Goal: Information Seeking & Learning: Learn about a topic

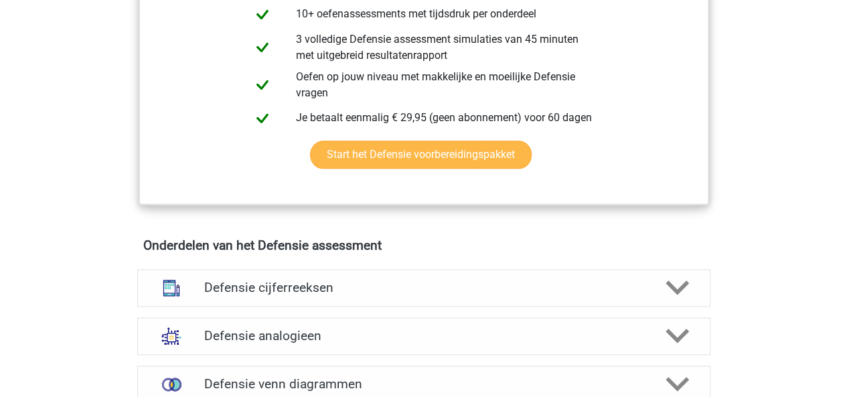
scroll to position [830, 0]
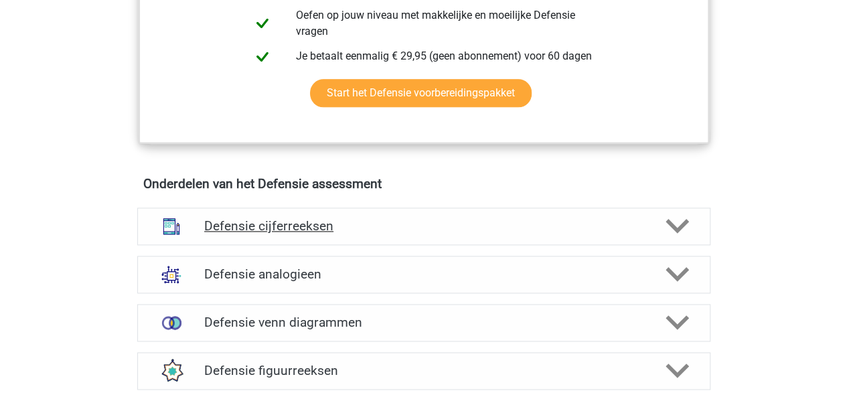
click at [677, 218] on icon at bounding box center [677, 225] width 23 height 23
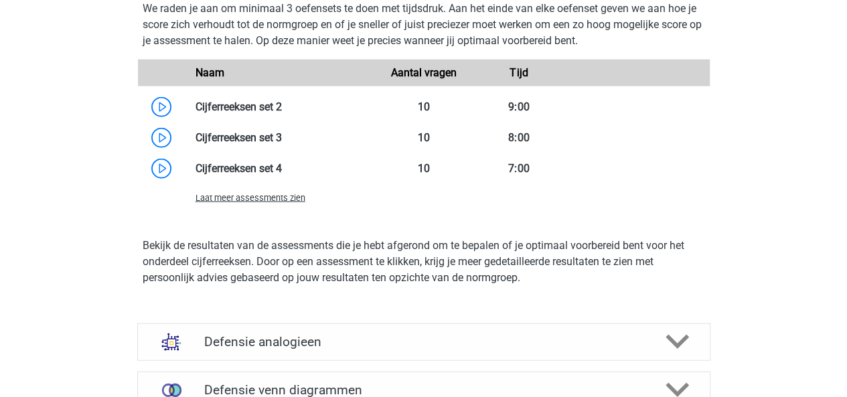
scroll to position [1515, 0]
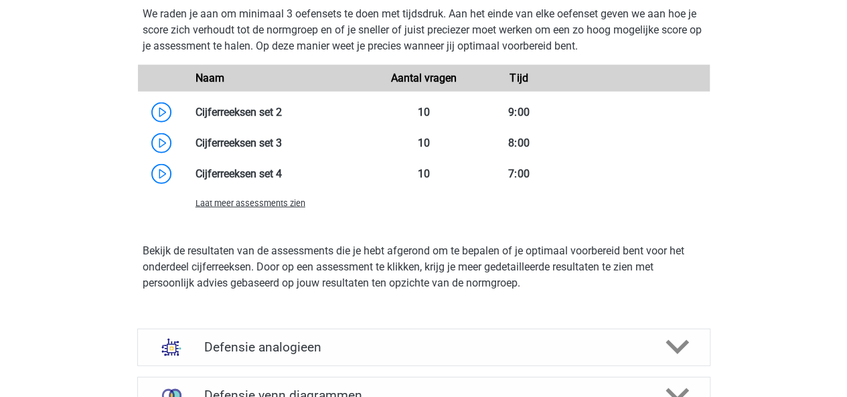
click at [266, 203] on span "Laat meer assessments zien" at bounding box center [251, 203] width 110 height 10
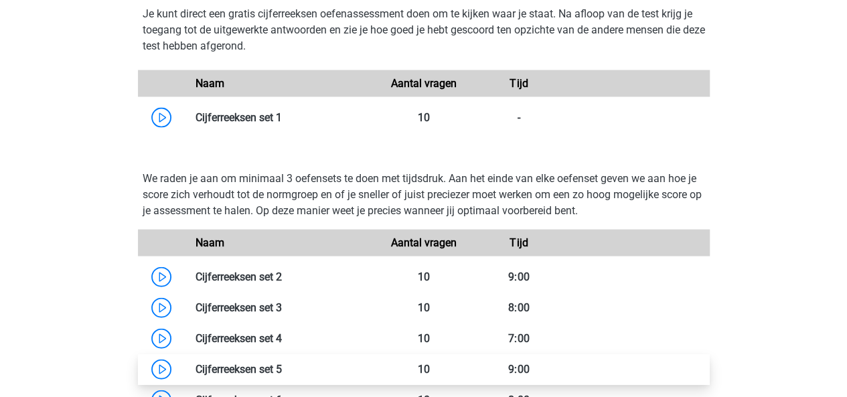
scroll to position [1344, 0]
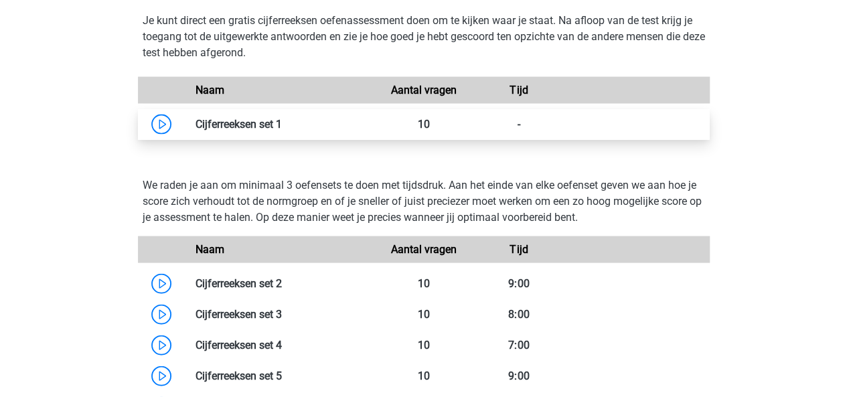
click at [282, 119] on link at bounding box center [282, 124] width 0 height 13
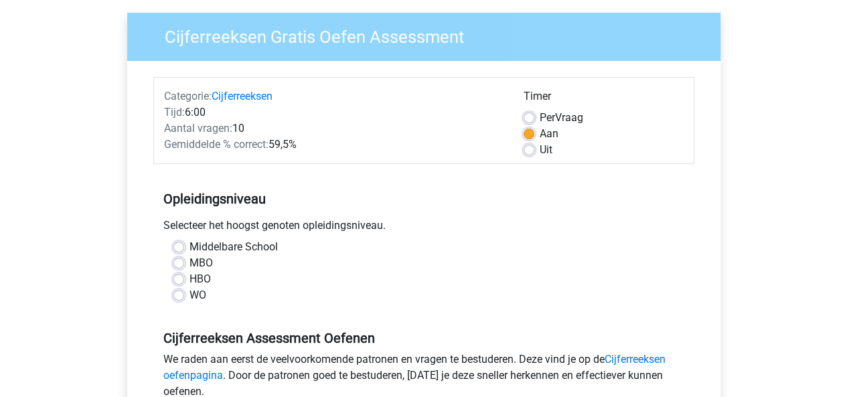
scroll to position [107, 0]
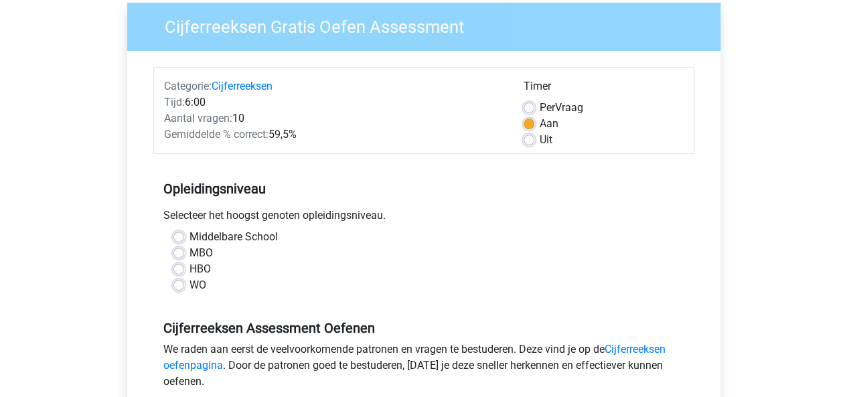
click at [190, 234] on label "Middelbare School" at bounding box center [234, 237] width 88 height 16
click at [179, 234] on input "Middelbare School" at bounding box center [179, 235] width 11 height 13
radio input "true"
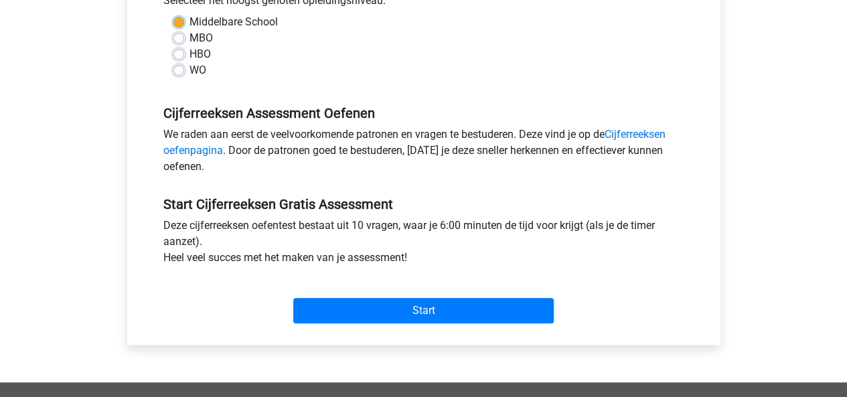
scroll to position [323, 0]
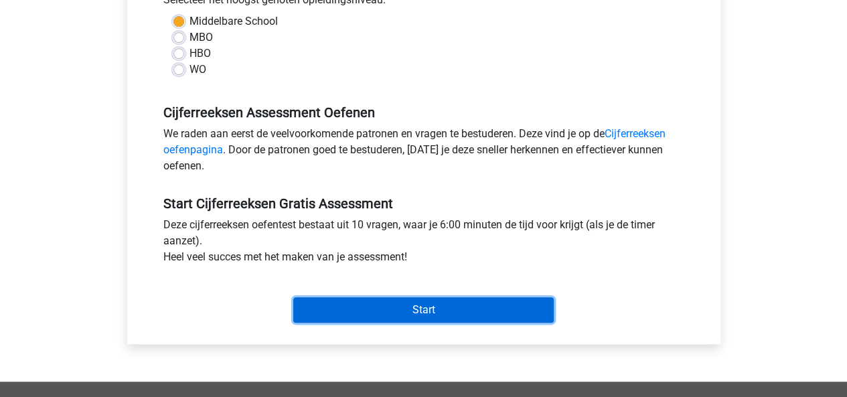
click at [407, 312] on input "Start" at bounding box center [423, 309] width 261 height 25
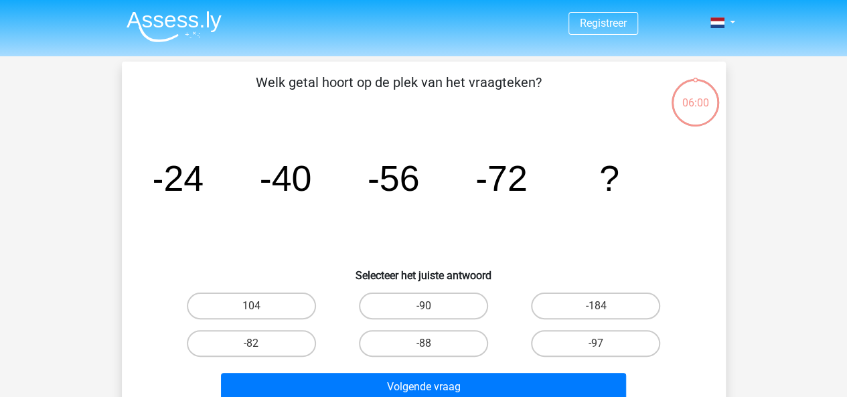
scroll to position [29, 0]
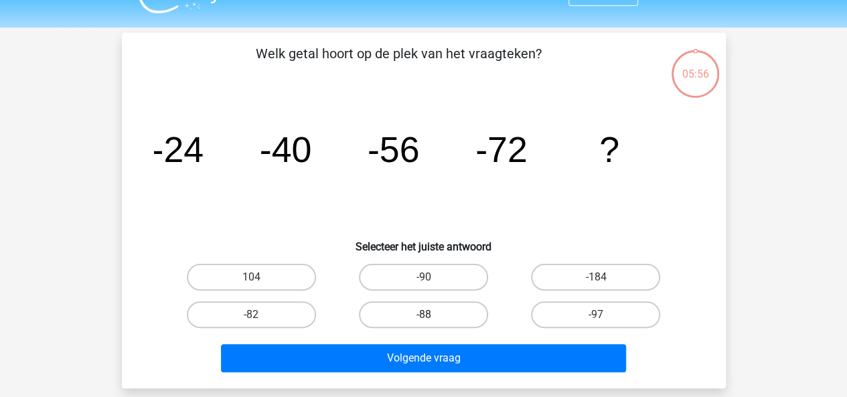
click at [418, 316] on label "-88" at bounding box center [423, 314] width 129 height 27
click at [423, 316] on input "-88" at bounding box center [427, 319] width 9 height 9
radio input "true"
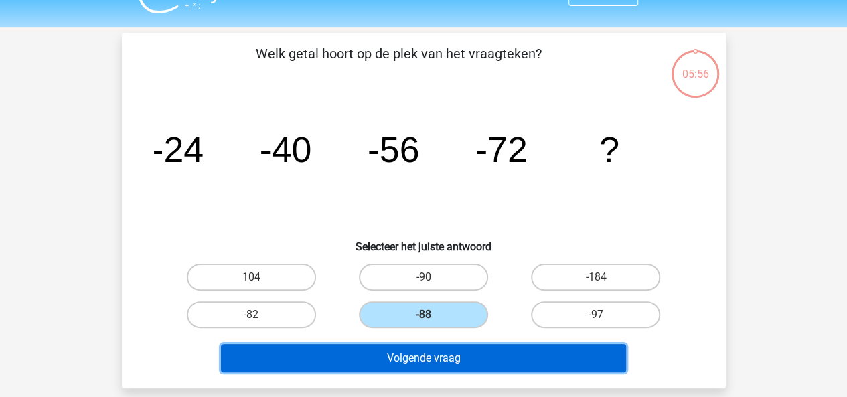
click at [431, 356] on button "Volgende vraag" at bounding box center [423, 358] width 405 height 28
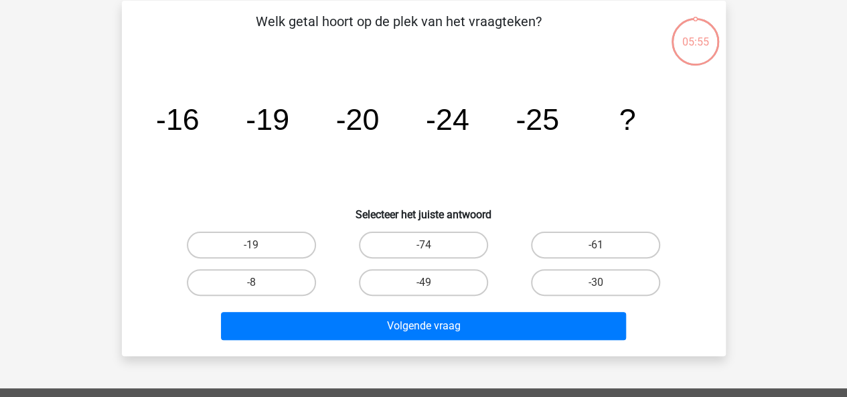
scroll to position [62, 0]
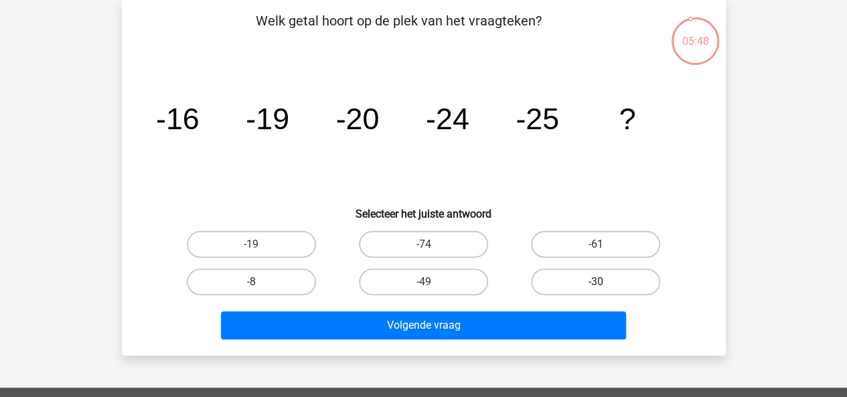
click at [588, 276] on label "-30" at bounding box center [595, 282] width 129 height 27
click at [596, 282] on input "-30" at bounding box center [600, 286] width 9 height 9
radio input "true"
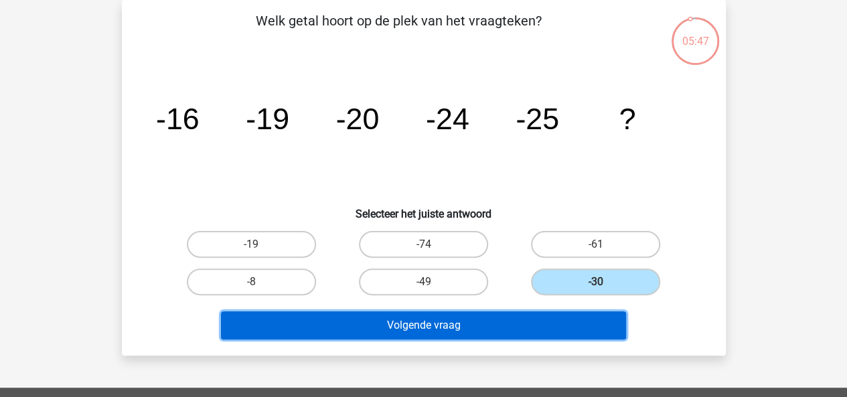
click at [548, 322] on button "Volgende vraag" at bounding box center [423, 326] width 405 height 28
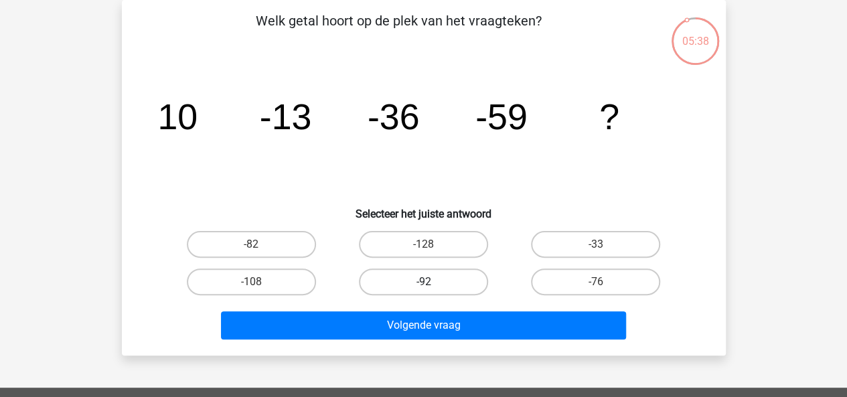
click at [409, 280] on label "-92" at bounding box center [423, 282] width 129 height 27
click at [423, 282] on input "-92" at bounding box center [427, 286] width 9 height 9
radio input "true"
click at [279, 236] on label "-82" at bounding box center [251, 244] width 129 height 27
click at [260, 245] on input "-82" at bounding box center [255, 249] width 9 height 9
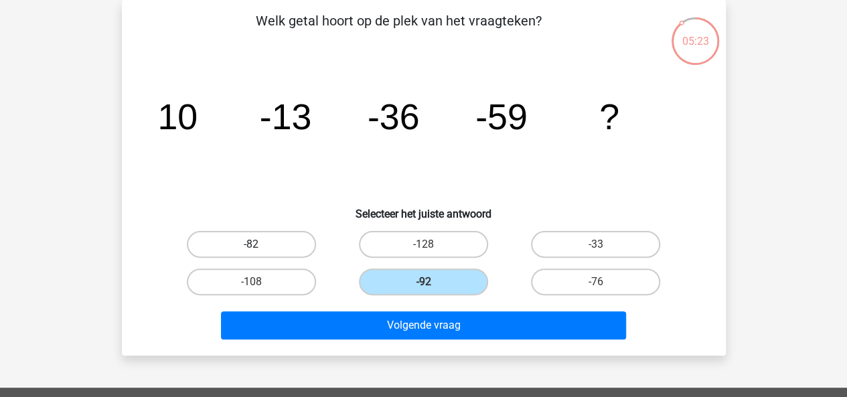
radio input "true"
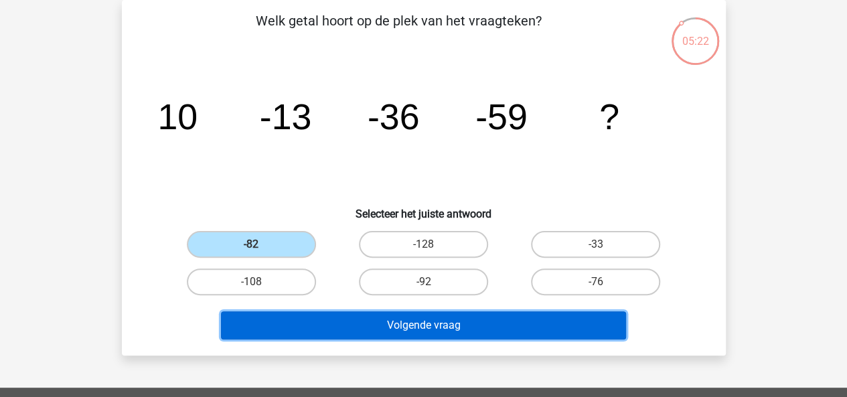
click at [344, 329] on button "Volgende vraag" at bounding box center [423, 326] width 405 height 28
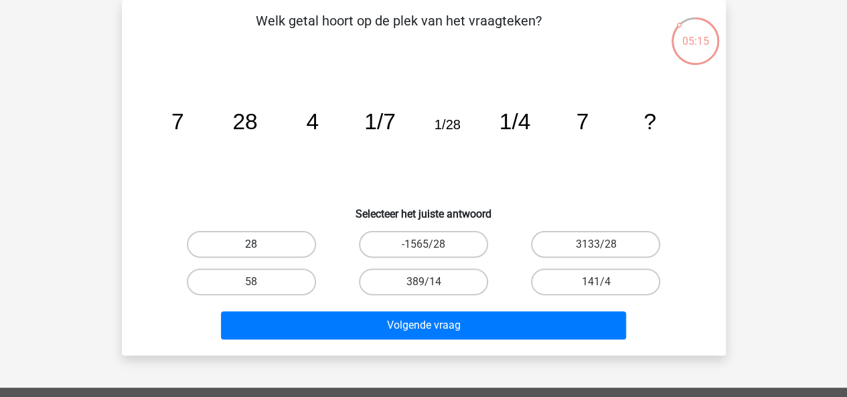
click at [253, 241] on label "28" at bounding box center [251, 244] width 129 height 27
click at [253, 245] on input "28" at bounding box center [255, 249] width 9 height 9
radio input "true"
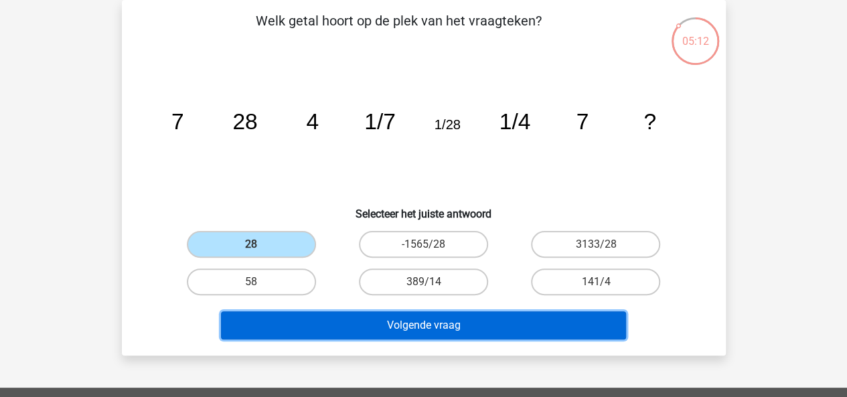
click at [379, 328] on button "Volgende vraag" at bounding box center [423, 326] width 405 height 28
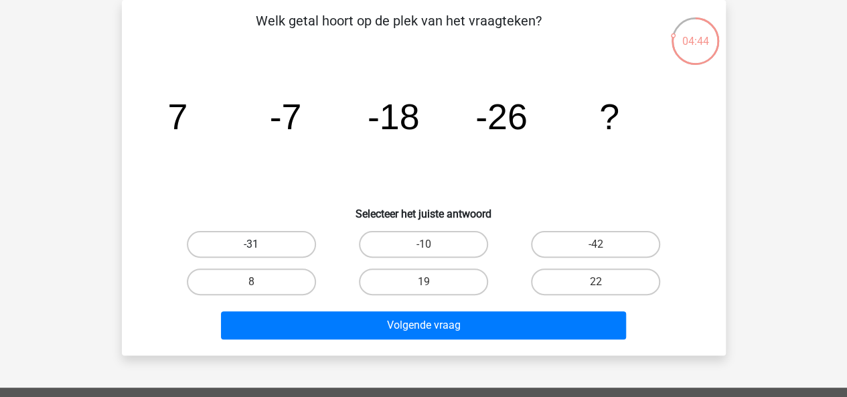
click at [288, 239] on label "-31" at bounding box center [251, 244] width 129 height 27
click at [260, 245] on input "-31" at bounding box center [255, 249] width 9 height 9
radio input "true"
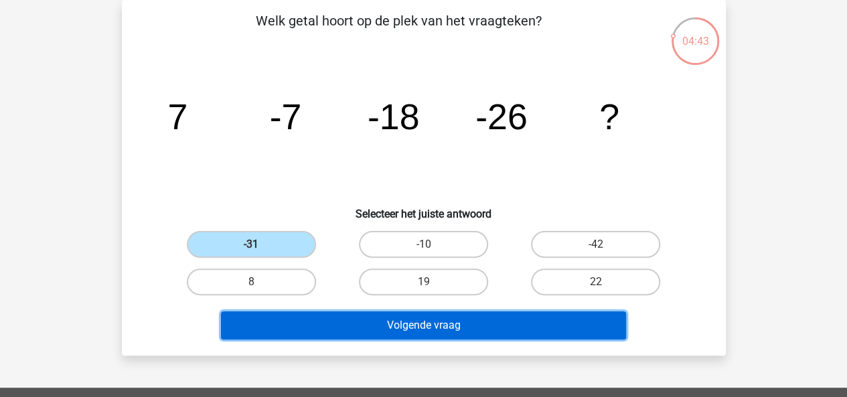
click at [340, 322] on button "Volgende vraag" at bounding box center [423, 326] width 405 height 28
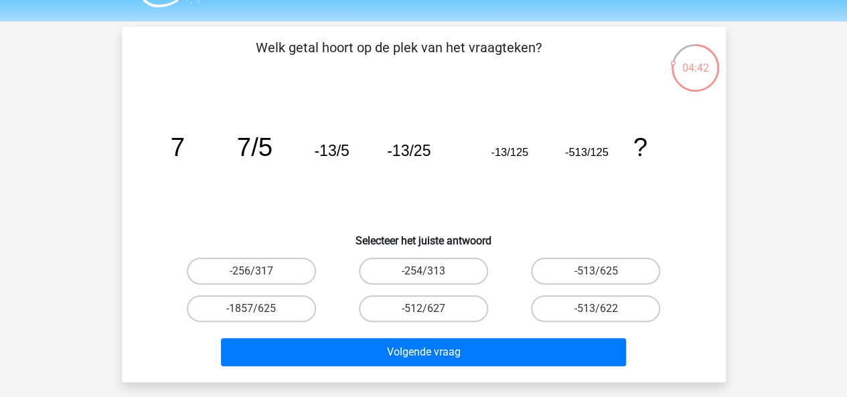
scroll to position [50, 0]
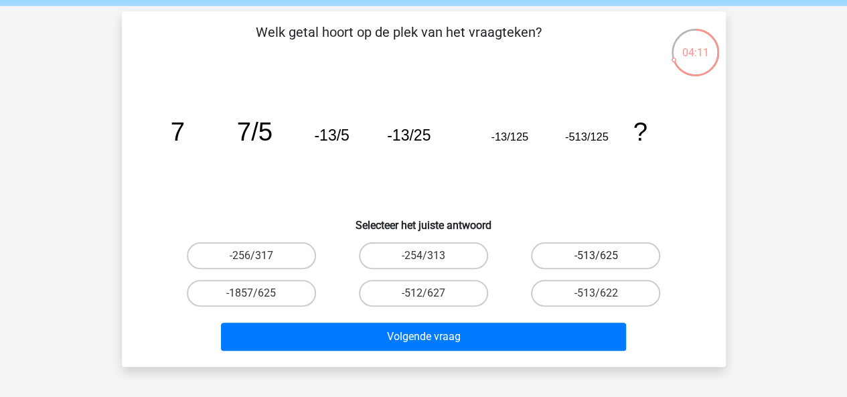
click at [551, 261] on label "-513/625" at bounding box center [595, 256] width 129 height 27
click at [596, 261] on input "-513/625" at bounding box center [600, 260] width 9 height 9
radio input "true"
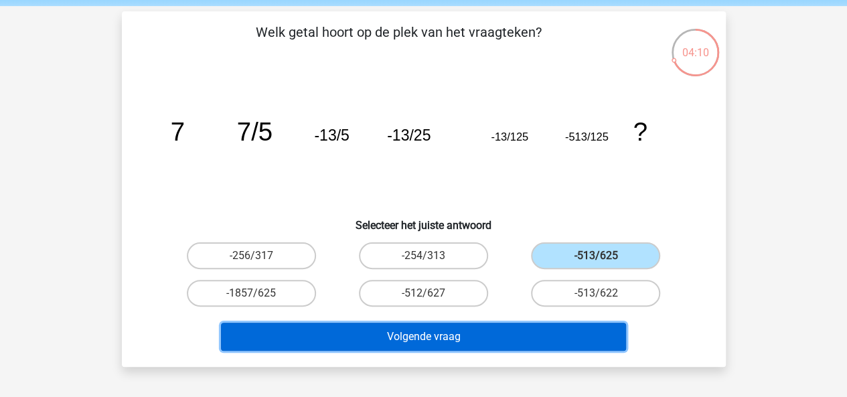
click at [521, 333] on button "Volgende vraag" at bounding box center [423, 337] width 405 height 28
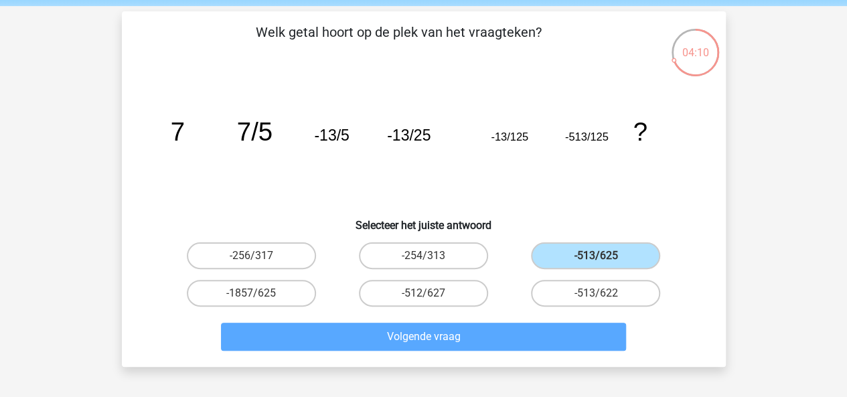
scroll to position [62, 0]
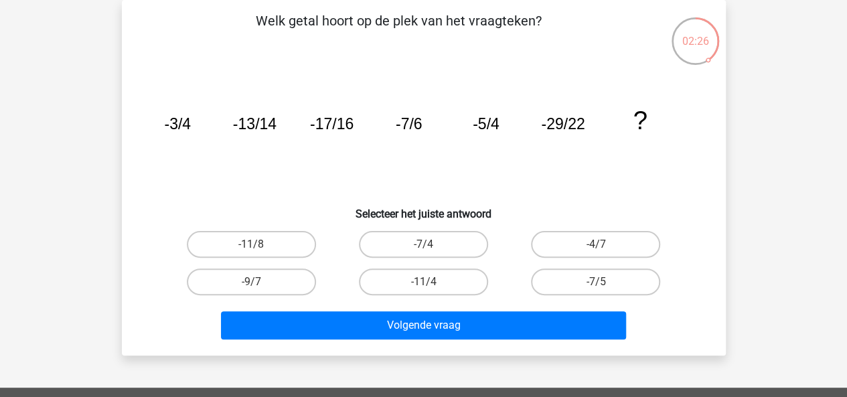
click at [259, 247] on input "-11/8" at bounding box center [255, 249] width 9 height 9
radio input "true"
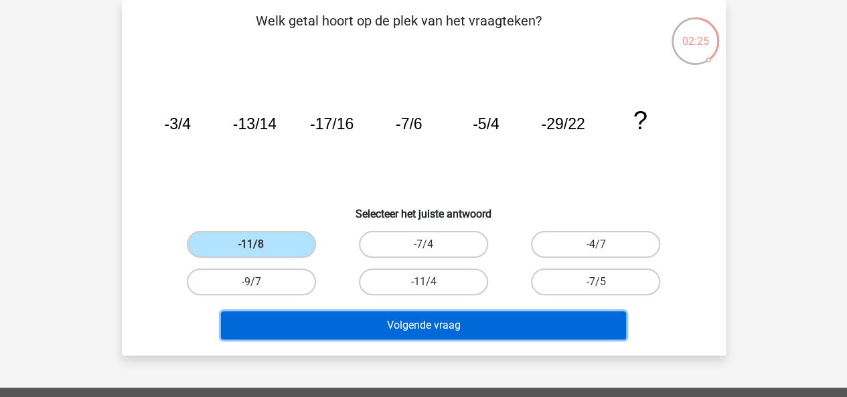
click at [386, 326] on button "Volgende vraag" at bounding box center [423, 326] width 405 height 28
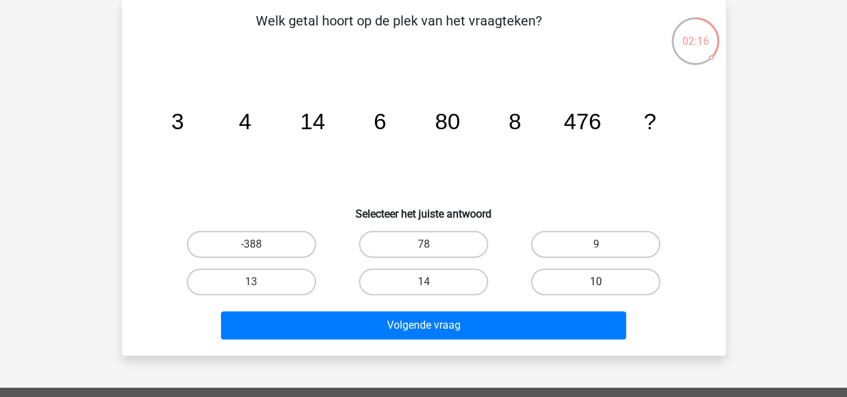
click at [596, 277] on label "10" at bounding box center [595, 282] width 129 height 27
click at [596, 282] on input "10" at bounding box center [600, 286] width 9 height 9
radio input "true"
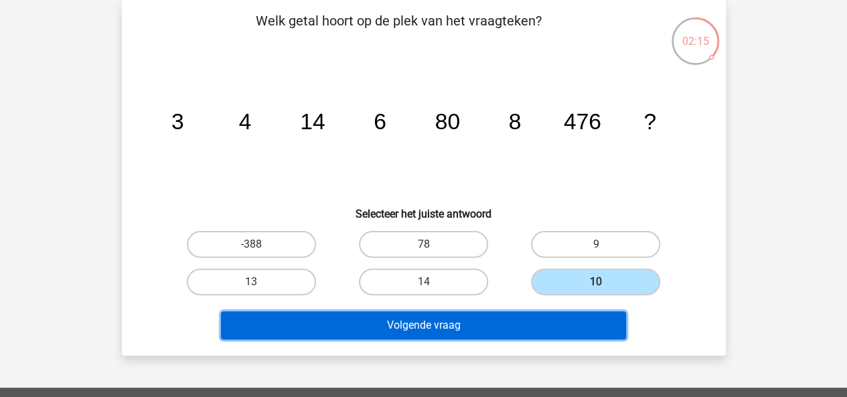
click at [521, 328] on button "Volgende vraag" at bounding box center [423, 326] width 405 height 28
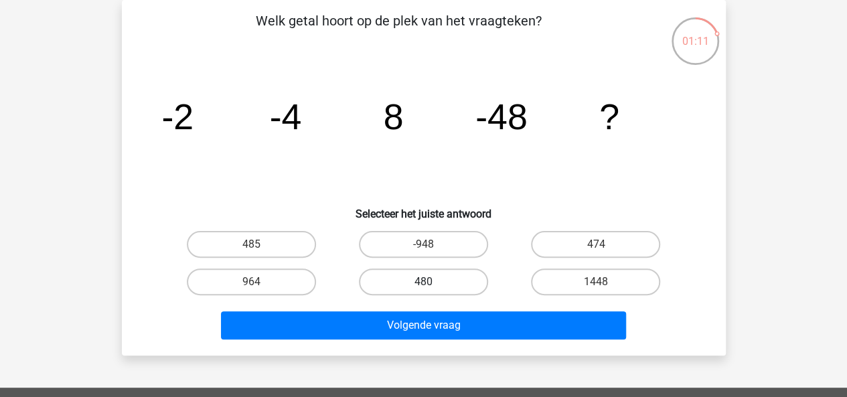
click at [414, 275] on label "480" at bounding box center [423, 282] width 129 height 27
click at [423, 282] on input "480" at bounding box center [427, 286] width 9 height 9
radio input "true"
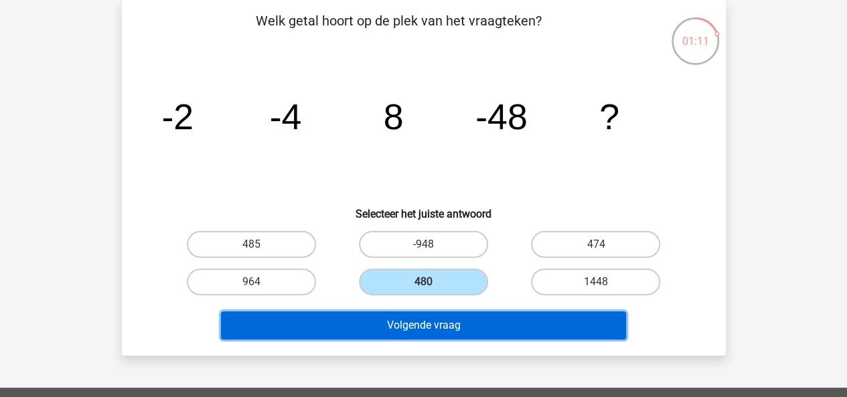
click at [430, 324] on button "Volgende vraag" at bounding box center [423, 326] width 405 height 28
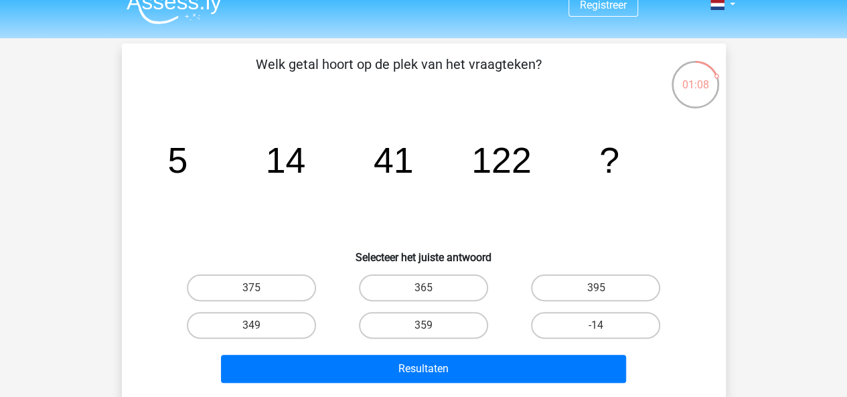
scroll to position [17, 0]
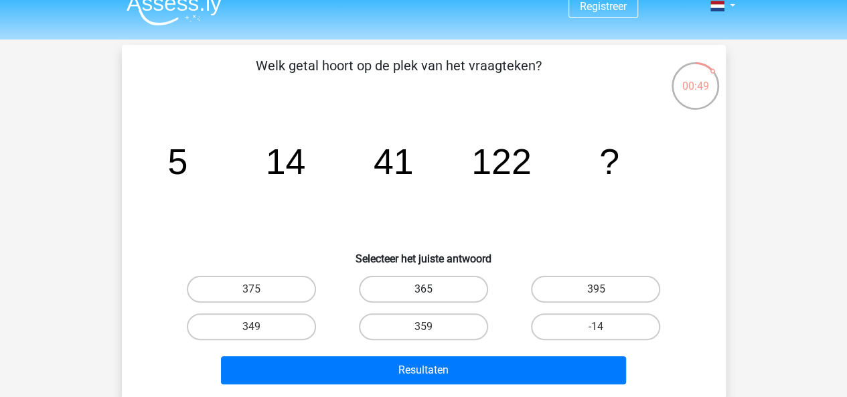
click at [404, 289] on label "365" at bounding box center [423, 289] width 129 height 27
click at [423, 289] on input "365" at bounding box center [427, 293] width 9 height 9
radio input "true"
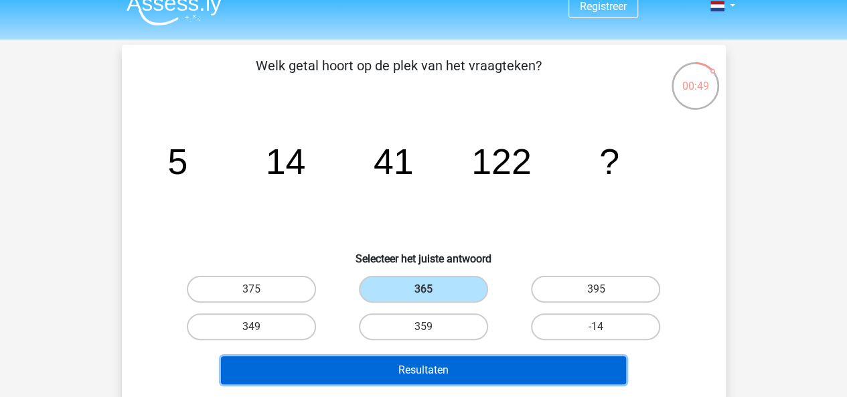
click at [441, 364] on button "Resultaten" at bounding box center [423, 370] width 405 height 28
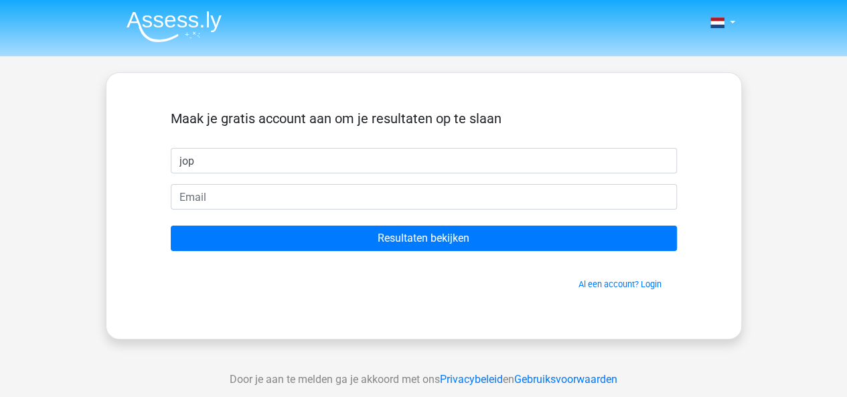
type input "Jop"
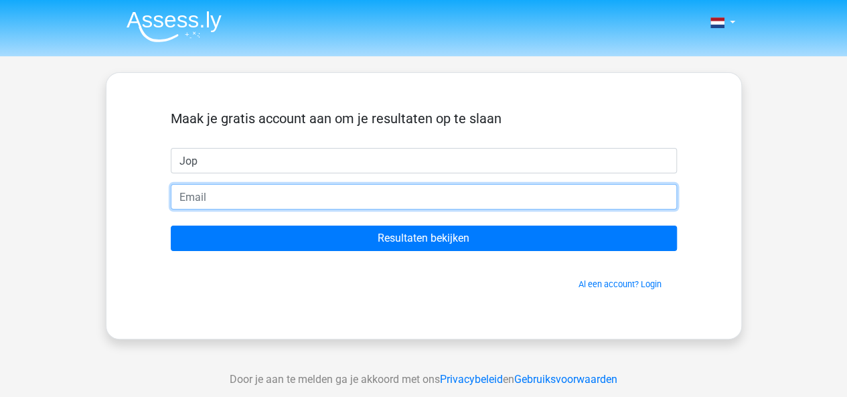
click at [277, 202] on input "email" at bounding box center [424, 196] width 506 height 25
type input "[EMAIL_ADDRESS][DOMAIN_NAME]"
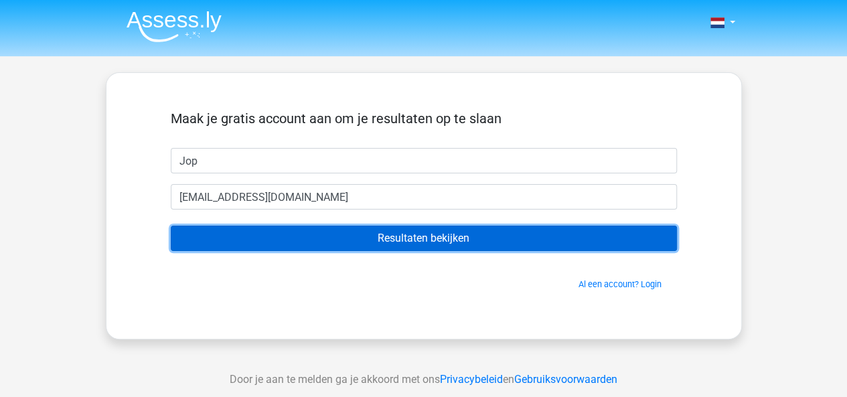
click at [298, 238] on input "Resultaten bekijken" at bounding box center [424, 238] width 506 height 25
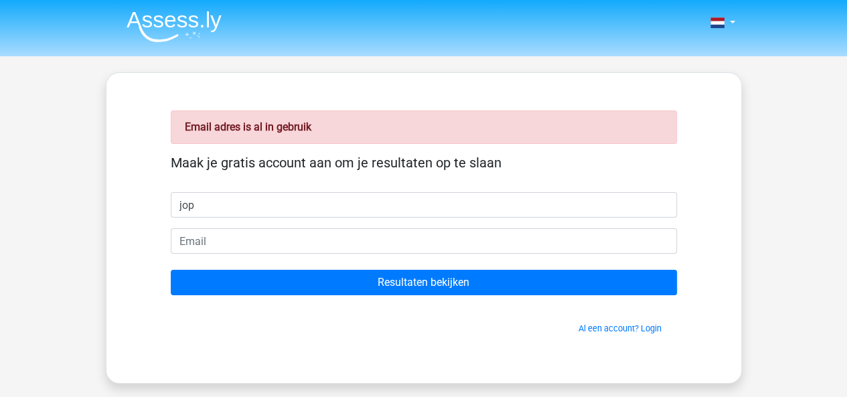
type input "Jop"
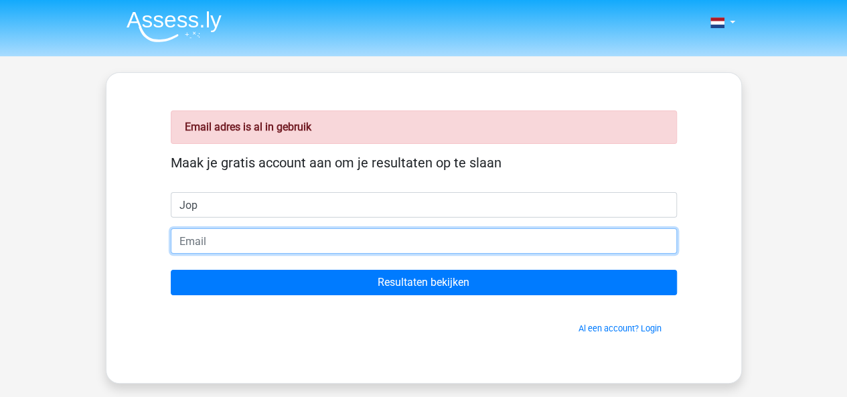
click at [273, 247] on input "email" at bounding box center [424, 240] width 506 height 25
type input "[EMAIL_ADDRESS][DOMAIN_NAME]"
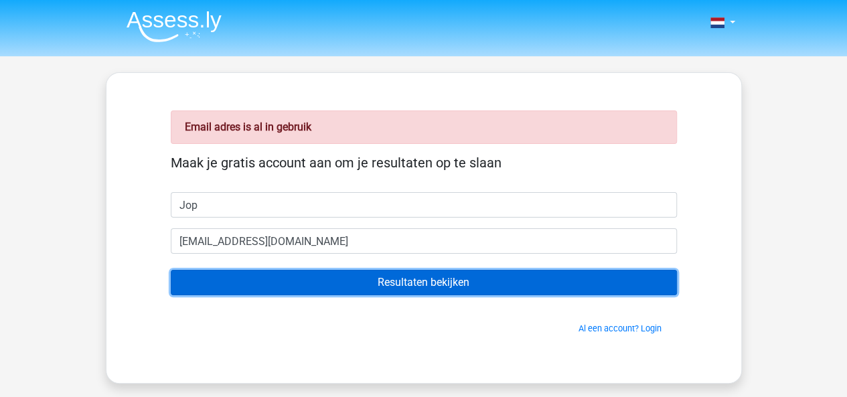
click at [282, 288] on input "Resultaten bekijken" at bounding box center [424, 282] width 506 height 25
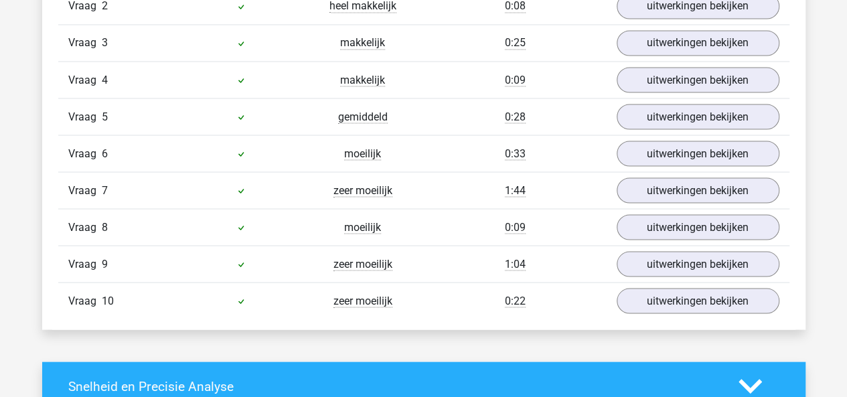
scroll to position [1203, 0]
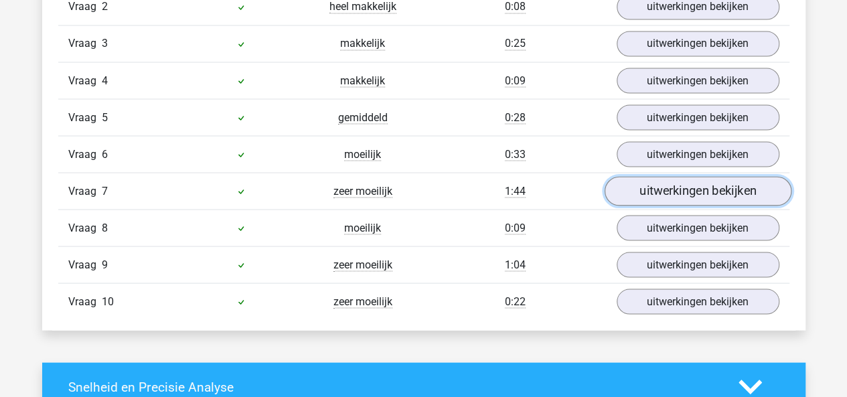
click at [659, 182] on link "uitwerkingen bekijken" at bounding box center [697, 191] width 187 height 29
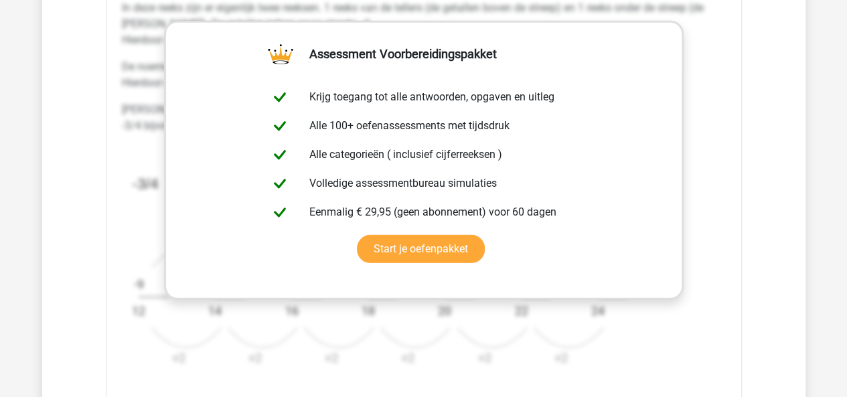
scroll to position [1765, 0]
drag, startPoint x: 139, startPoint y: 309, endPoint x: 182, endPoint y: 349, distance: 58.3
click at [189, 346] on g "-3/4 -13/14 -17/16 -7/6 -5/4 -29/22 ? -4 +2 -9 12 -4 +2 -13 14 -4 +2 -17 16 -4 …" at bounding box center [388, 265] width 513 height 198
click at [172, 354] on text "+2" at bounding box center [178, 357] width 13 height 14
drag, startPoint x: 178, startPoint y: 354, endPoint x: 198, endPoint y: 354, distance: 20.1
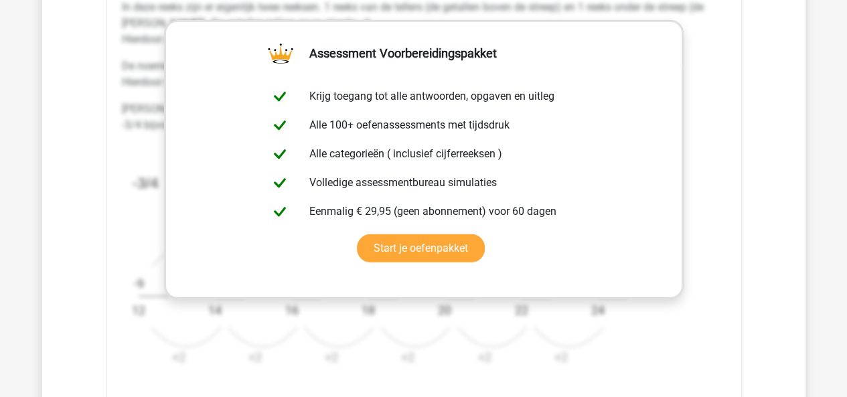
click at [198, 354] on icon "image/svg+xml -3/4 -13/14 -17/16 -7/6 -5/4 -29/22 ? -4 +2 -9 12 -4 +2 -13 14 -4…" at bounding box center [390, 261] width 536 height 234
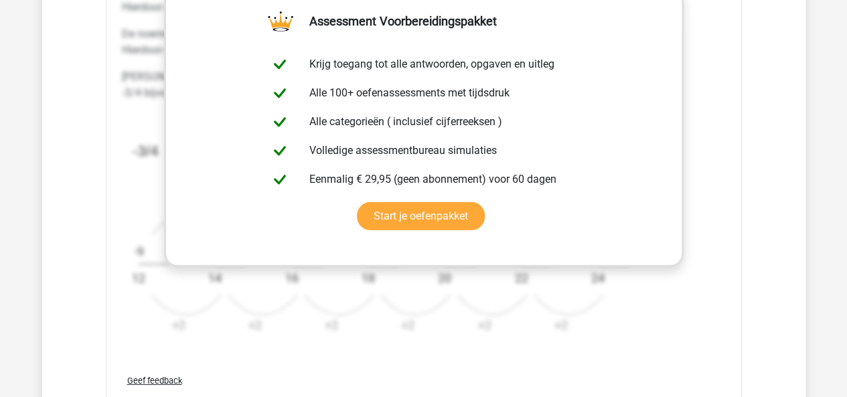
scroll to position [1818, 0]
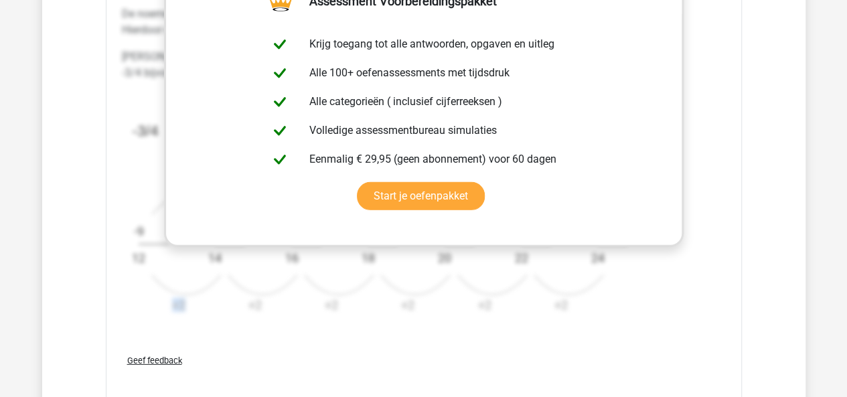
drag, startPoint x: 147, startPoint y: 192, endPoint x: 117, endPoint y: 236, distance: 53.5
click at [117, 236] on div "Uitwerkingen In deze reeks zijn er eigenlijk twee reeksen. 1 reeks van de telle…" at bounding box center [424, 132] width 615 height 423
click at [132, 251] on text "12" at bounding box center [138, 258] width 13 height 14
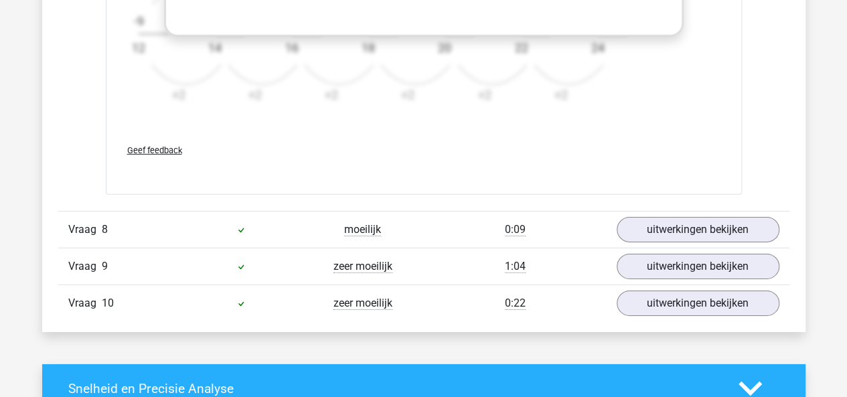
scroll to position [2032, 0]
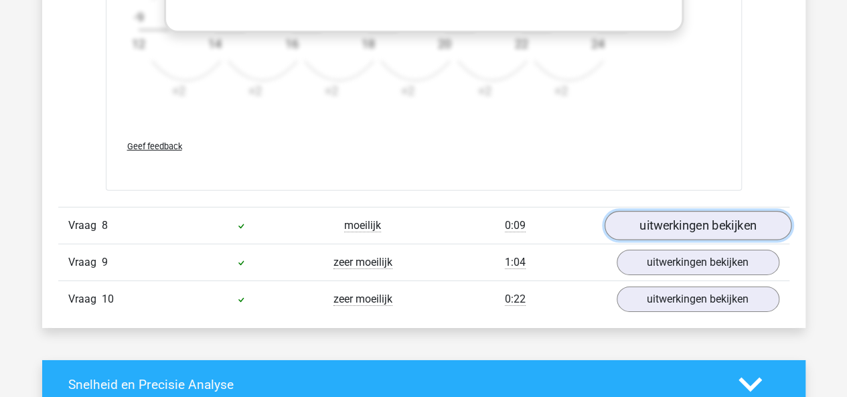
click at [644, 222] on link "uitwerkingen bekijken" at bounding box center [697, 225] width 187 height 29
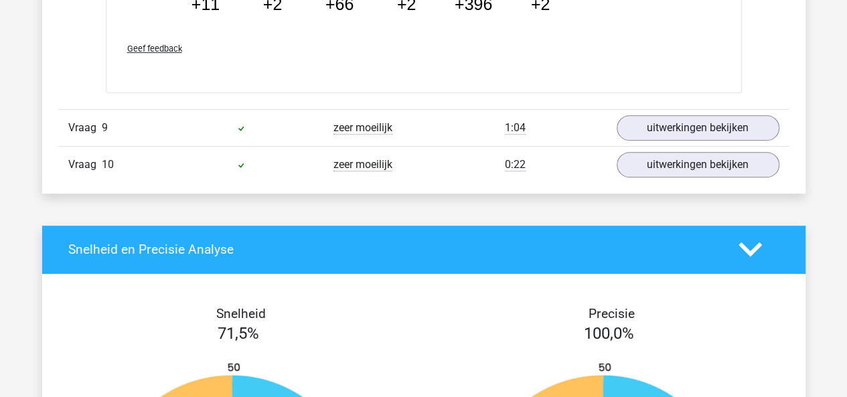
scroll to position [2836, 0]
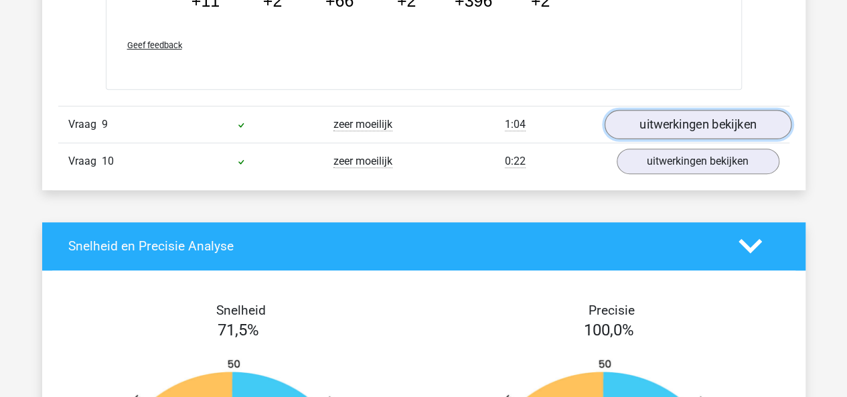
click at [661, 120] on link "uitwerkingen bekijken" at bounding box center [697, 124] width 187 height 29
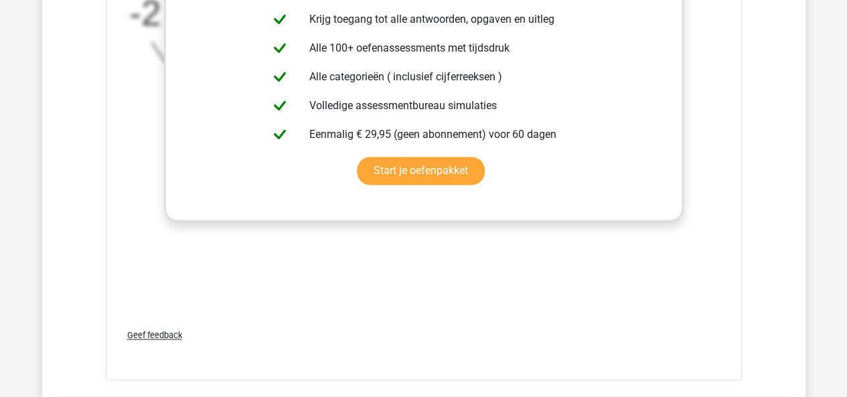
scroll to position [3312, 0]
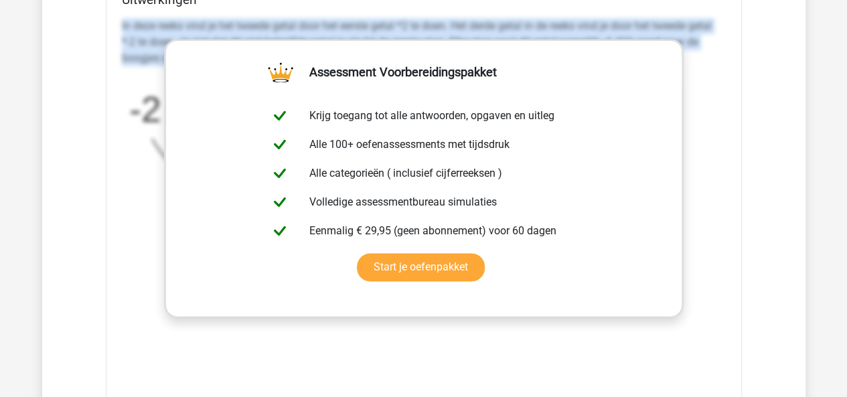
drag, startPoint x: 113, startPoint y: 109, endPoint x: 94, endPoint y: 27, distance: 83.9
copy div "In deze reeks vind je het tweede getal door het eerste getal *2 te doen. Het de…"
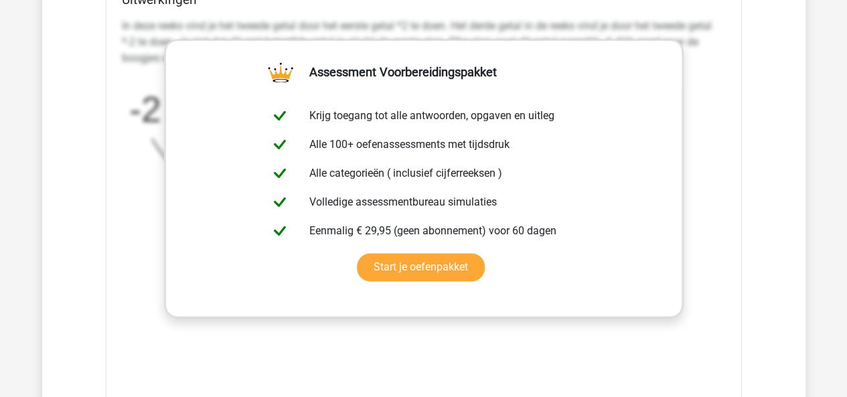
click at [139, 124] on icon "image/svg+xml -2 -4 8 -48 ? *2 *-2 *-6 *-10 -4 -4 -4" at bounding box center [390, 177] width 536 height 201
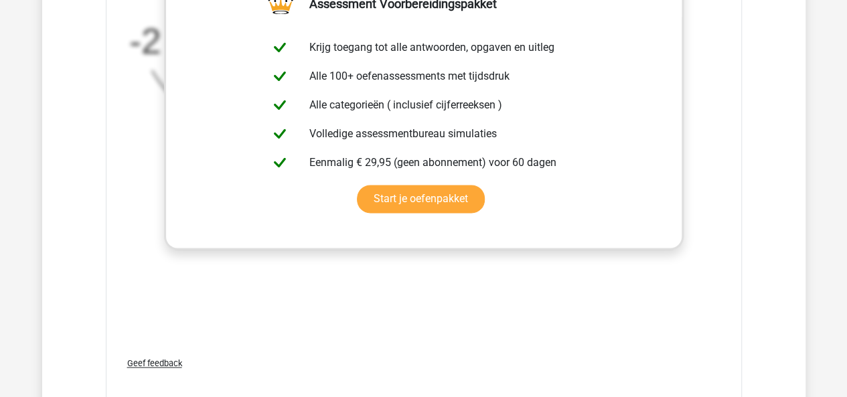
scroll to position [3259, 0]
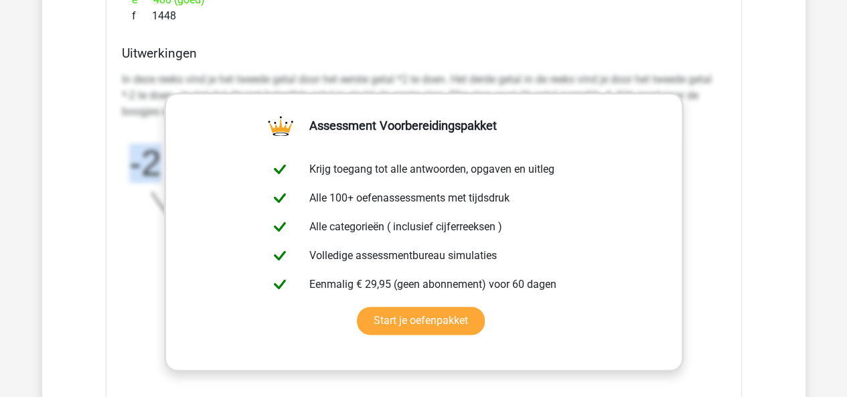
drag, startPoint x: 155, startPoint y: 153, endPoint x: 106, endPoint y: 202, distance: 69.6
click at [106, 202] on div "Welk getal hoort op de plek van het vraagteken? image/svg+xml -2 -4 8 -48 ? a 4…" at bounding box center [424, 133] width 636 height 795
click at [108, 204] on div "Welk getal hoort op de plek van het vraagteken? image/svg+xml -2 -4 8 -48 ? a 4…" at bounding box center [424, 133] width 636 height 795
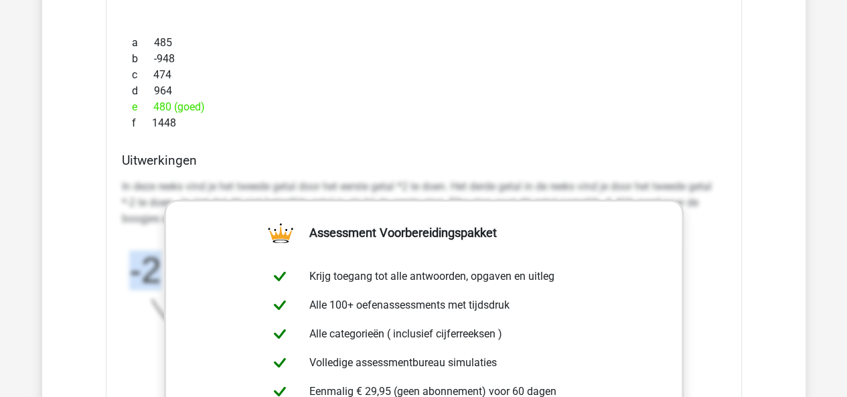
scroll to position [3153, 0]
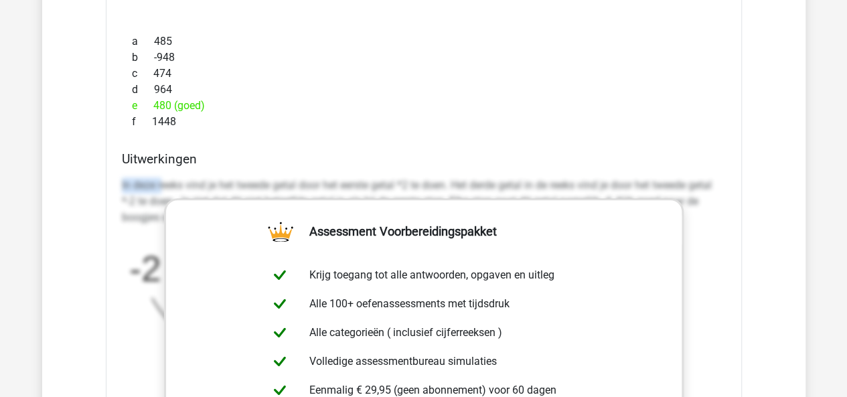
drag, startPoint x: 116, startPoint y: 174, endPoint x: 162, endPoint y: 181, distance: 46.7
click at [162, 181] on div "Uitwerkingen In deze reeks vind je het tweede getal door het eerste getal *2 te…" at bounding box center [424, 362] width 615 height 423
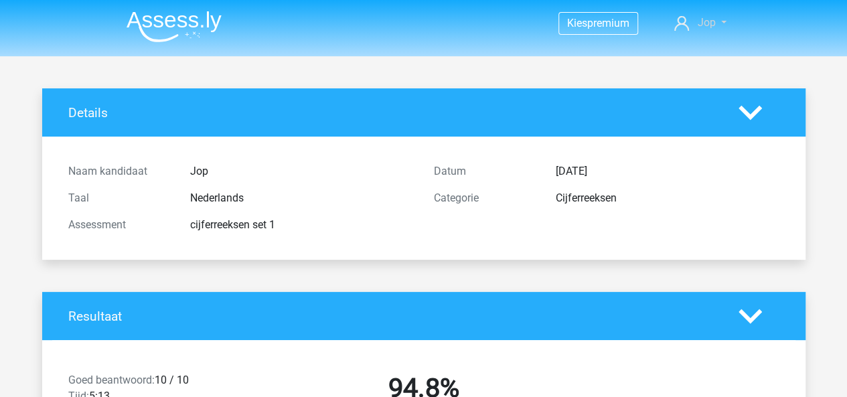
click at [718, 24] on link "Jop" at bounding box center [700, 23] width 62 height 16
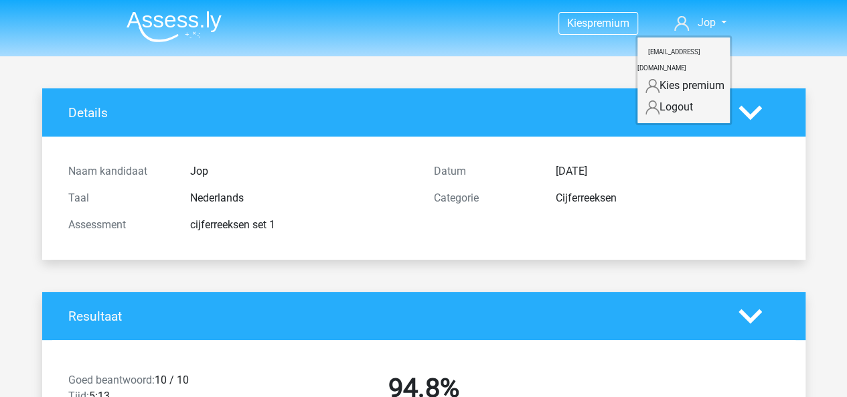
click at [569, 109] on h4 "Details" at bounding box center [393, 112] width 651 height 15
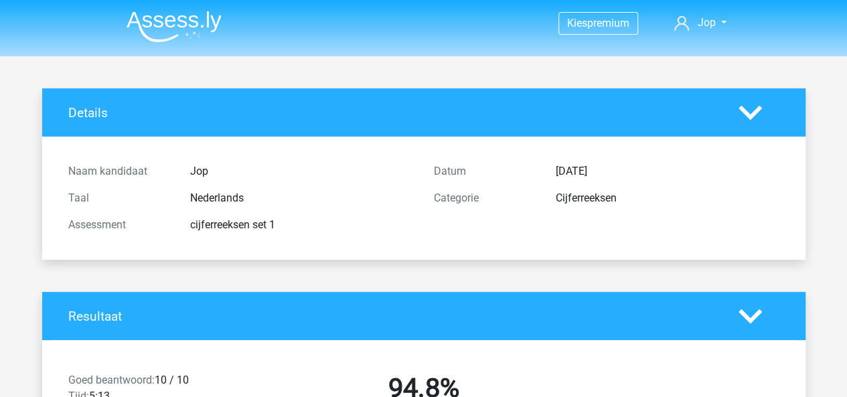
click at [153, 28] on img at bounding box center [174, 26] width 95 height 31
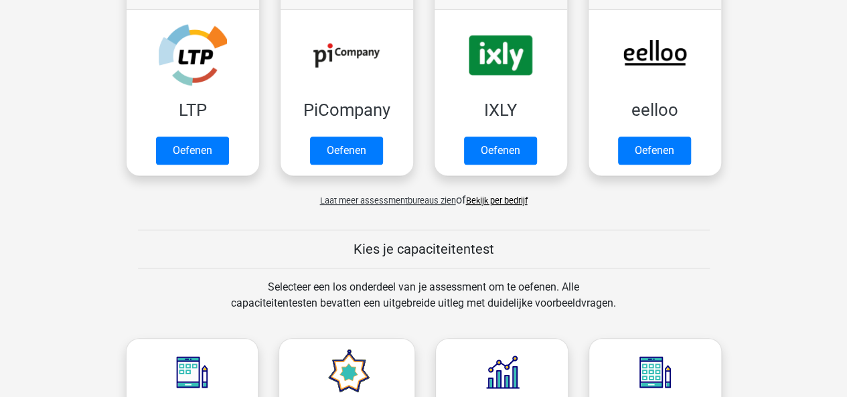
scroll to position [286, 0]
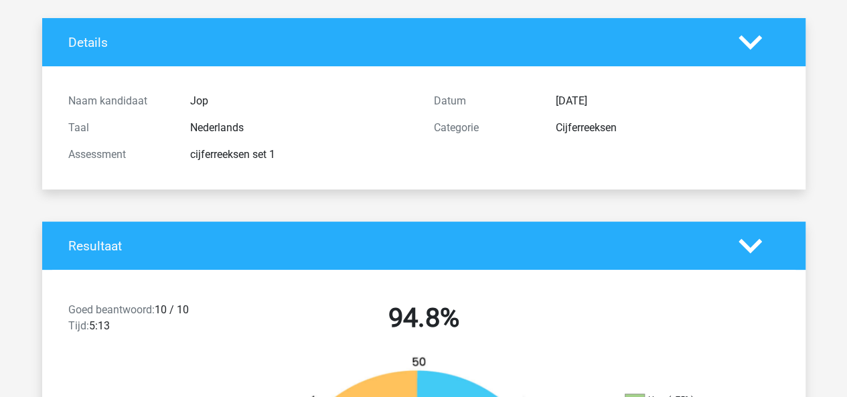
scroll to position [30, 0]
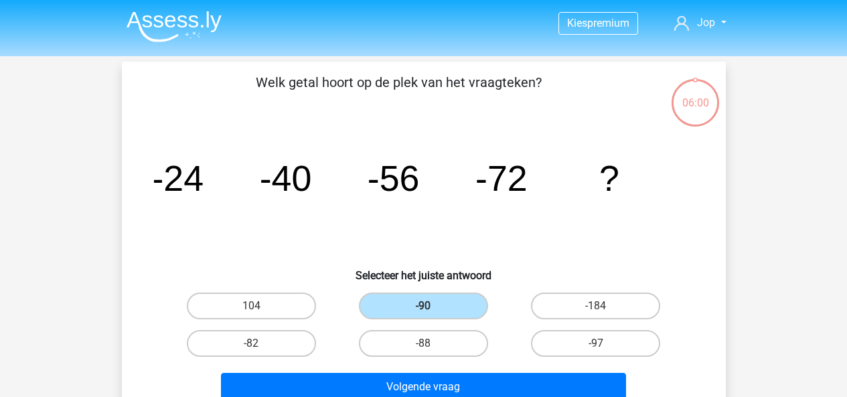
scroll to position [17, 0]
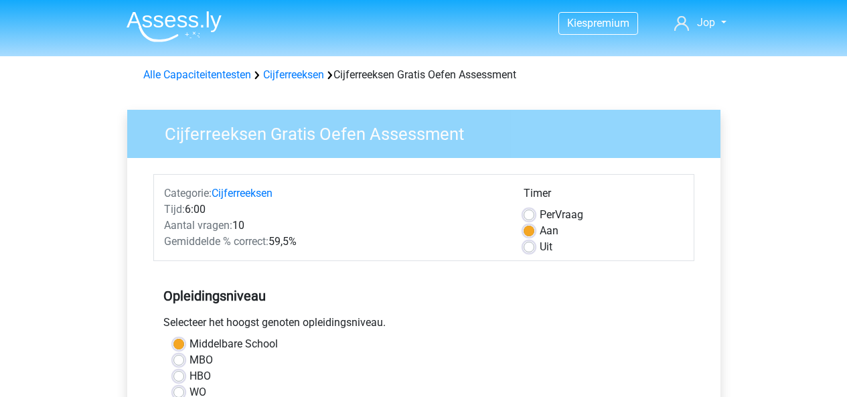
scroll to position [323, 0]
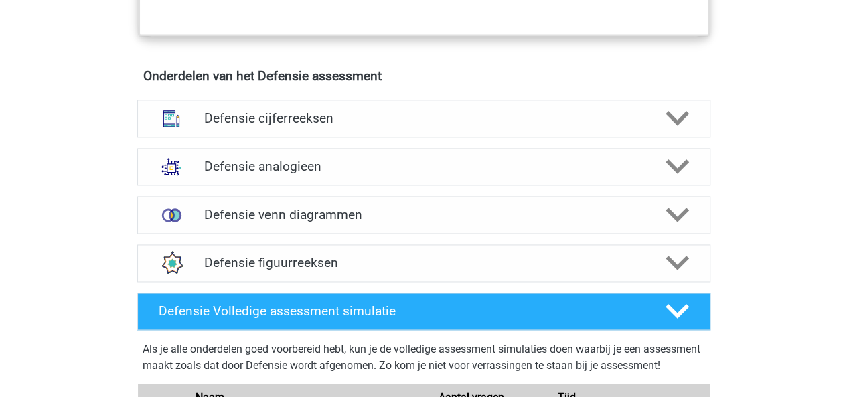
scroll to position [939, 0]
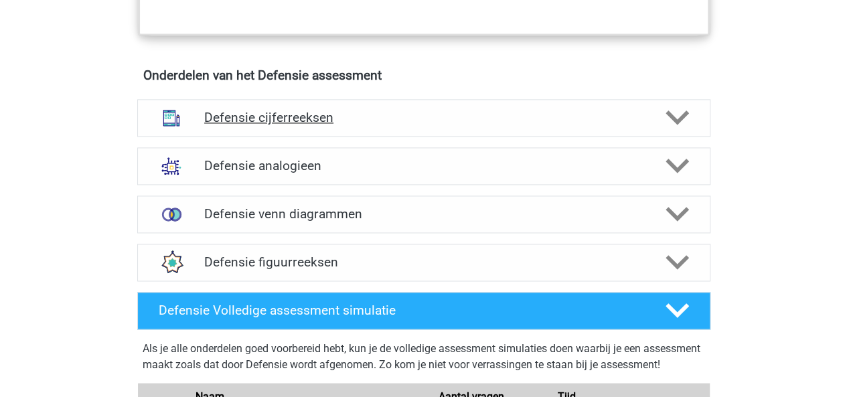
click at [403, 107] on div "Defensie cijferreeksen" at bounding box center [423, 118] width 573 height 38
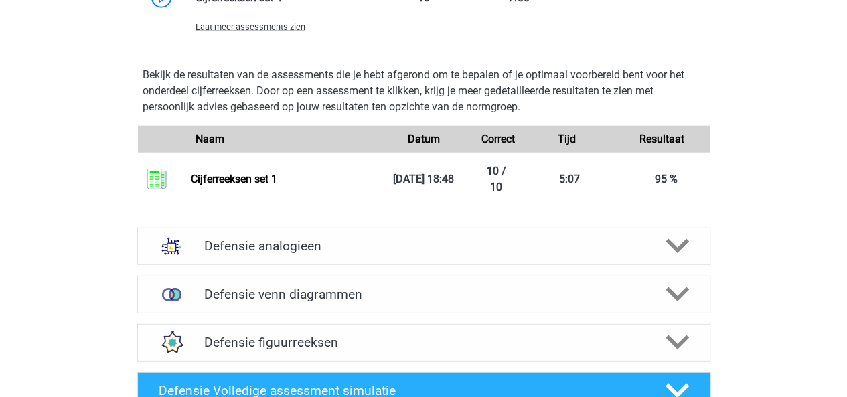
scroll to position [1691, 0]
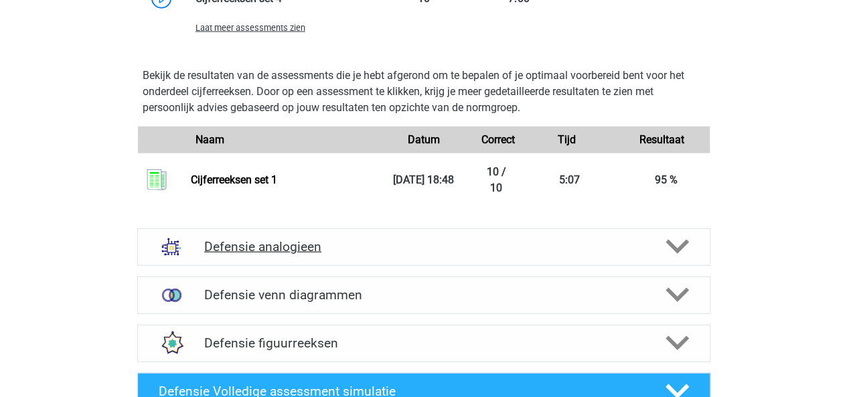
click at [287, 232] on div "Defensie analogieen" at bounding box center [423, 247] width 573 height 38
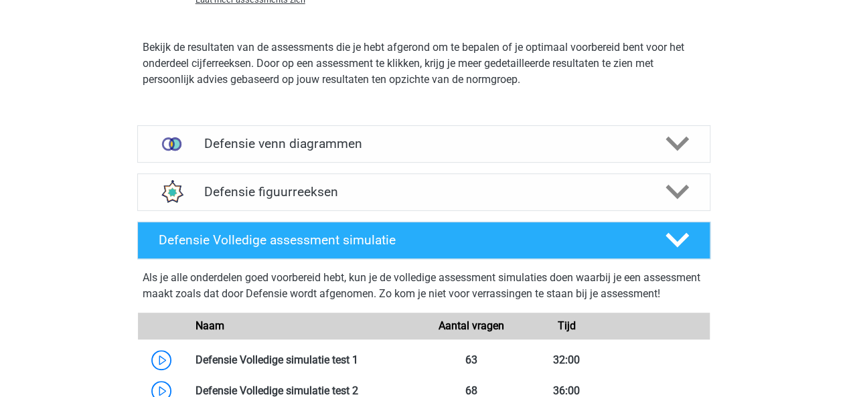
scroll to position [2736, 0]
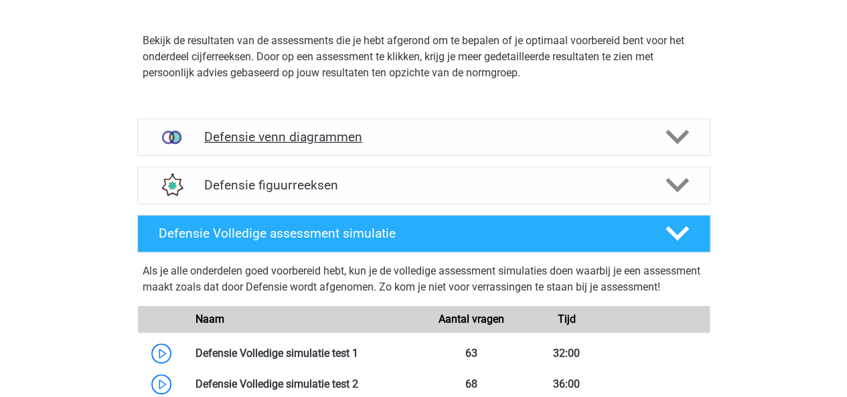
click at [394, 153] on div "Defensie venn diagrammen" at bounding box center [423, 138] width 573 height 38
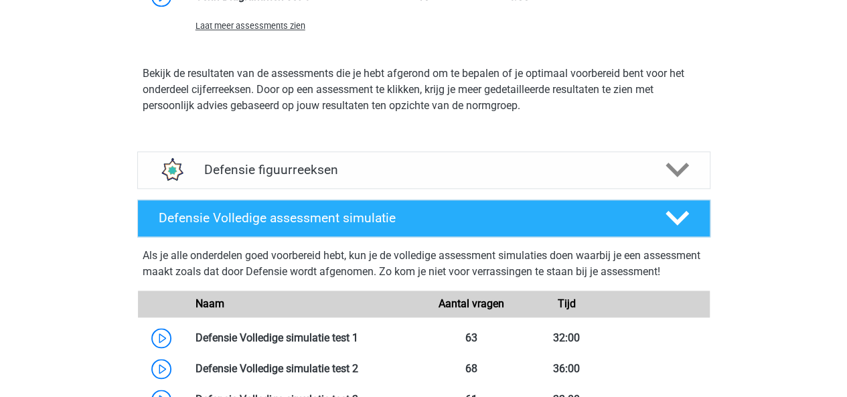
scroll to position [3316, 0]
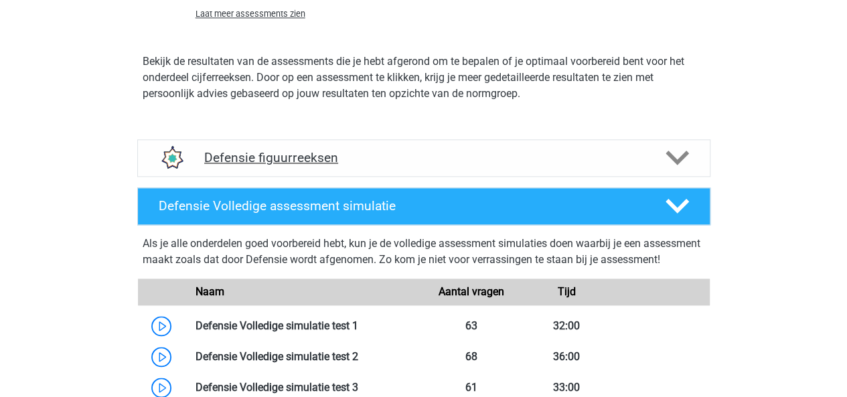
click at [403, 163] on h4 "Defensie figuurreeksen" at bounding box center [423, 157] width 439 height 15
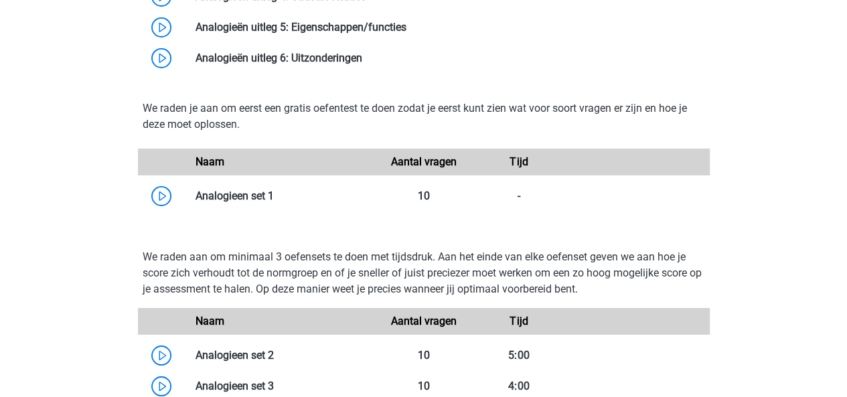
scroll to position [2294, 0]
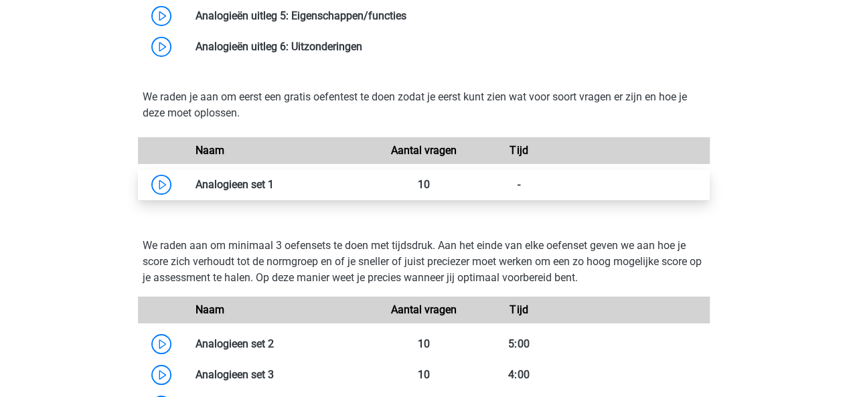
click at [274, 178] on link at bounding box center [274, 184] width 0 height 13
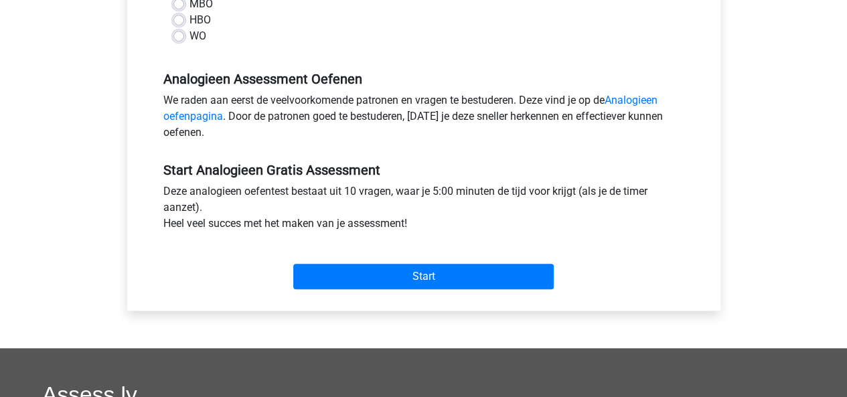
scroll to position [359, 0]
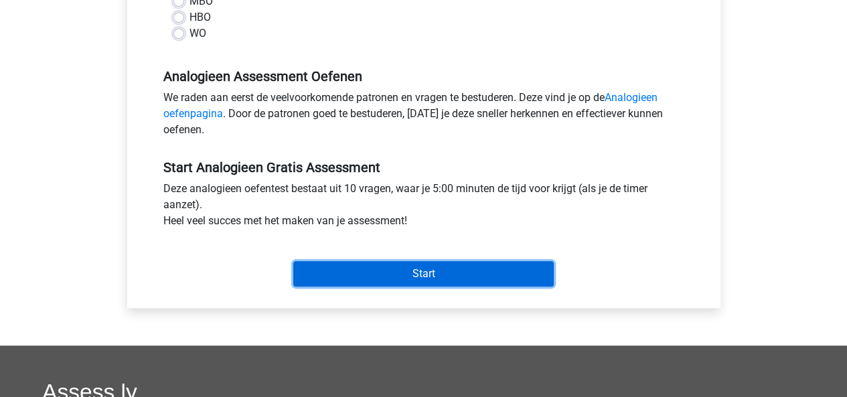
click at [372, 278] on input "Start" at bounding box center [423, 273] width 261 height 25
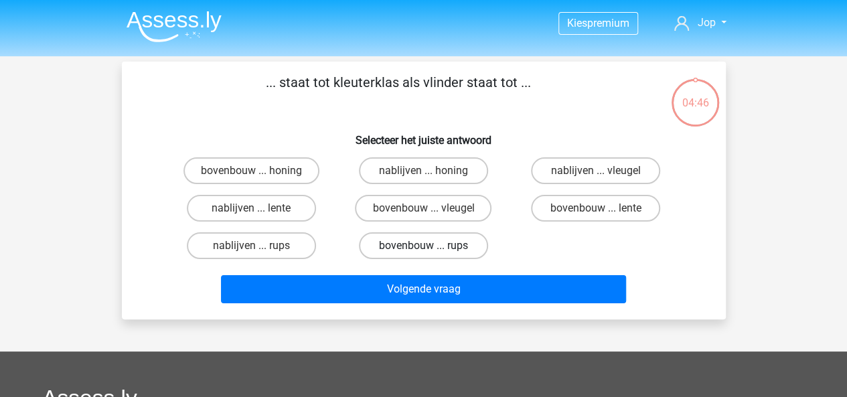
click at [437, 243] on label "bovenbouw ... rups" at bounding box center [423, 245] width 129 height 27
click at [432, 246] on input "bovenbouw ... rups" at bounding box center [427, 250] width 9 height 9
radio input "true"
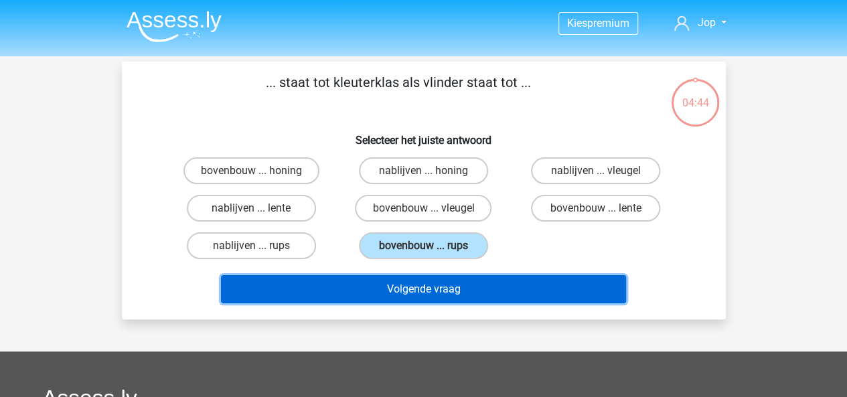
click at [441, 290] on button "Volgende vraag" at bounding box center [423, 289] width 405 height 28
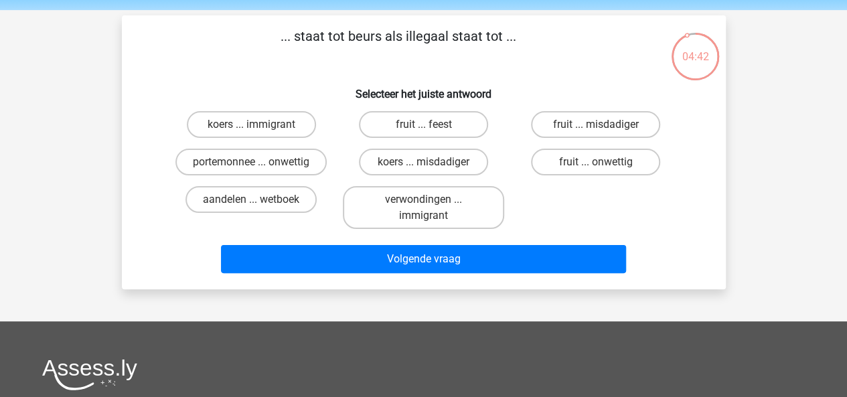
scroll to position [46, 0]
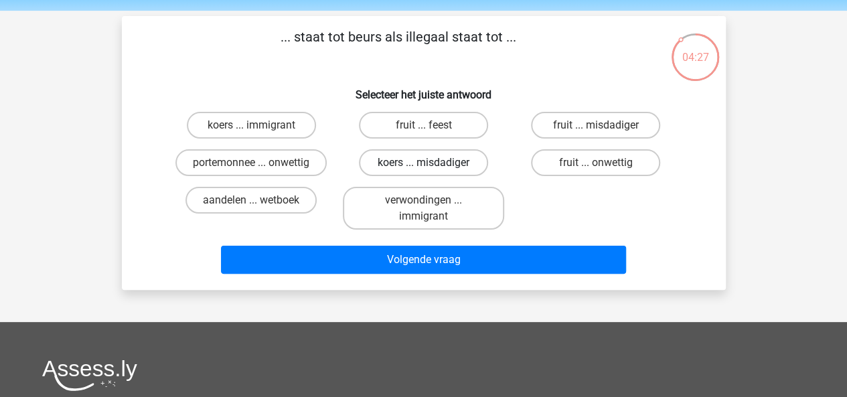
click at [442, 167] on label "koers ... misdadiger" at bounding box center [423, 162] width 129 height 27
click at [432, 167] on input "koers ... misdadiger" at bounding box center [427, 167] width 9 height 9
radio input "true"
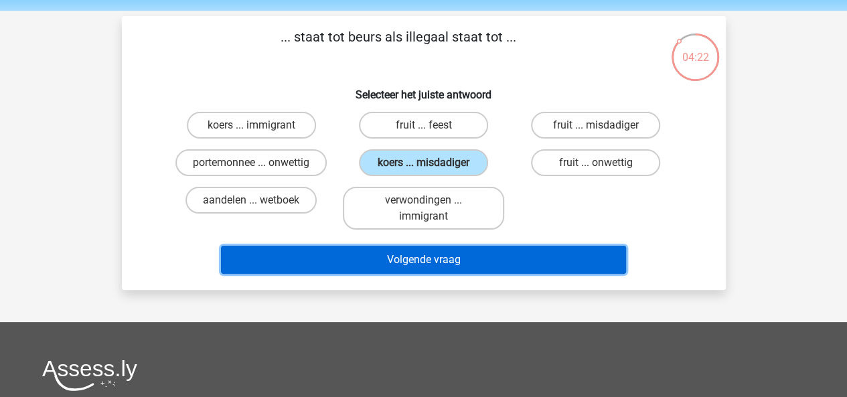
click at [449, 261] on button "Volgende vraag" at bounding box center [423, 260] width 405 height 28
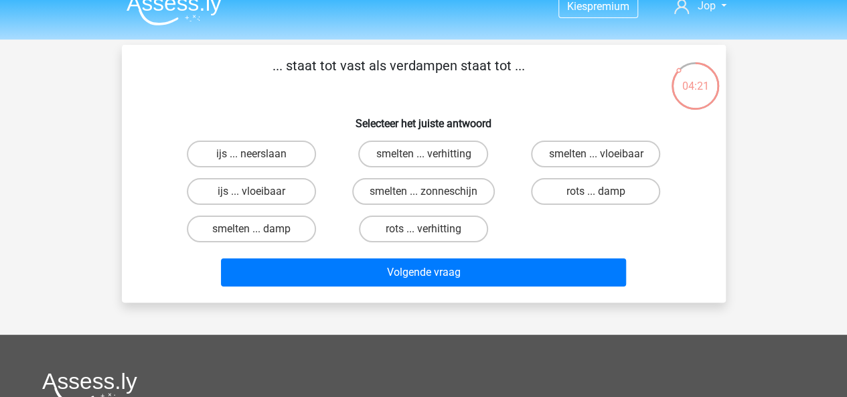
scroll to position [16, 0]
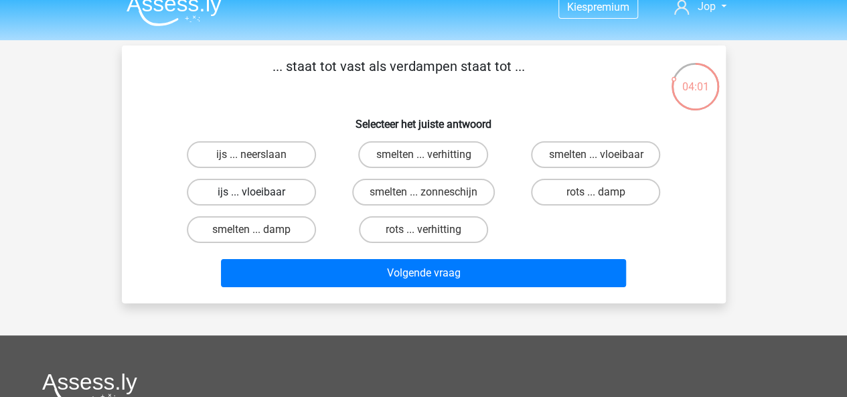
click at [237, 184] on label "ijs ... vloeibaar" at bounding box center [251, 192] width 129 height 27
click at [251, 192] on input "ijs ... vloeibaar" at bounding box center [255, 196] width 9 height 9
radio input "true"
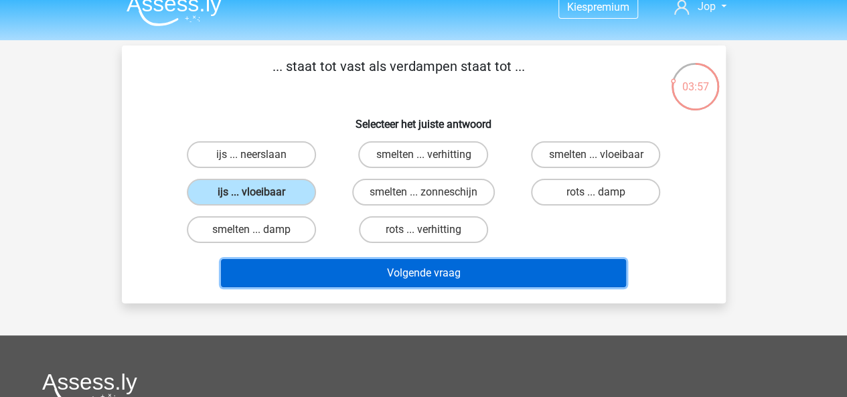
click at [339, 269] on button "Volgende vraag" at bounding box center [423, 273] width 405 height 28
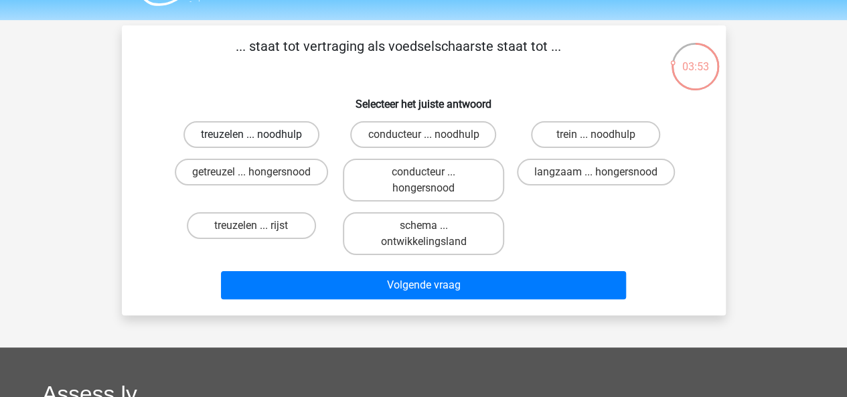
scroll to position [39, 0]
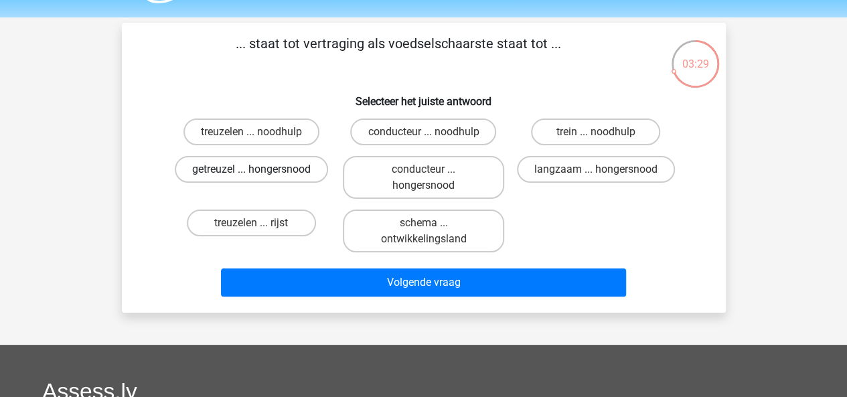
click at [275, 164] on label "getreuzel ... hongersnood" at bounding box center [251, 169] width 153 height 27
click at [260, 169] on input "getreuzel ... hongersnood" at bounding box center [255, 173] width 9 height 9
radio input "true"
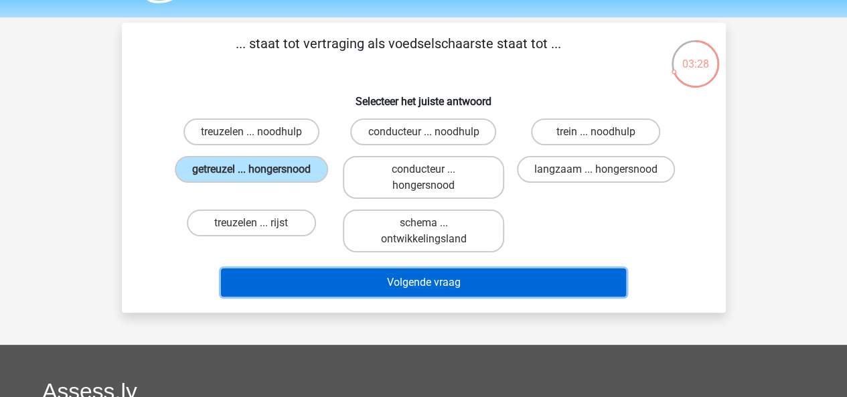
click at [391, 289] on button "Volgende vraag" at bounding box center [423, 283] width 405 height 28
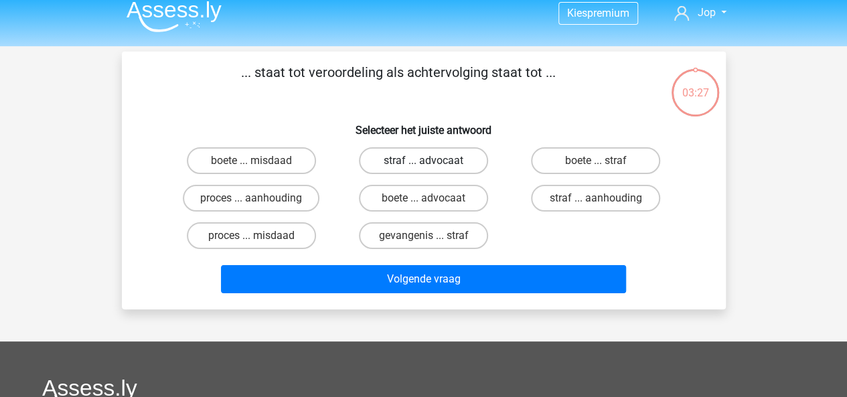
scroll to position [0, 0]
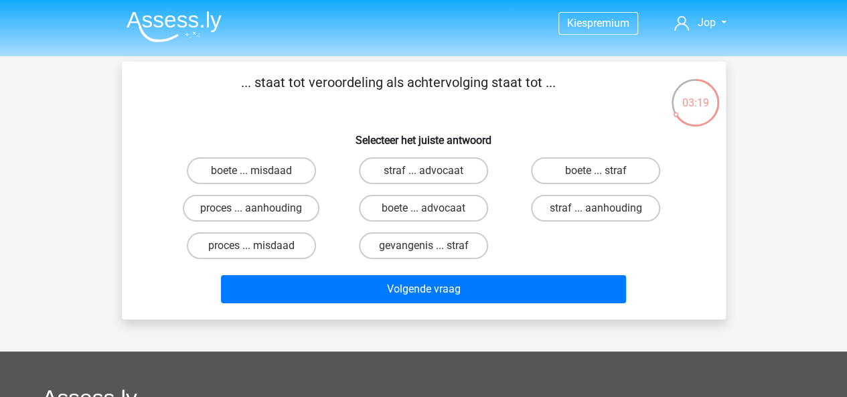
click at [257, 211] on input "proces ... aanhouding" at bounding box center [255, 212] width 9 height 9
radio input "true"
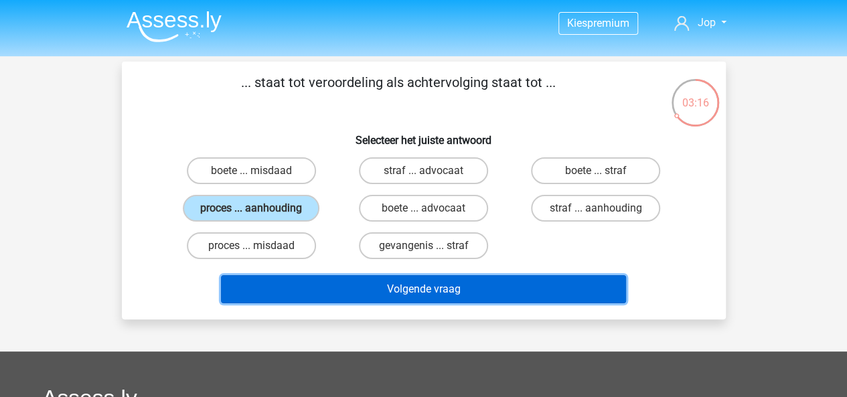
click at [411, 289] on button "Volgende vraag" at bounding box center [423, 289] width 405 height 28
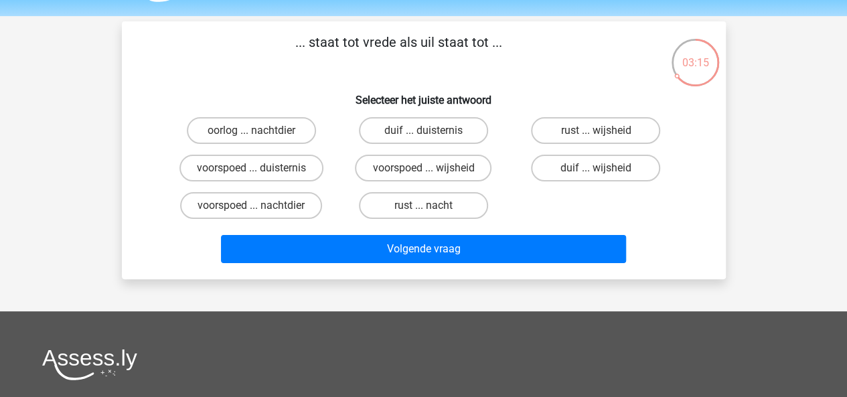
scroll to position [39, 0]
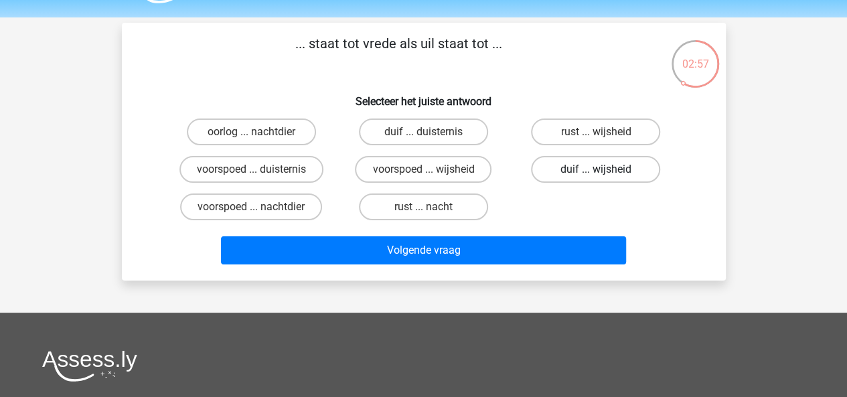
click at [584, 163] on label "duif ... wijsheid" at bounding box center [595, 169] width 129 height 27
click at [596, 169] on input "duif ... wijsheid" at bounding box center [600, 173] width 9 height 9
radio input "true"
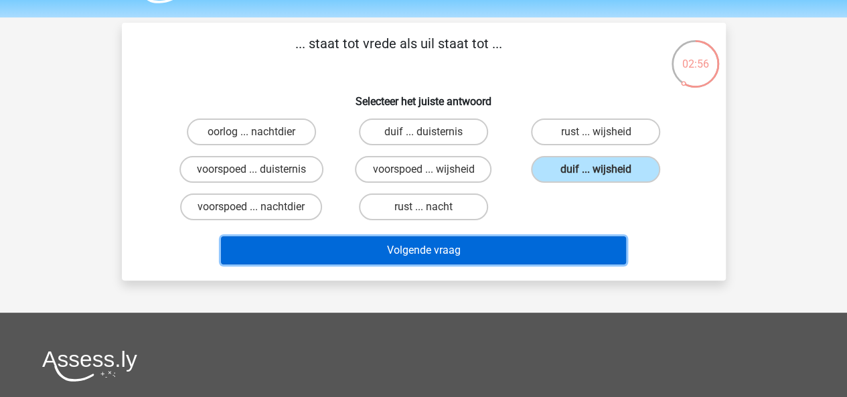
click at [537, 241] on button "Volgende vraag" at bounding box center [423, 250] width 405 height 28
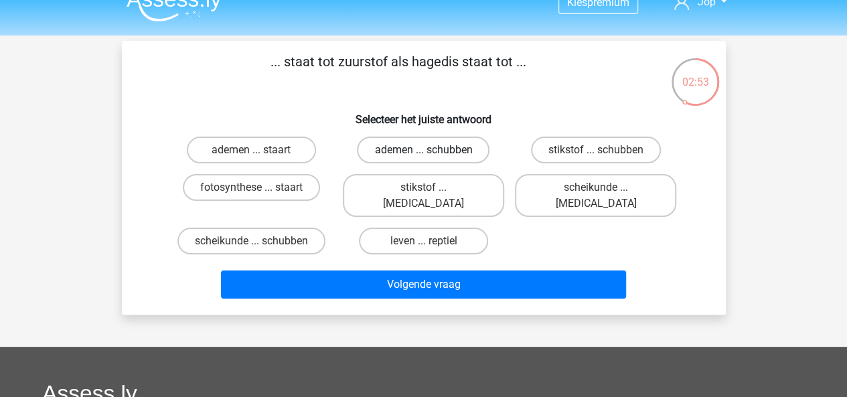
scroll to position [27, 0]
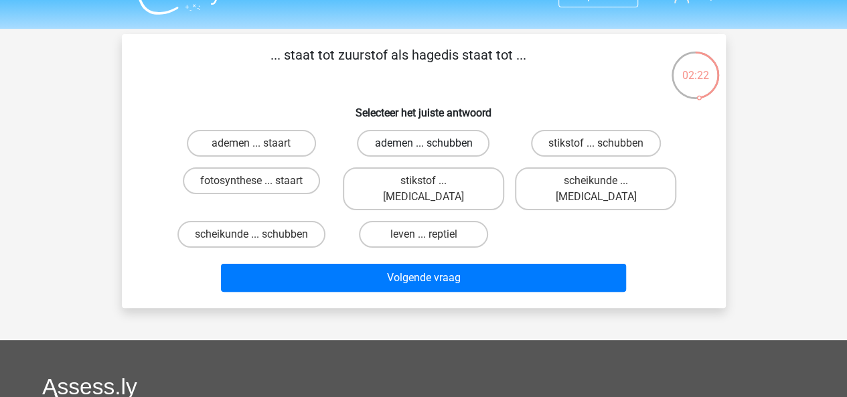
click at [430, 138] on label "ademen ... schubben" at bounding box center [423, 143] width 133 height 27
click at [430, 143] on input "ademen ... schubben" at bounding box center [427, 147] width 9 height 9
radio input "true"
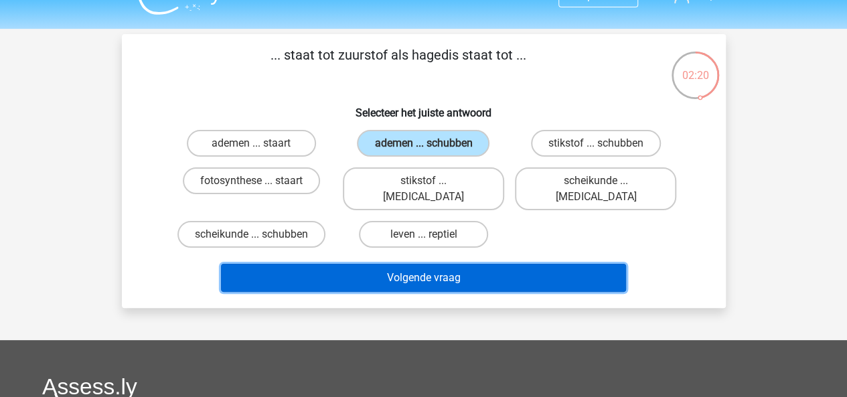
click at [435, 267] on button "Volgende vraag" at bounding box center [423, 278] width 405 height 28
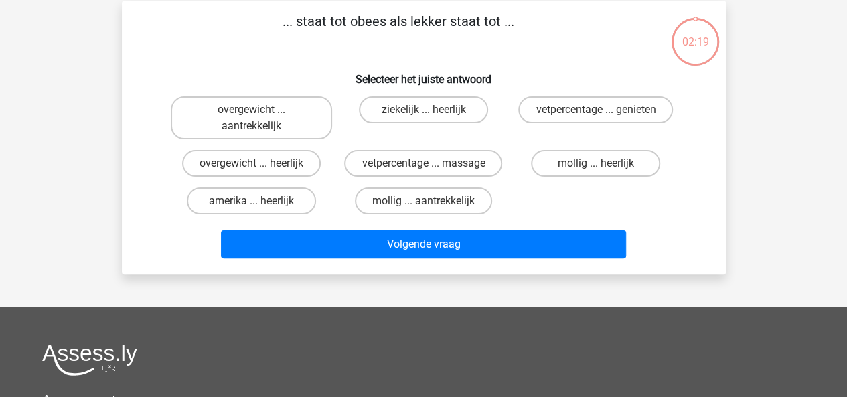
scroll to position [62, 0]
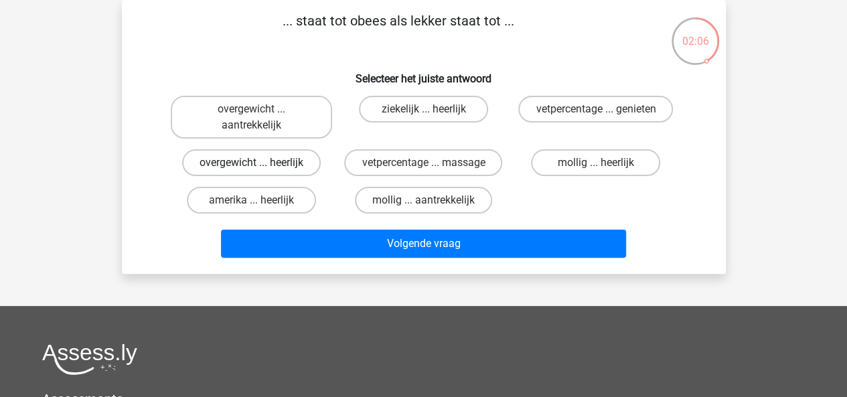
click at [249, 168] on label "overgewicht ... heerlijk" at bounding box center [251, 162] width 139 height 27
click at [251, 168] on input "overgewicht ... heerlijk" at bounding box center [255, 167] width 9 height 9
radio input "true"
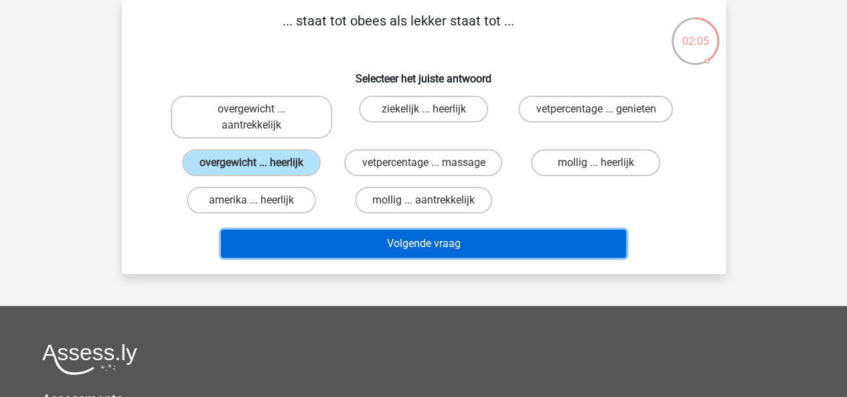
click at [338, 255] on button "Volgende vraag" at bounding box center [423, 244] width 405 height 28
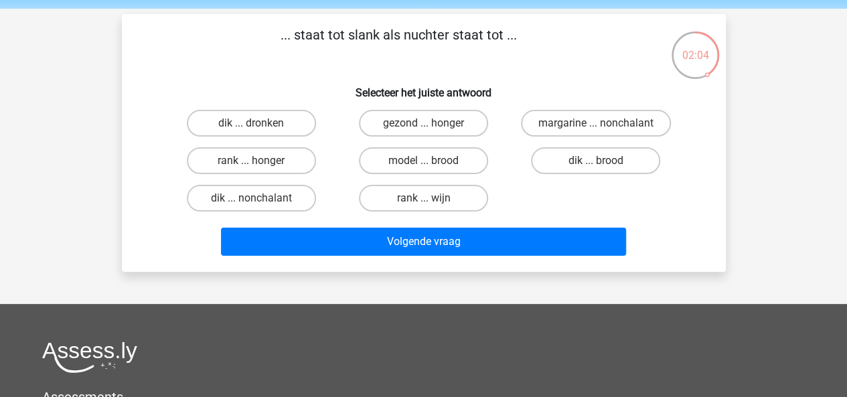
scroll to position [46, 0]
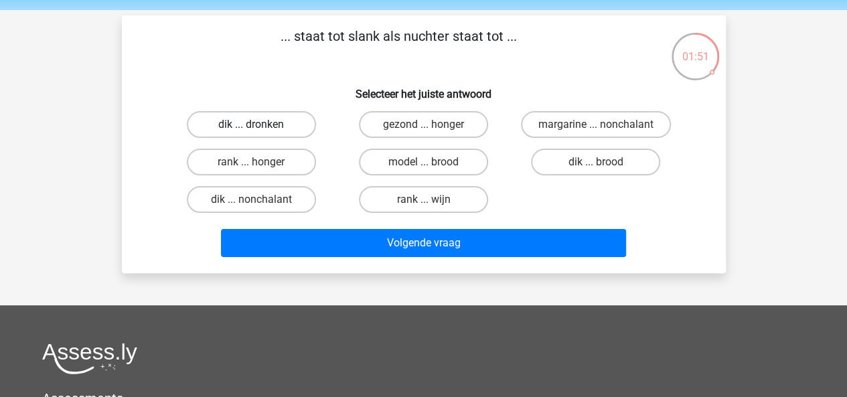
click at [265, 121] on label "dik ... dronken" at bounding box center [251, 124] width 129 height 27
click at [260, 125] on input "dik ... dronken" at bounding box center [255, 129] width 9 height 9
radio input "true"
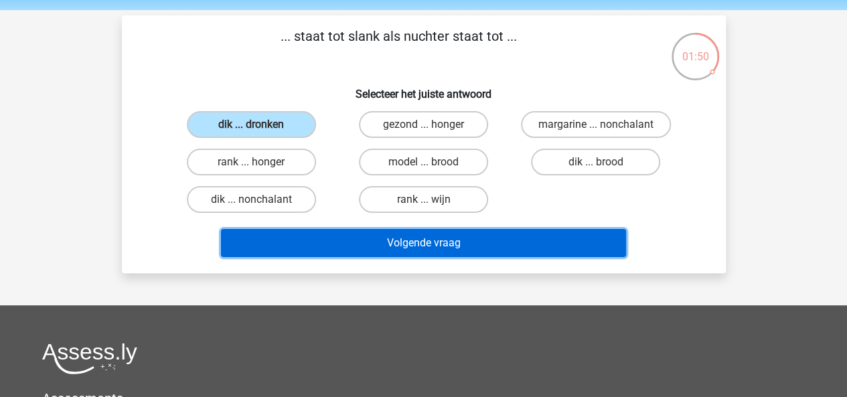
click at [406, 240] on button "Volgende vraag" at bounding box center [423, 243] width 405 height 28
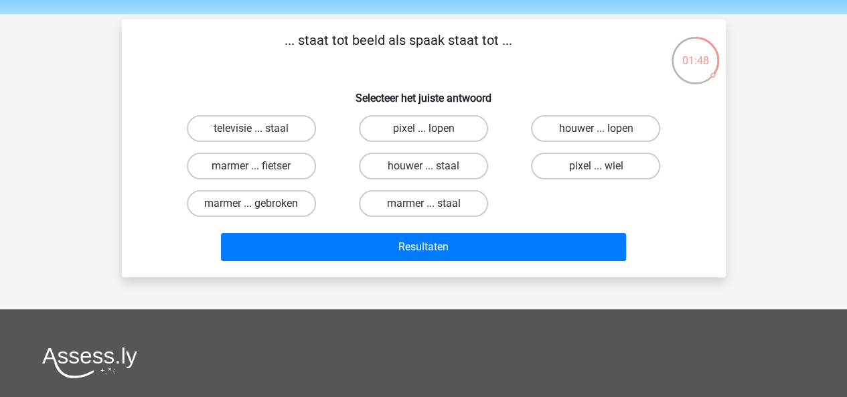
scroll to position [41, 0]
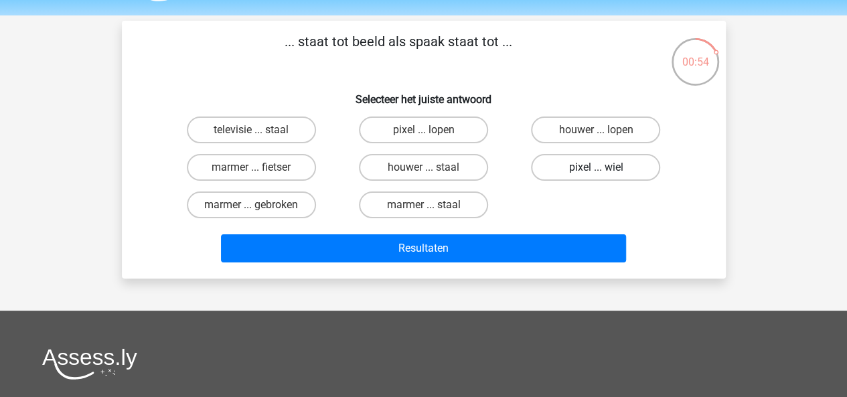
click at [571, 173] on label "pixel ... wiel" at bounding box center [595, 167] width 129 height 27
click at [596, 173] on input "pixel ... wiel" at bounding box center [600, 171] width 9 height 9
radio input "true"
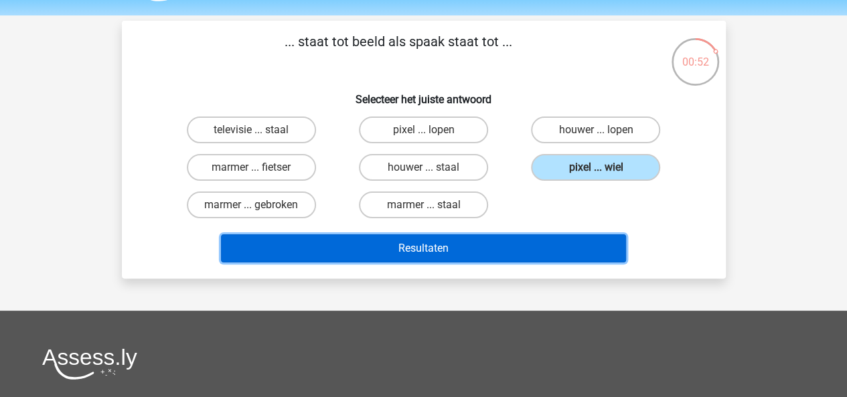
click at [551, 249] on button "Resultaten" at bounding box center [423, 248] width 405 height 28
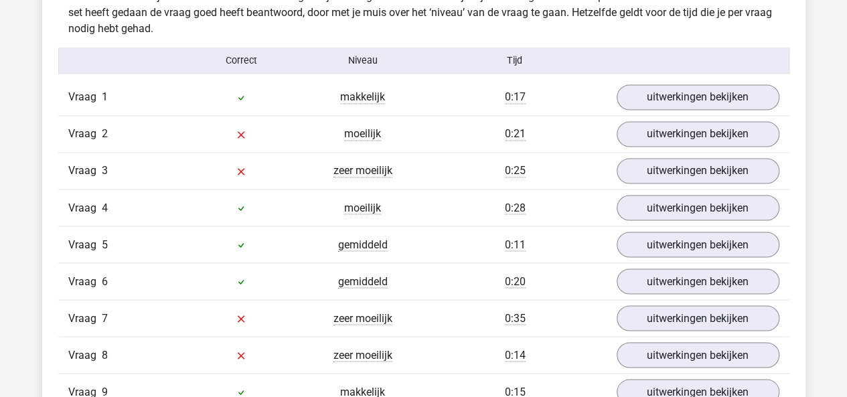
scroll to position [1071, 0]
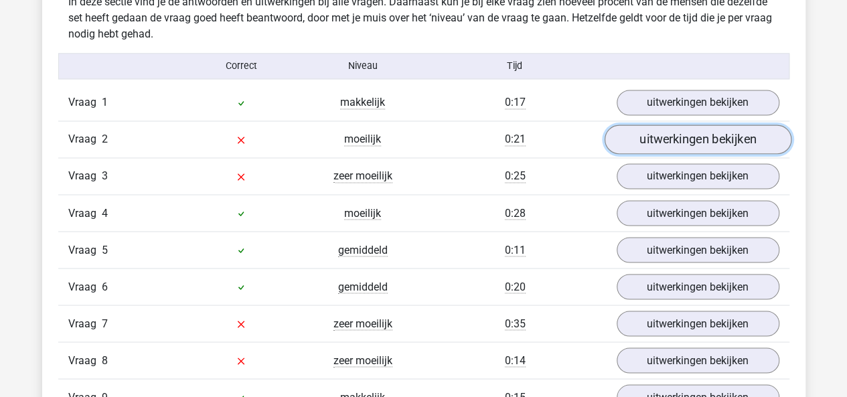
click at [743, 138] on link "uitwerkingen bekijken" at bounding box center [697, 139] width 187 height 29
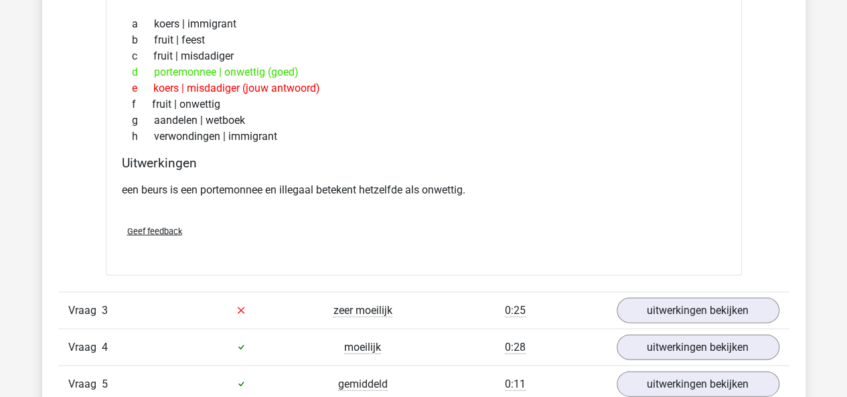
scroll to position [1271, 0]
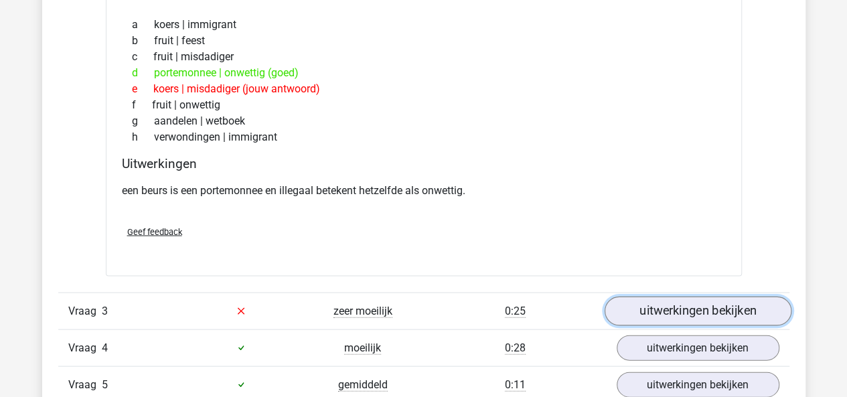
click at [683, 303] on link "uitwerkingen bekijken" at bounding box center [697, 311] width 187 height 29
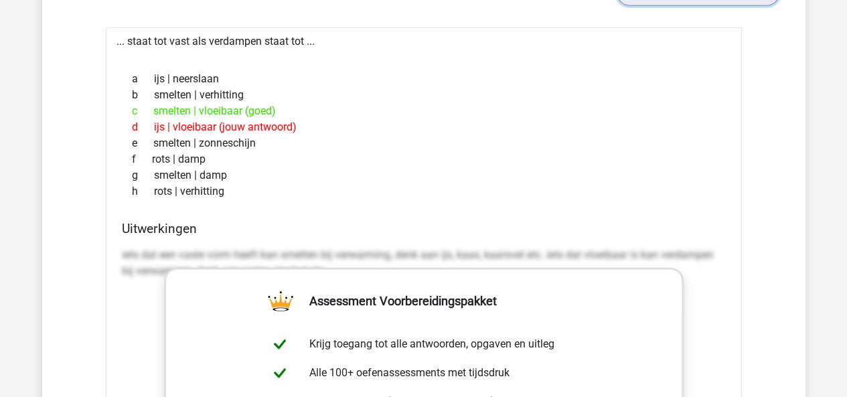
scroll to position [1591, 0]
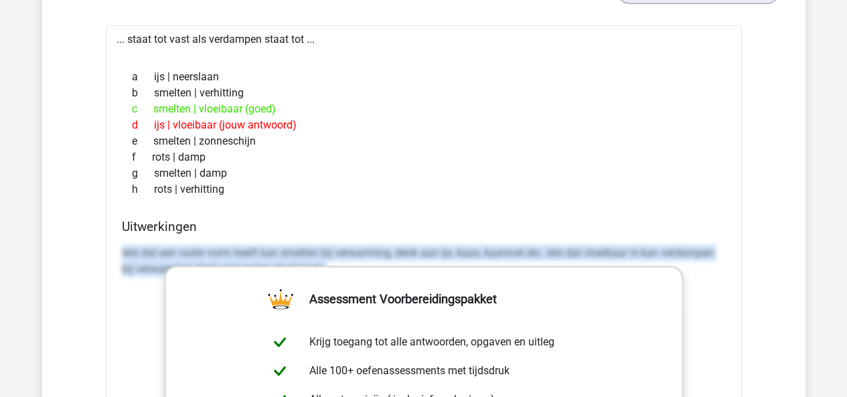
drag, startPoint x: 117, startPoint y: 246, endPoint x: 752, endPoint y: 269, distance: 634.8
click at [752, 269] on div "Vraag 1 makkelijk 0:17 uitwerkingen bekijken ... staat tot kleuterklas als vlin…" at bounding box center [423, 270] width 711 height 1413
copy p "iets dat een vaste vorm heeft kan smelten bij verwarming, denk aan ijs, kaas, k…"
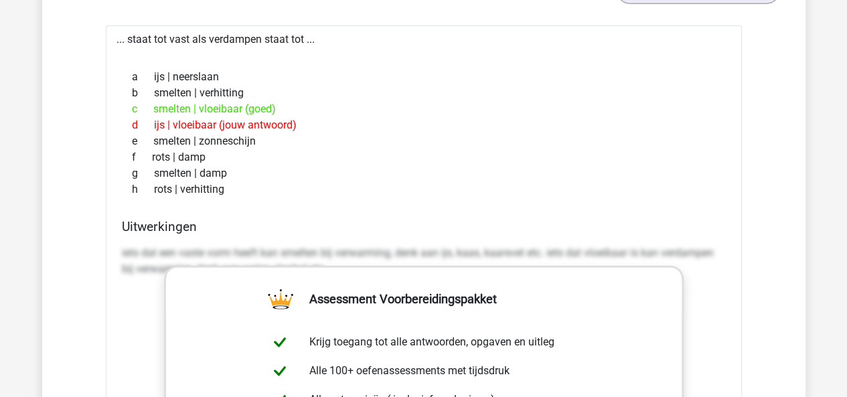
click at [455, 93] on div "b smelten | verhitting" at bounding box center [424, 93] width 604 height 16
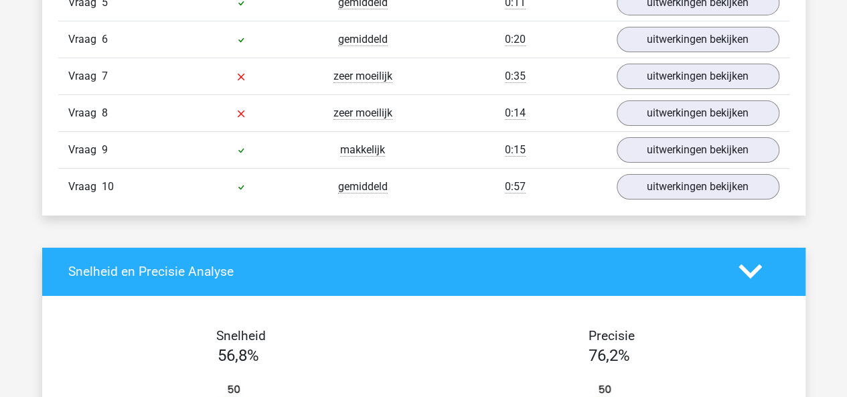
scroll to position [2311, 0]
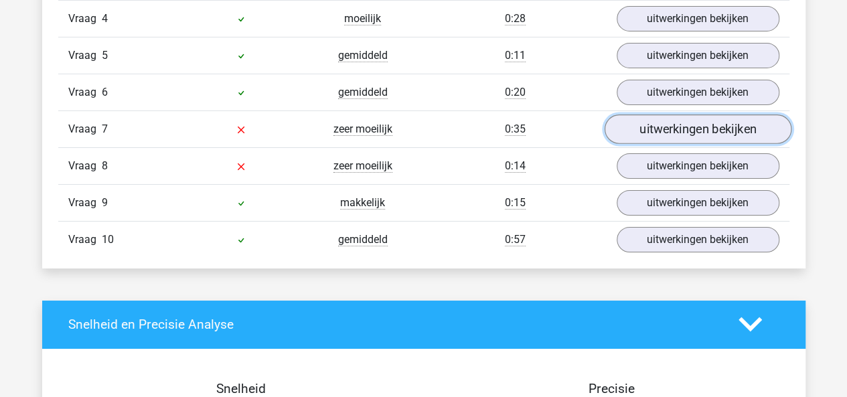
click at [642, 116] on link "uitwerkingen bekijken" at bounding box center [697, 129] width 187 height 29
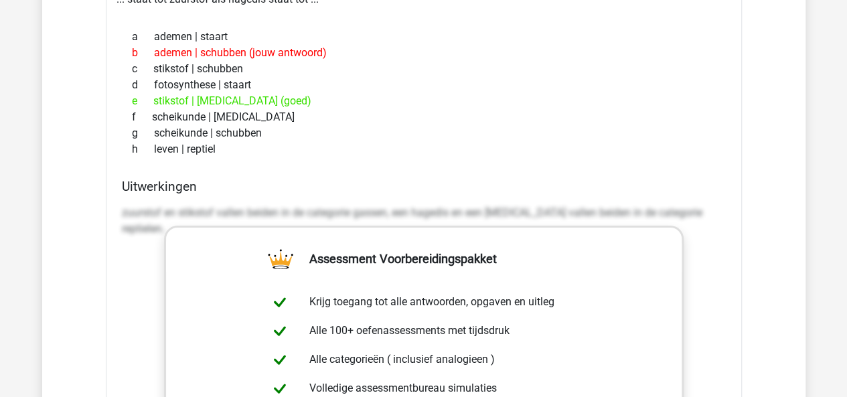
scroll to position [2485, 0]
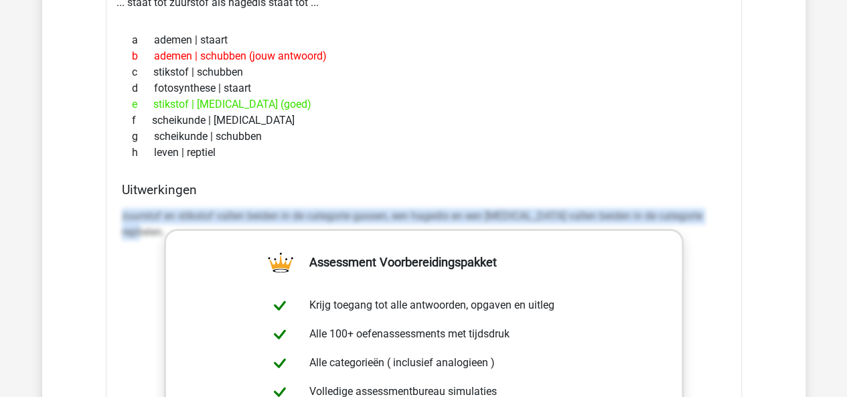
drag, startPoint x: 117, startPoint y: 204, endPoint x: 716, endPoint y: 206, distance: 598.9
click at [716, 206] on div "Uitwerkingen zuurstof en stikstof vallen beiden in de categorie gassen, een hag…" at bounding box center [424, 393] width 615 height 423
copy p "zuurstof en stikstof vallen beiden in de categorie gassen, een hagedis en een k…"
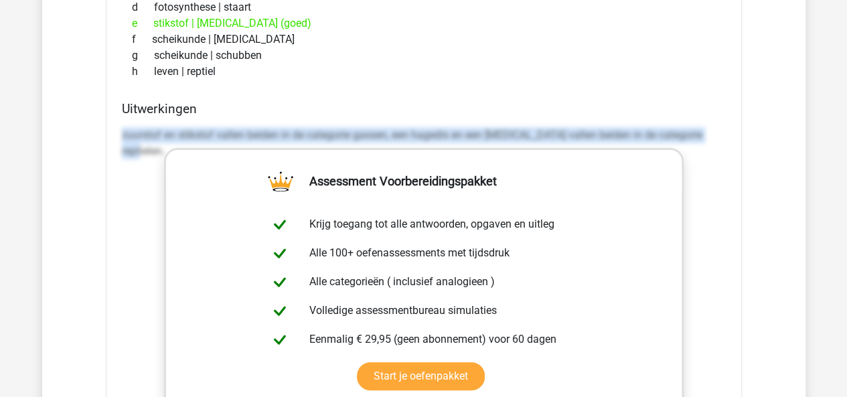
scroll to position [2573, 0]
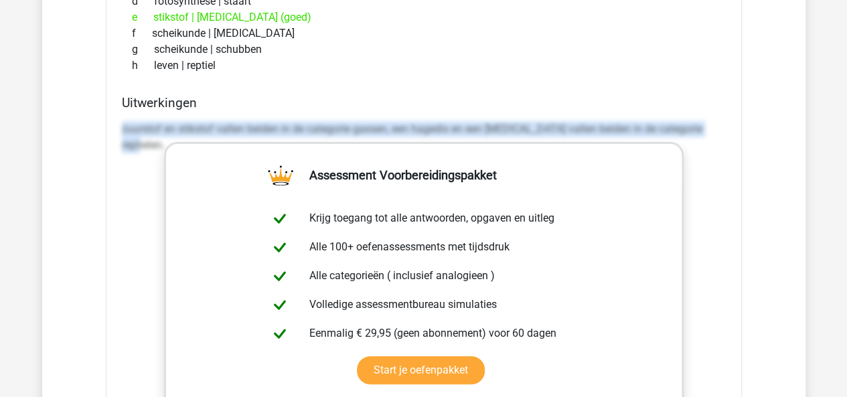
copy p "zuurstof en stikstof vallen beiden in de categorie gassen, een hagedis en een k…"
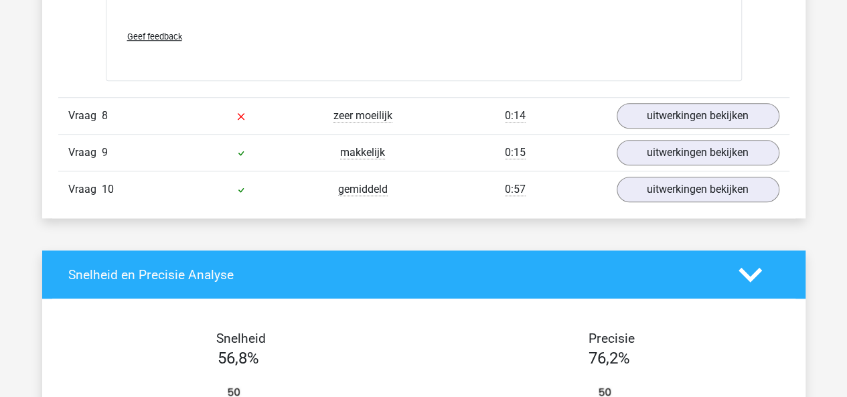
scroll to position [3072, 0]
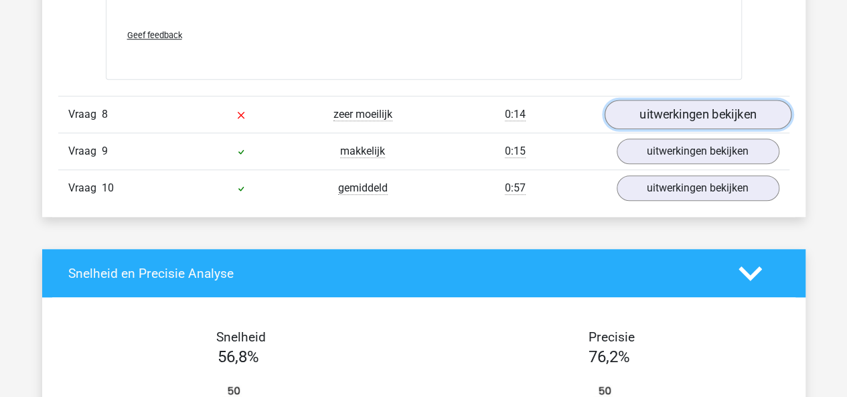
click at [625, 116] on link "uitwerkingen bekijken" at bounding box center [697, 114] width 187 height 29
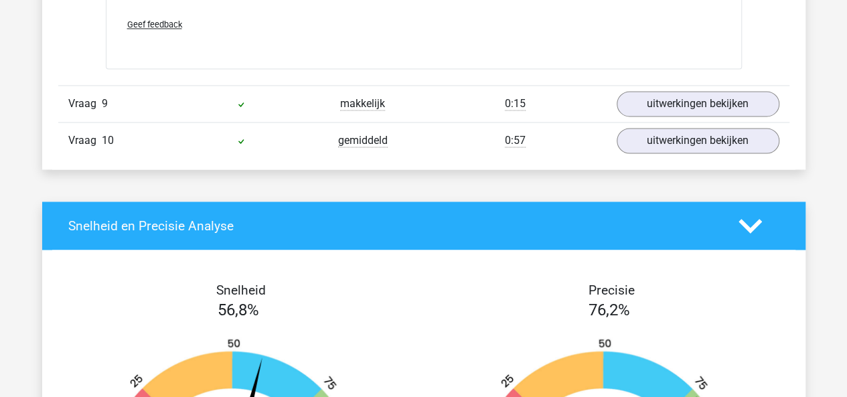
scroll to position [3529, 0]
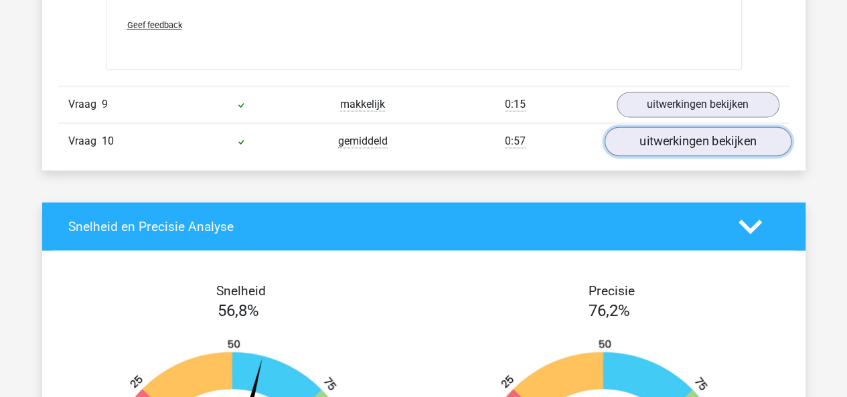
click at [655, 128] on link "uitwerkingen bekijken" at bounding box center [697, 141] width 187 height 29
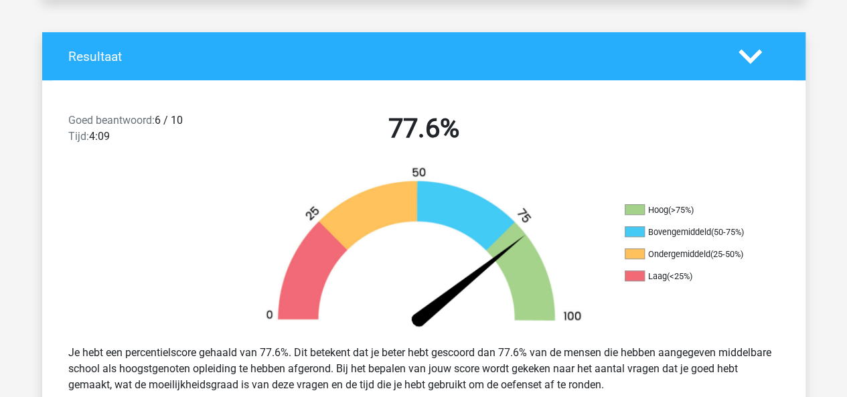
scroll to position [0, 0]
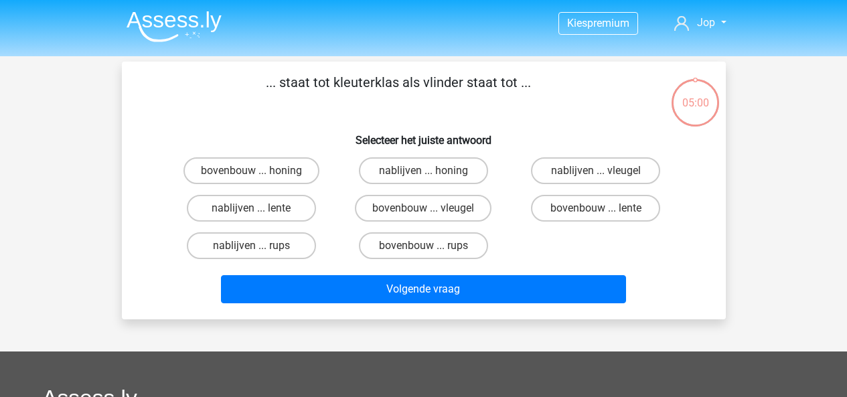
scroll to position [41, 0]
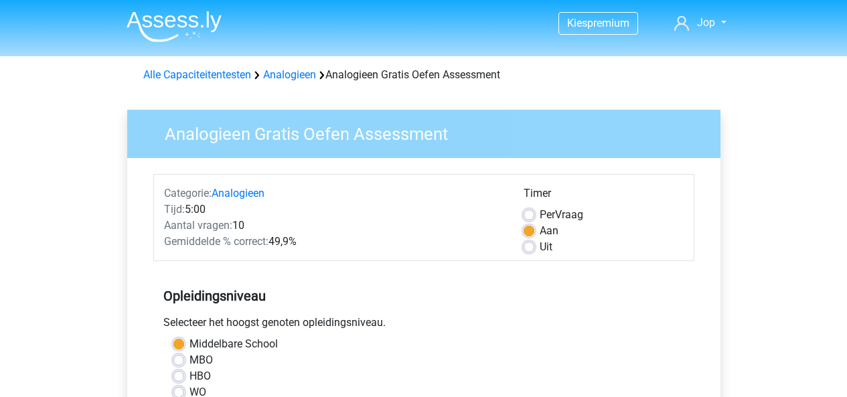
scroll to position [359, 0]
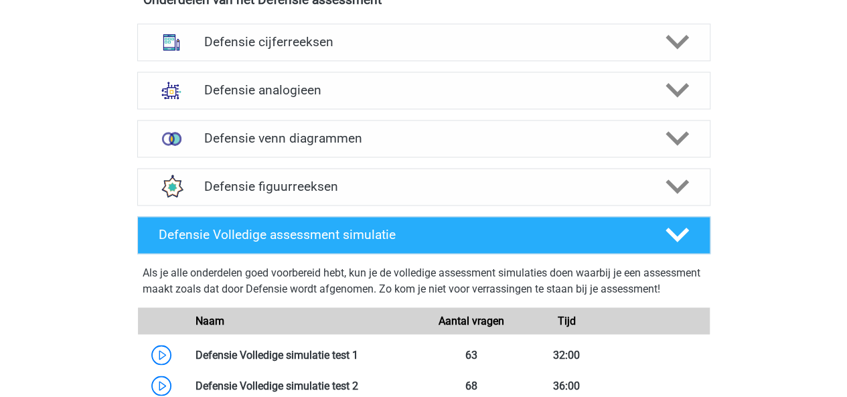
scroll to position [1017, 0]
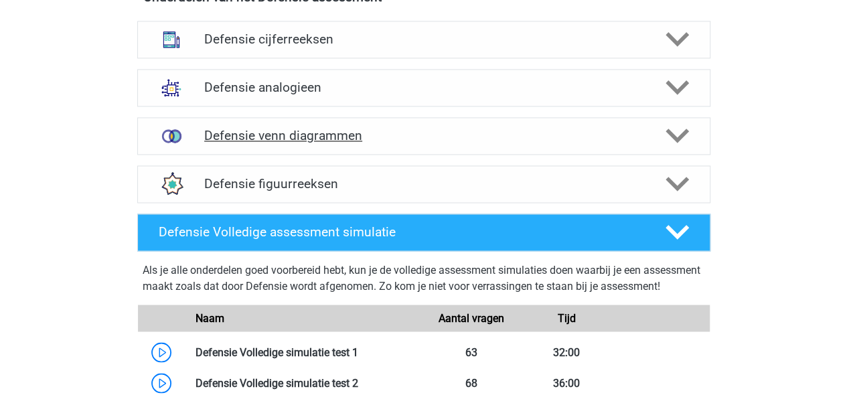
click at [253, 124] on div "Defensie venn diagrammen" at bounding box center [423, 136] width 573 height 38
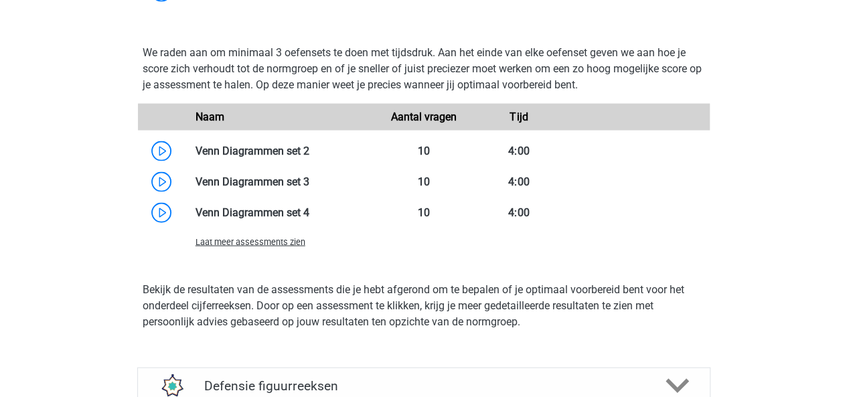
scroll to position [1225, 0]
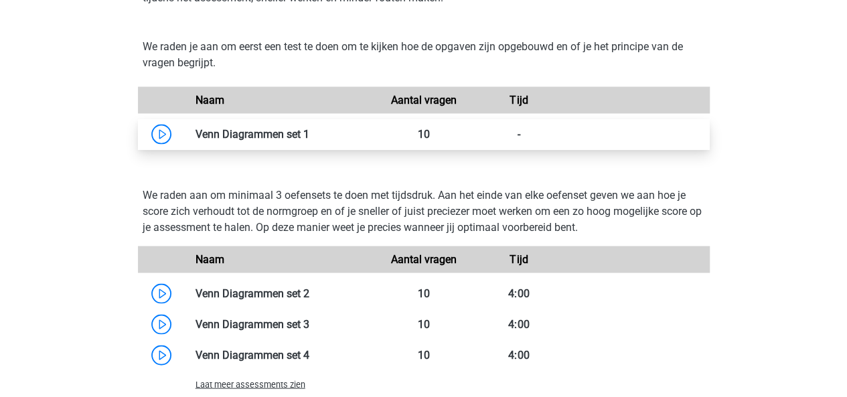
click at [310, 127] on link at bounding box center [310, 133] width 0 height 13
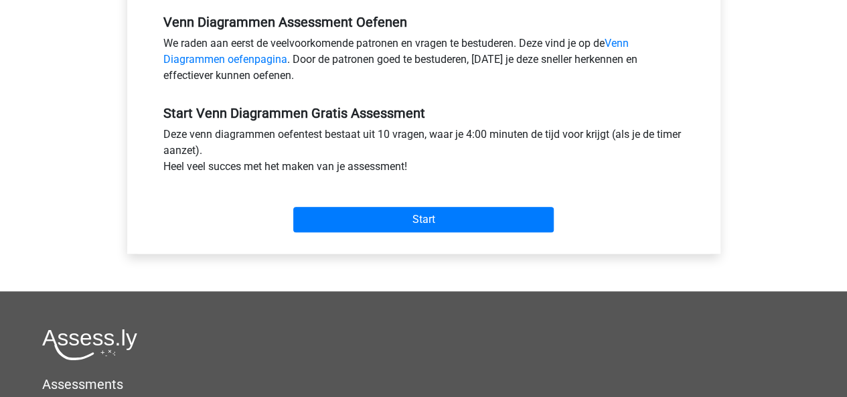
scroll to position [413, 0]
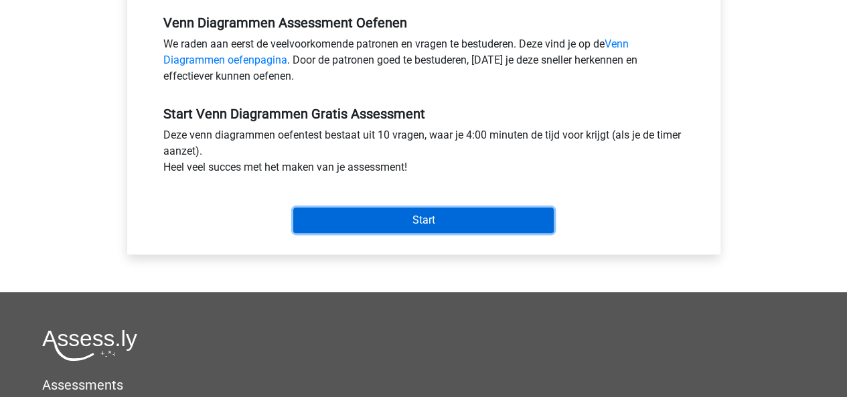
click at [401, 214] on input "Start" at bounding box center [423, 220] width 261 height 25
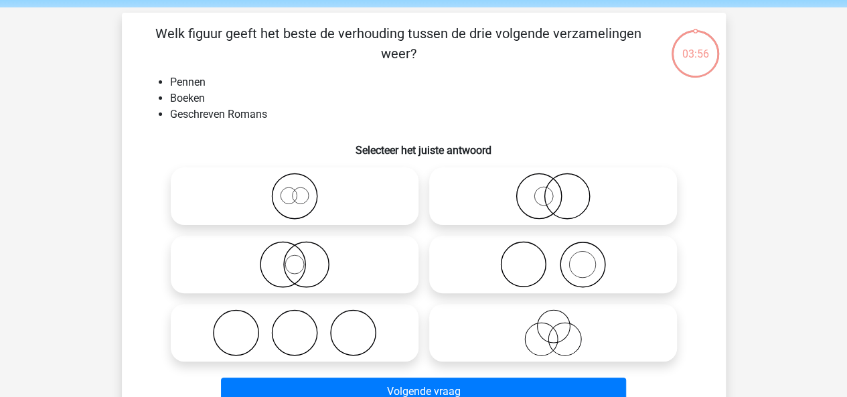
scroll to position [50, 0]
click at [482, 260] on icon at bounding box center [553, 264] width 237 height 47
click at [553, 257] on input "radio" at bounding box center [557, 253] width 9 height 9
radio input "true"
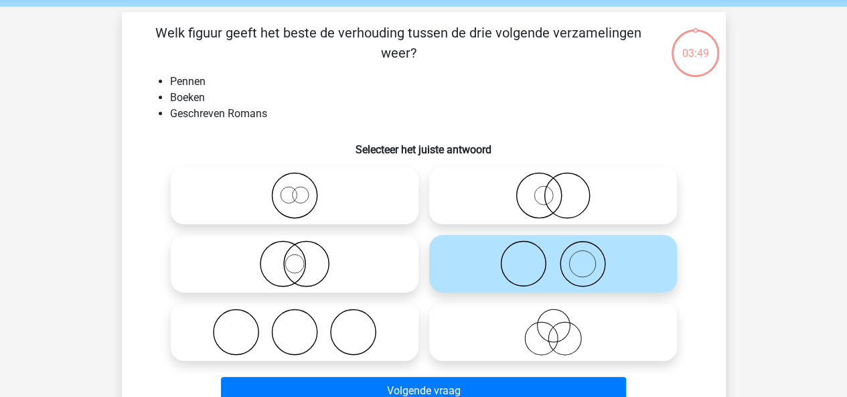
scroll to position [114, 0]
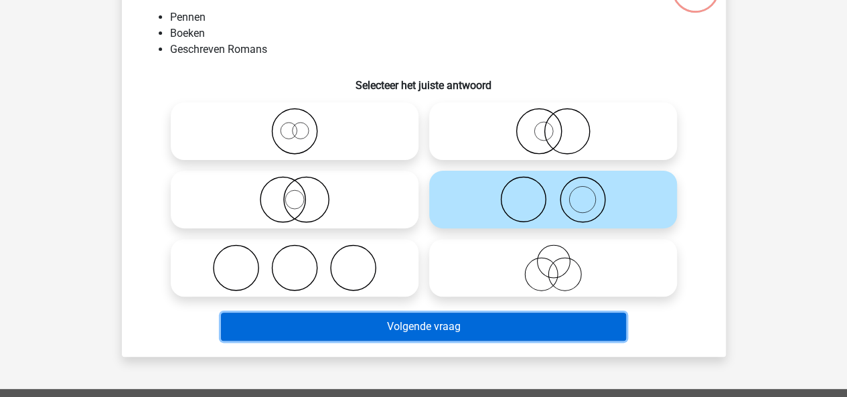
click at [397, 336] on button "Volgende vraag" at bounding box center [423, 327] width 405 height 28
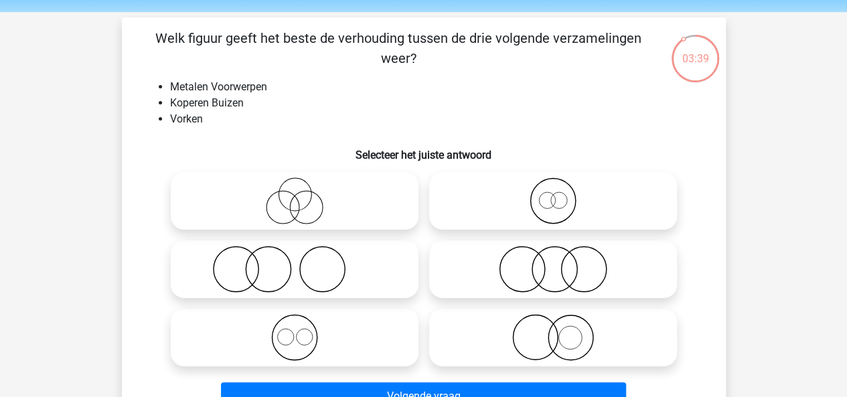
scroll to position [43, 0]
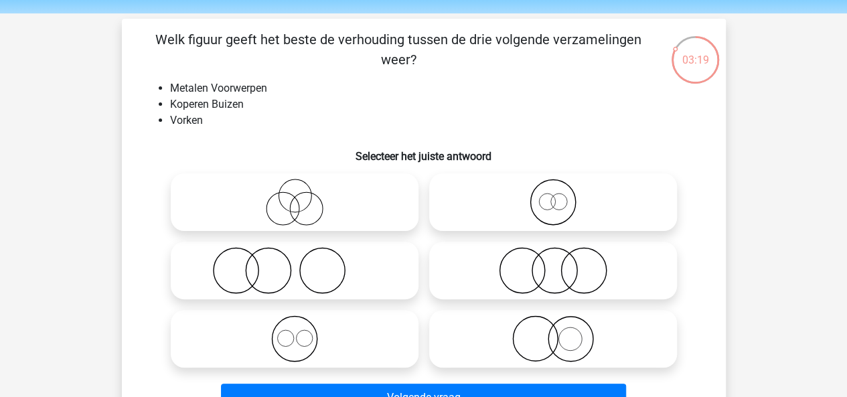
click at [511, 350] on icon at bounding box center [553, 339] width 237 height 47
click at [553, 332] on input "radio" at bounding box center [557, 328] width 9 height 9
radio input "true"
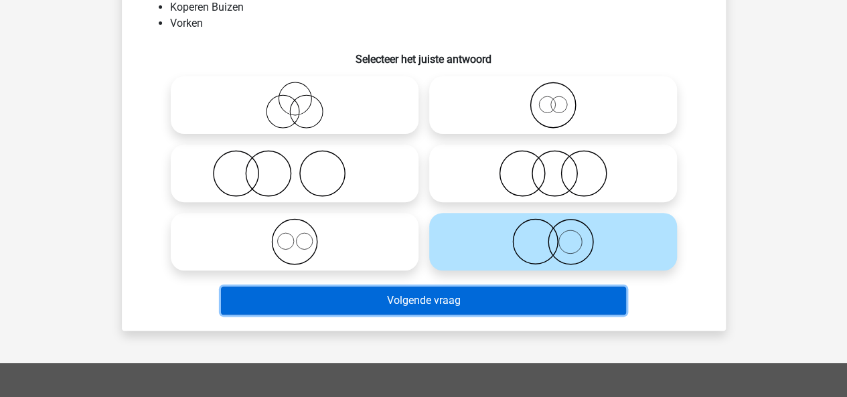
click at [416, 305] on button "Volgende vraag" at bounding box center [423, 301] width 405 height 28
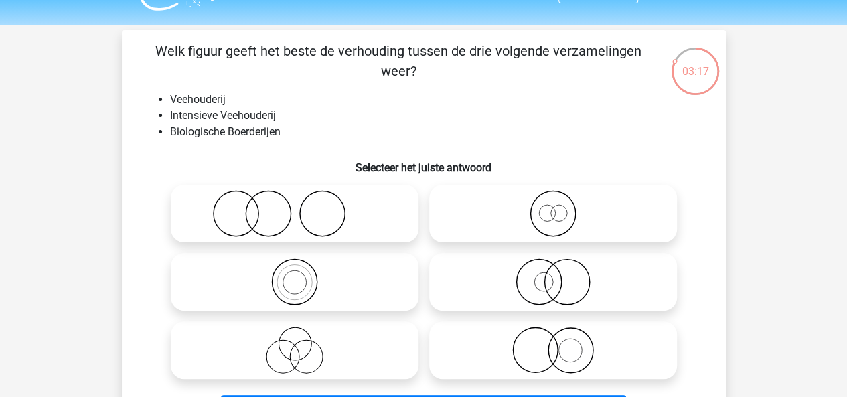
scroll to position [31, 0]
click at [537, 226] on icon at bounding box center [553, 214] width 237 height 47
click at [553, 208] on input "radio" at bounding box center [557, 203] width 9 height 9
radio input "true"
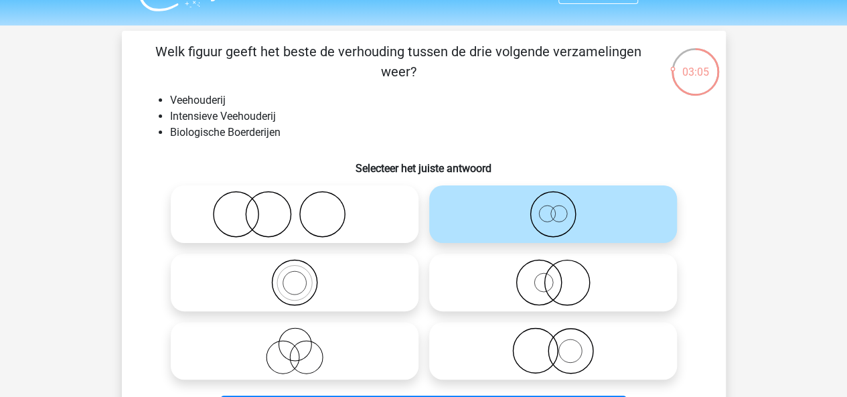
scroll to position [103, 0]
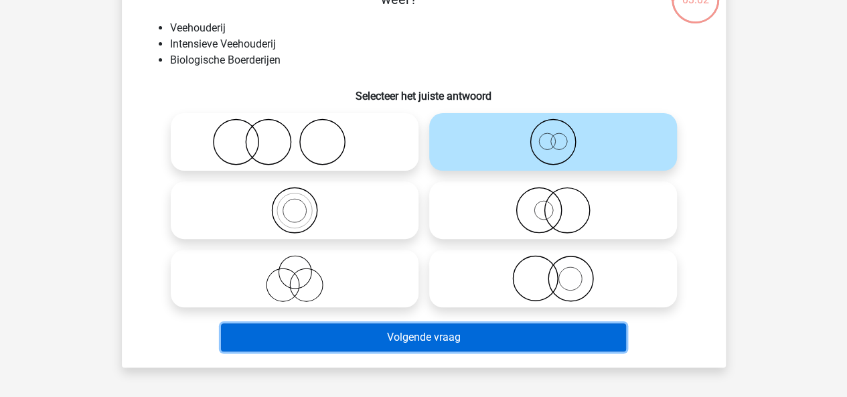
click at [441, 332] on button "Volgende vraag" at bounding box center [423, 338] width 405 height 28
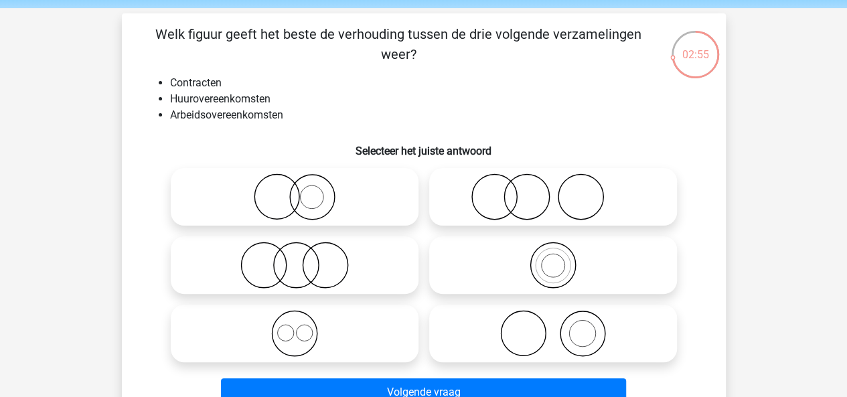
scroll to position [62, 0]
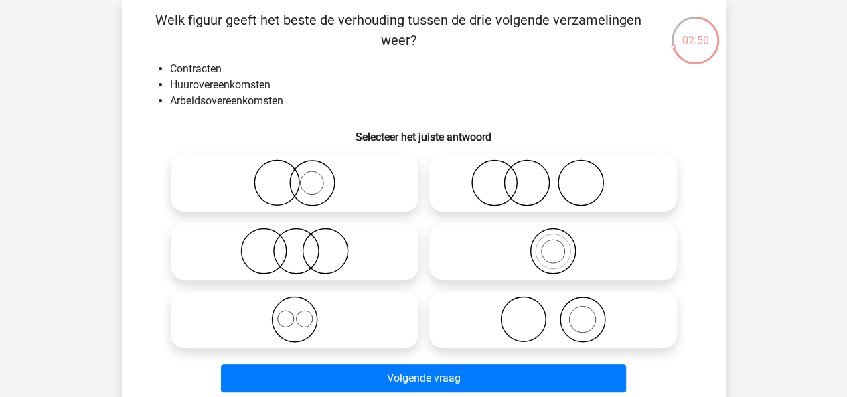
click at [311, 308] on icon at bounding box center [294, 319] width 237 height 47
click at [303, 308] on input "radio" at bounding box center [299, 308] width 9 height 9
radio input "true"
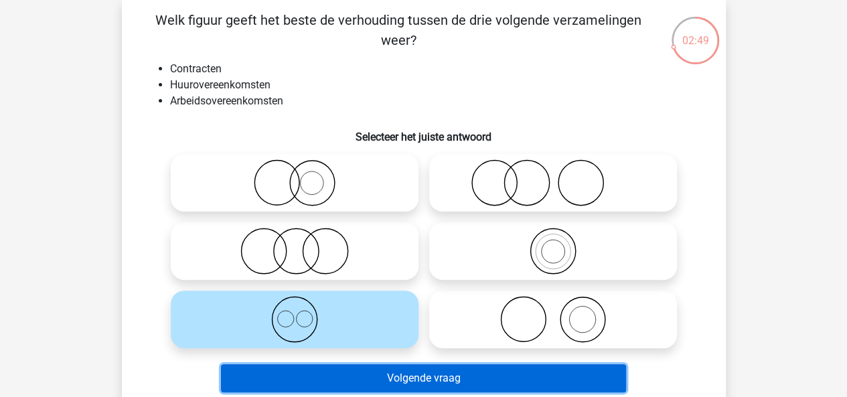
click at [381, 381] on button "Volgende vraag" at bounding box center [423, 378] width 405 height 28
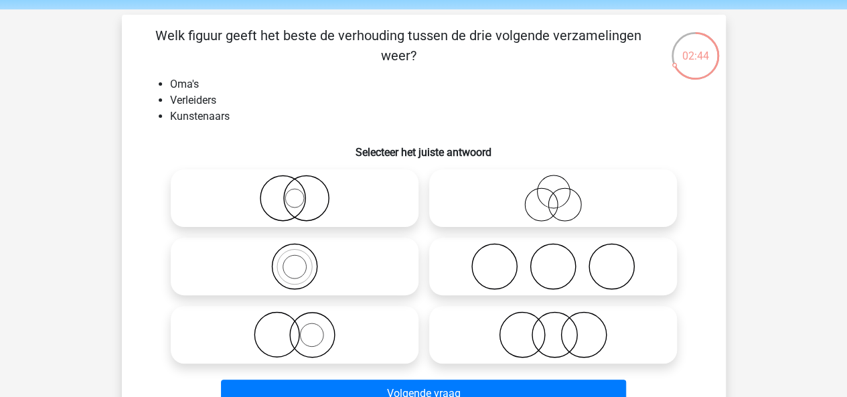
scroll to position [48, 0]
click at [525, 189] on icon at bounding box center [553, 197] width 237 height 47
click at [553, 189] on input "radio" at bounding box center [557, 186] width 9 height 9
radio input "true"
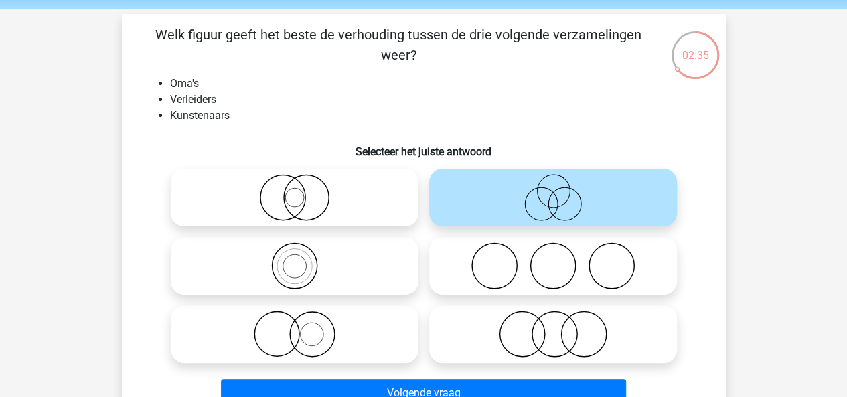
scroll to position [120, 0]
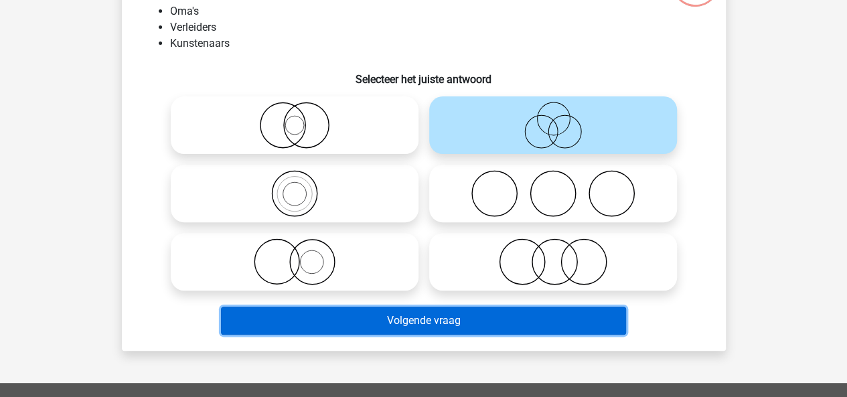
click at [496, 324] on button "Volgende vraag" at bounding box center [423, 321] width 405 height 28
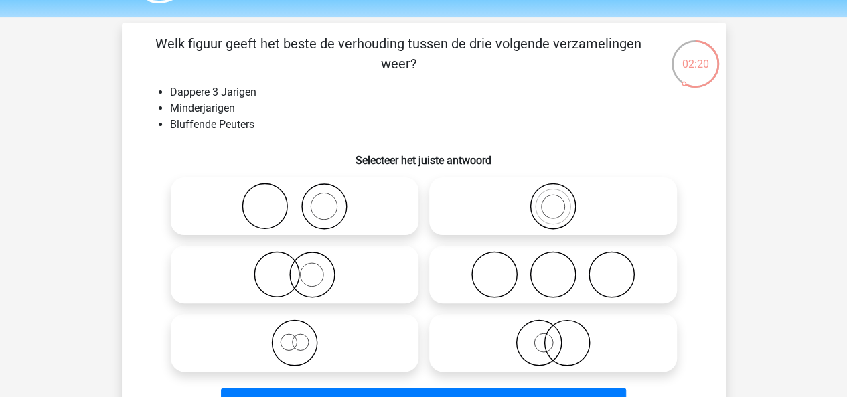
scroll to position [45, 0]
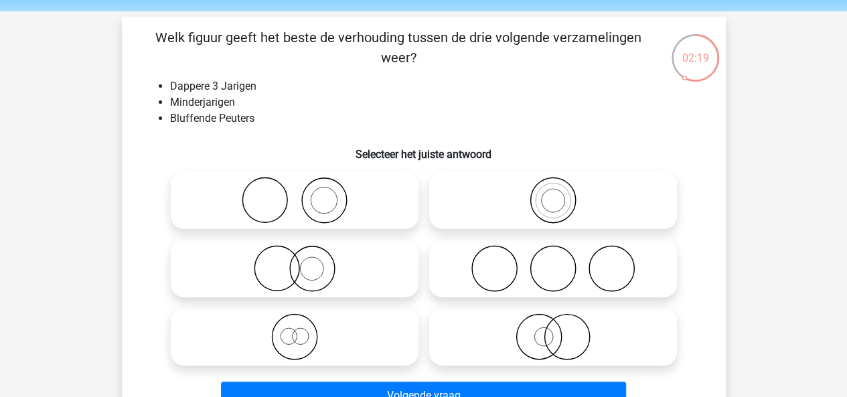
click at [317, 352] on icon at bounding box center [294, 337] width 237 height 47
click at [303, 330] on input "radio" at bounding box center [299, 326] width 9 height 9
radio input "true"
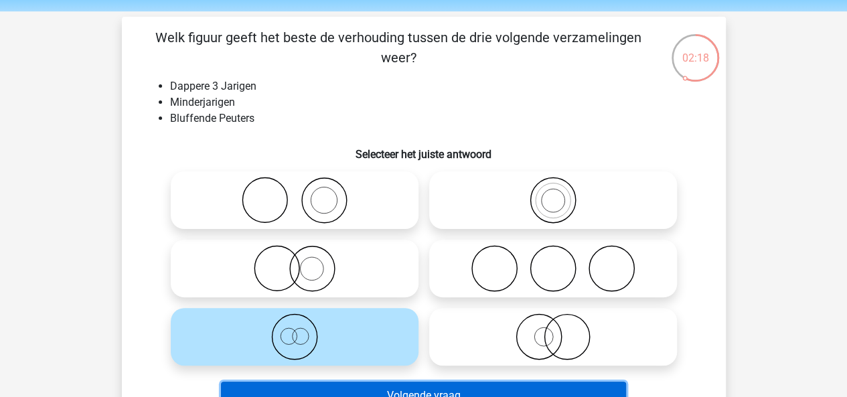
click at [362, 393] on button "Volgende vraag" at bounding box center [423, 396] width 405 height 28
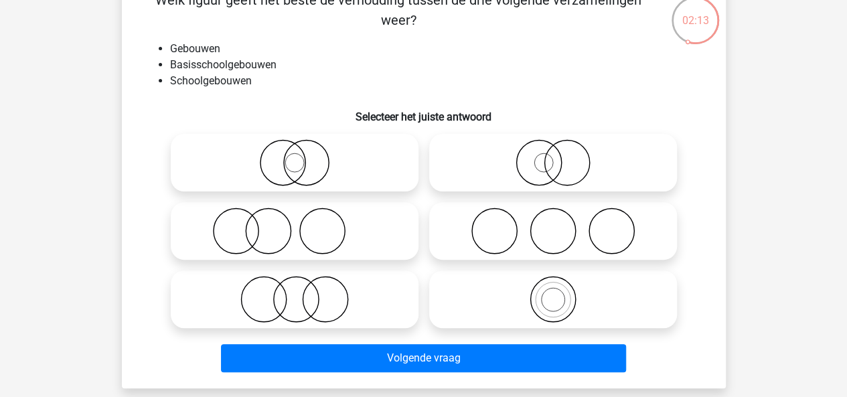
scroll to position [83, 0]
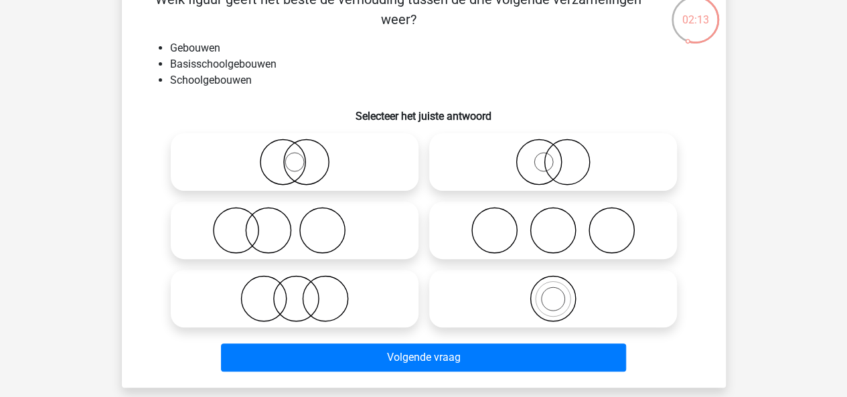
click at [527, 270] on label at bounding box center [553, 299] width 248 height 58
click at [553, 283] on input "radio" at bounding box center [557, 287] width 9 height 9
radio input "true"
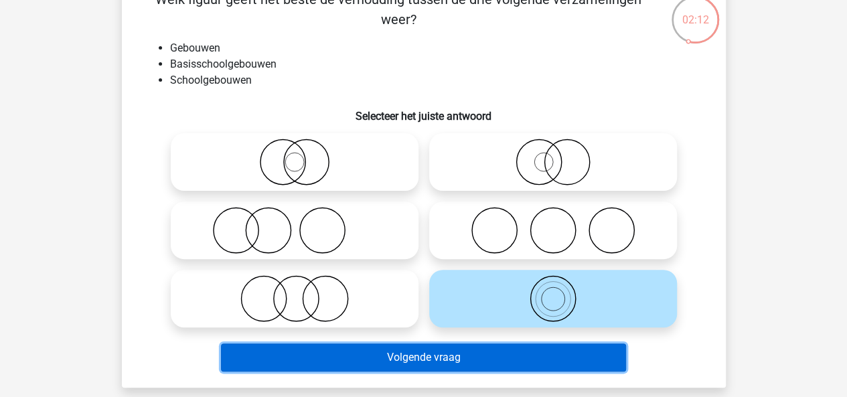
click at [510, 352] on button "Volgende vraag" at bounding box center [423, 358] width 405 height 28
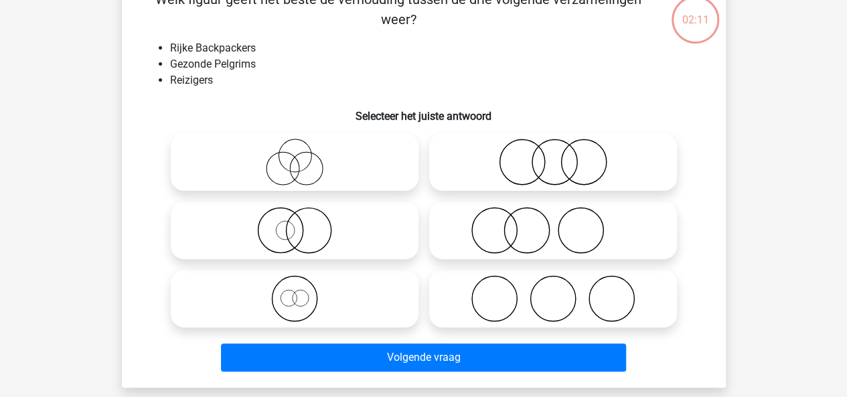
scroll to position [62, 0]
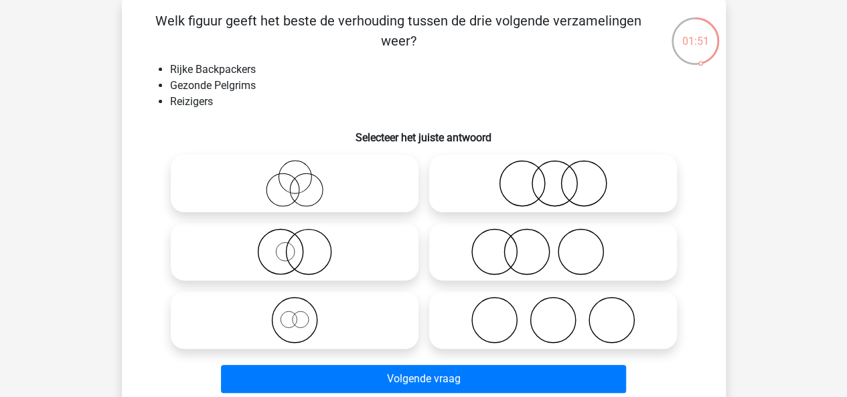
click at [325, 258] on icon at bounding box center [294, 251] width 237 height 47
click at [303, 245] on input "radio" at bounding box center [299, 240] width 9 height 9
radio input "true"
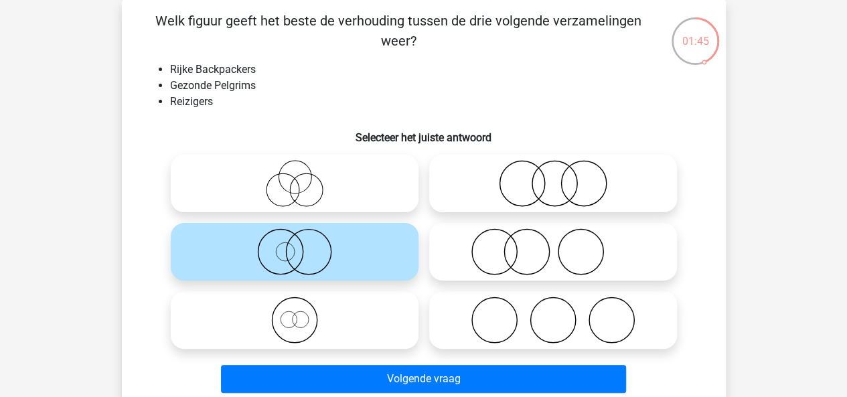
click at [288, 326] on icon at bounding box center [294, 320] width 237 height 47
click at [295, 314] on input "radio" at bounding box center [299, 309] width 9 height 9
radio input "true"
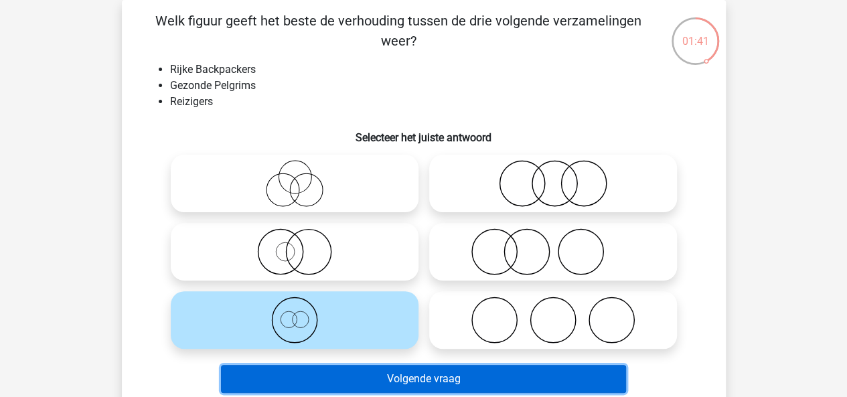
click at [405, 382] on button "Volgende vraag" at bounding box center [423, 379] width 405 height 28
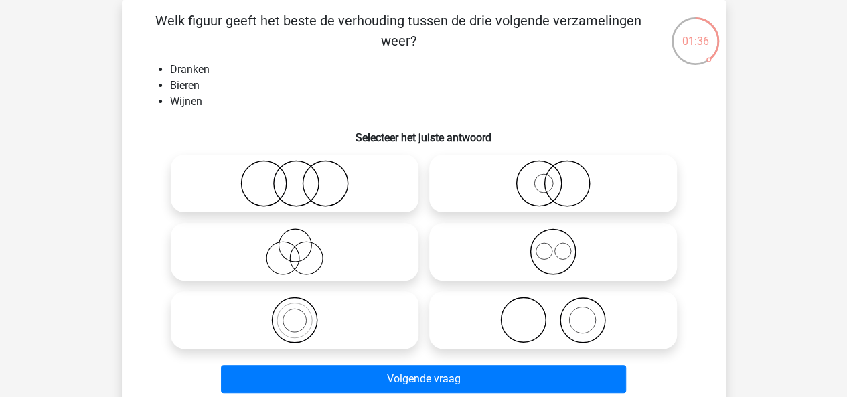
click at [519, 260] on icon at bounding box center [553, 251] width 237 height 47
click at [553, 245] on input "radio" at bounding box center [557, 240] width 9 height 9
radio input "true"
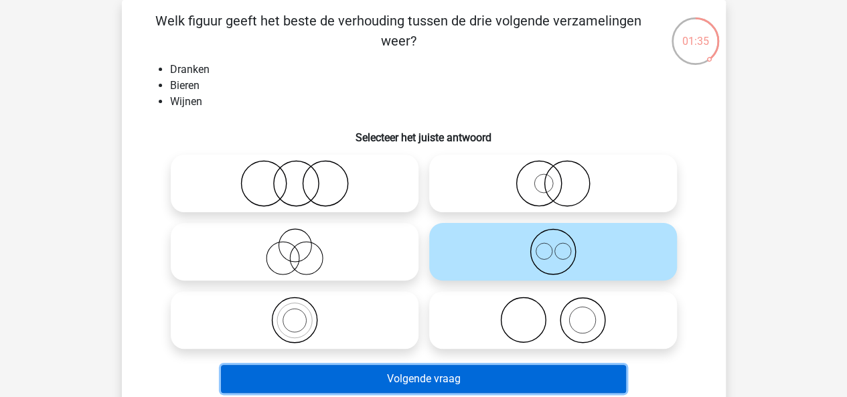
click at [500, 369] on button "Volgende vraag" at bounding box center [423, 379] width 405 height 28
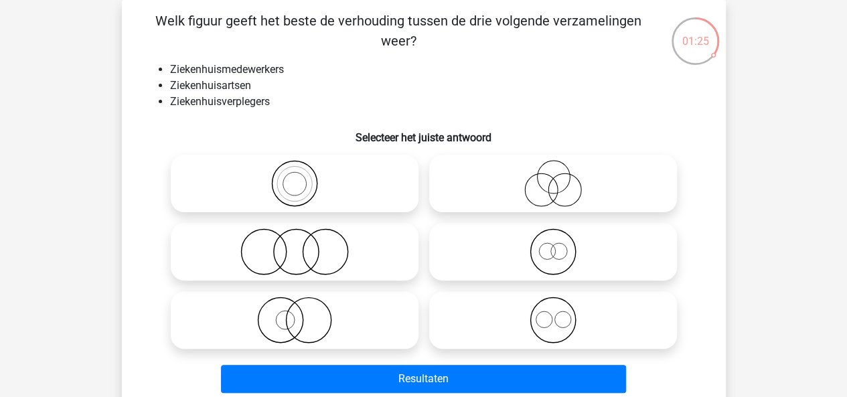
click at [482, 324] on icon at bounding box center [553, 320] width 237 height 47
click at [553, 314] on input "radio" at bounding box center [557, 309] width 9 height 9
radio input "true"
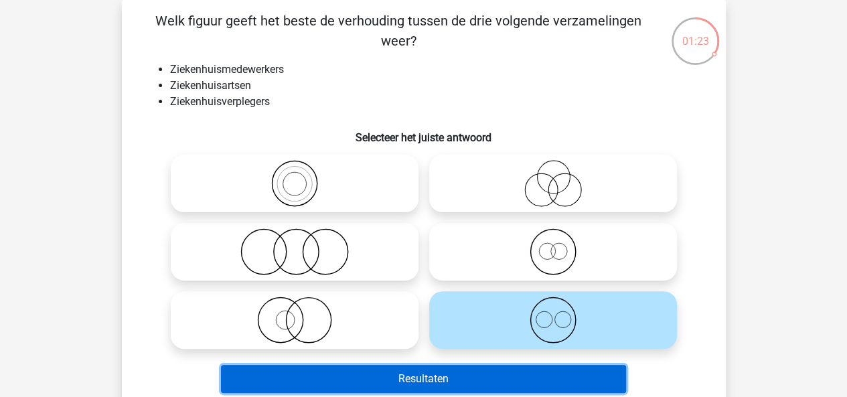
click at [462, 372] on button "Resultaten" at bounding box center [423, 379] width 405 height 28
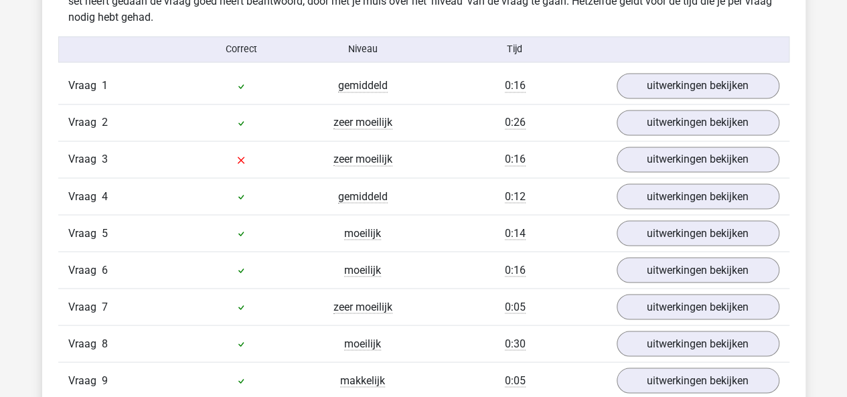
scroll to position [1088, 0]
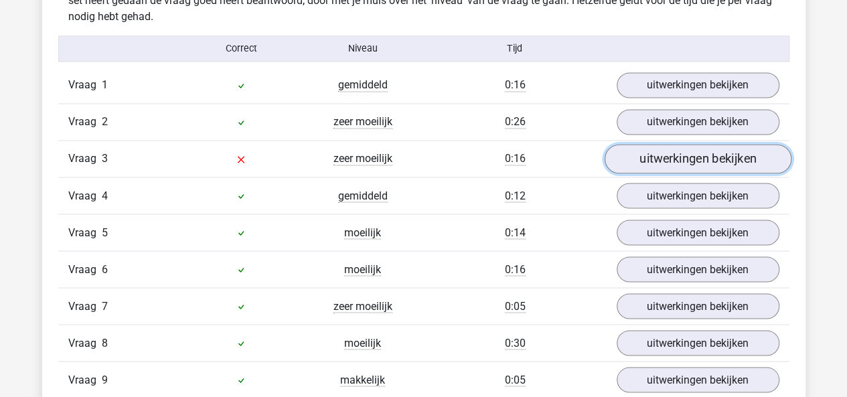
click at [661, 147] on link "uitwerkingen bekijken" at bounding box center [697, 159] width 187 height 29
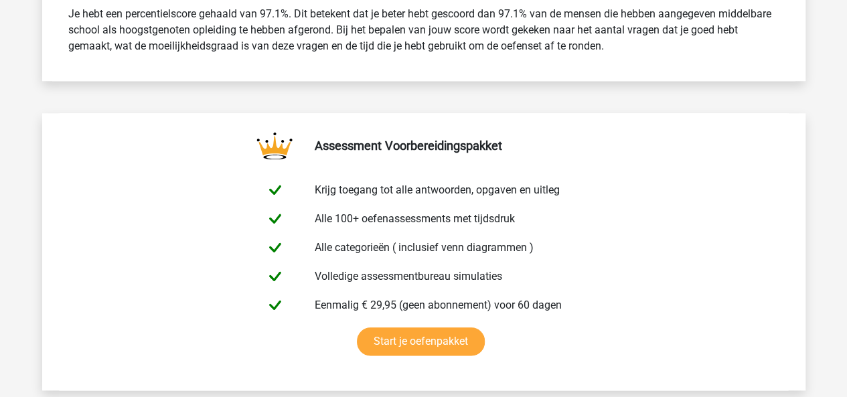
scroll to position [582, 0]
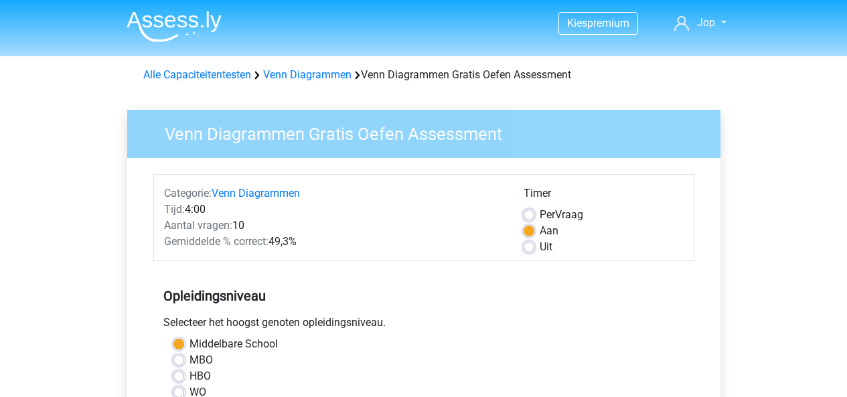
scroll to position [413, 0]
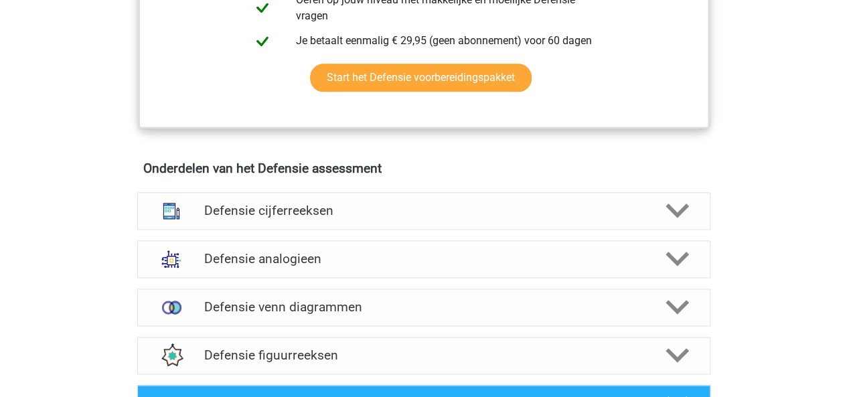
scroll to position [871, 0]
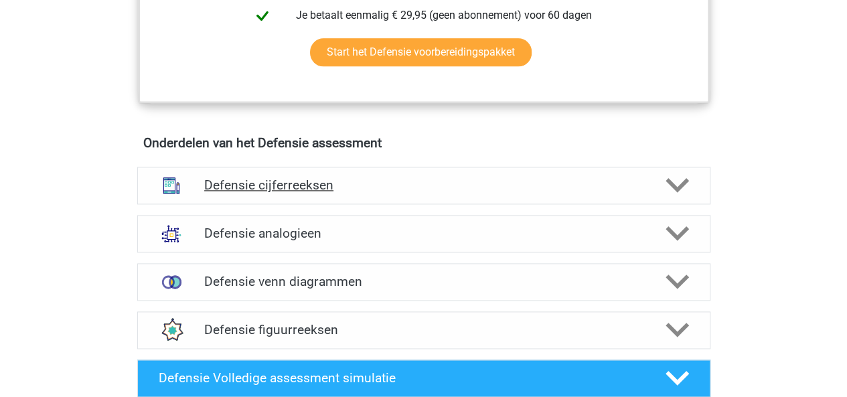
click at [442, 167] on div "Defensie cijferreeksen" at bounding box center [423, 186] width 573 height 38
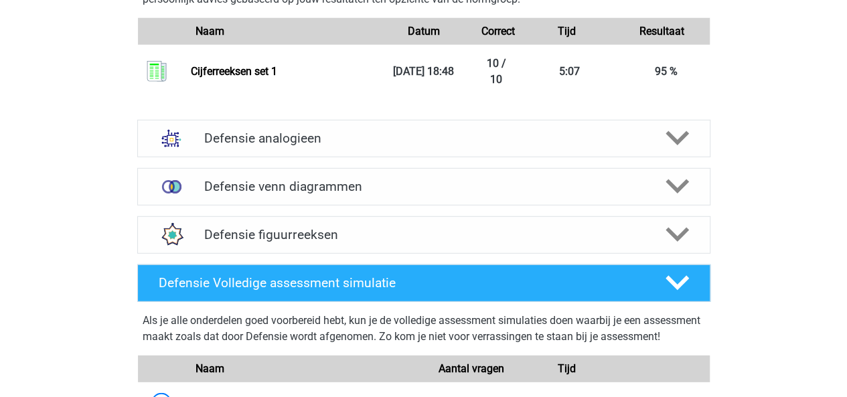
scroll to position [1799, 0]
click at [449, 125] on div "Defensie analogieen" at bounding box center [423, 139] width 573 height 38
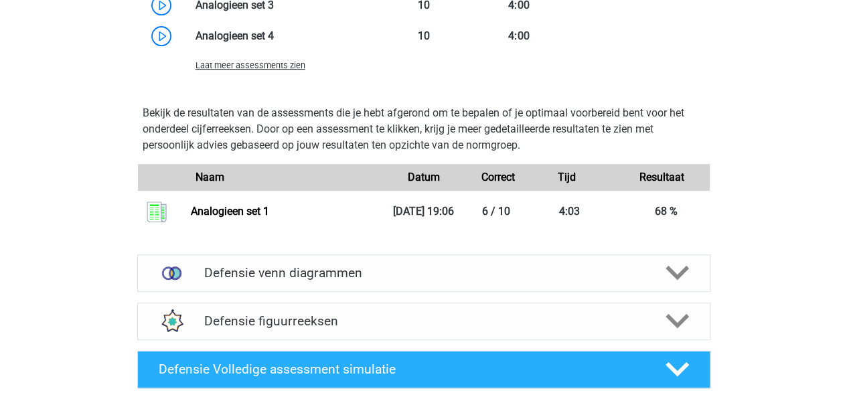
scroll to position [2666, 0]
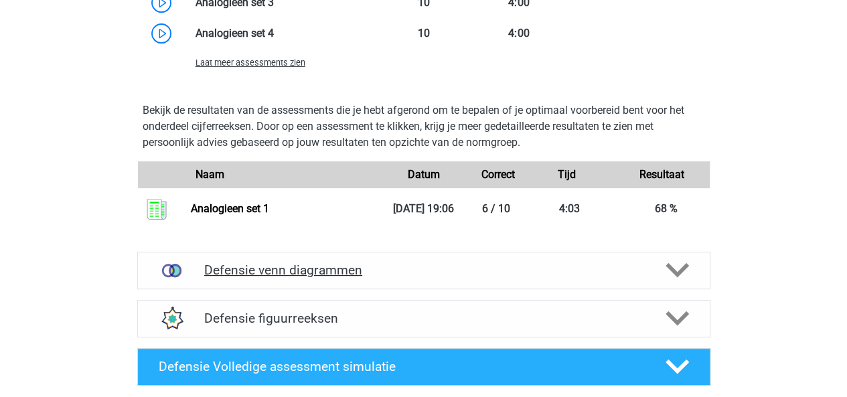
click at [502, 259] on div "Defensie venn diagrammen" at bounding box center [423, 271] width 573 height 38
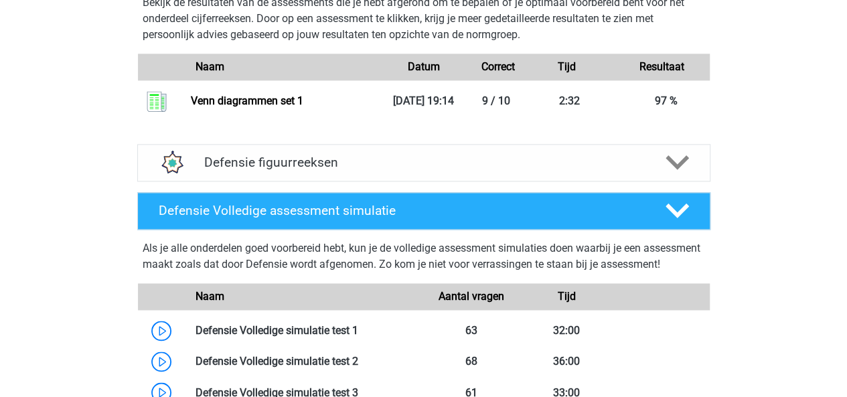
scroll to position [3434, 0]
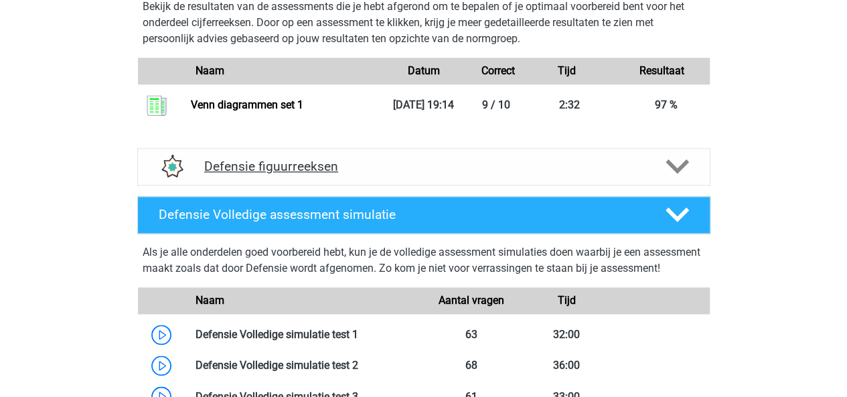
click at [371, 174] on div "Defensie figuurreeksen" at bounding box center [423, 167] width 573 height 38
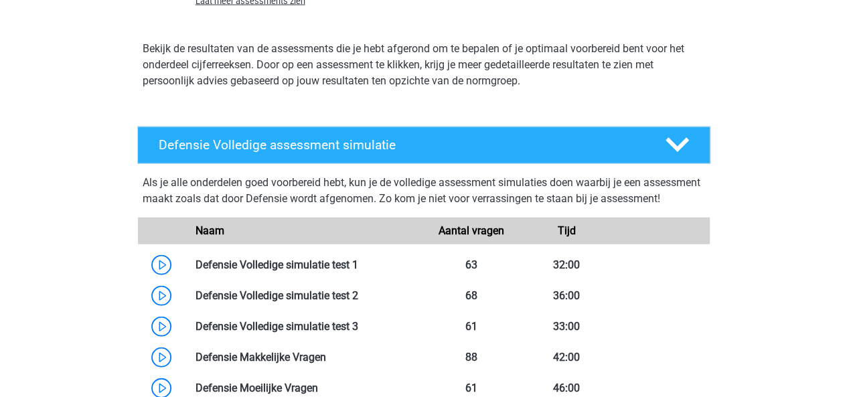
scroll to position [4071, 0]
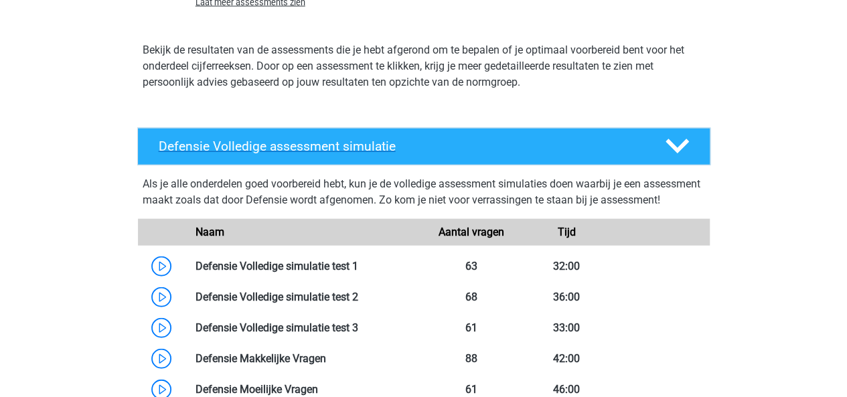
click at [364, 145] on h4 "Defensie Volledige assessment simulatie" at bounding box center [401, 146] width 485 height 15
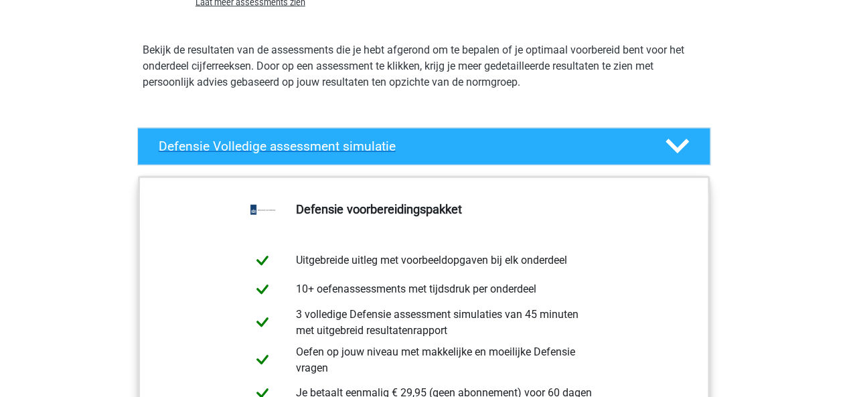
click at [506, 139] on h4 "Defensie Volledige assessment simulatie" at bounding box center [401, 146] width 485 height 15
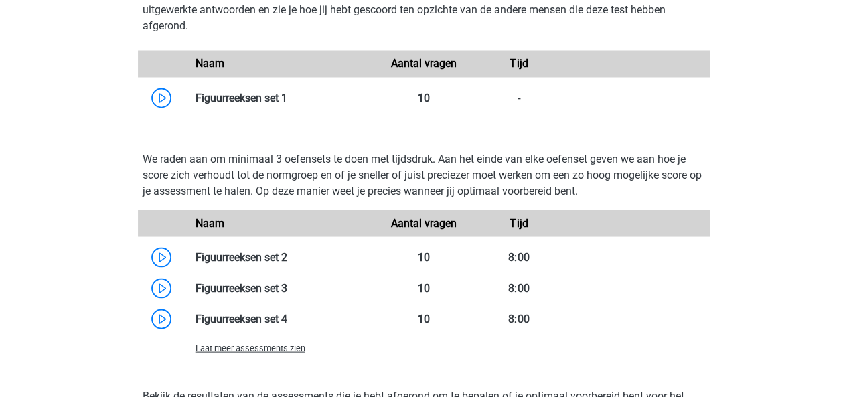
scroll to position [3725, 0]
click at [287, 100] on link at bounding box center [287, 97] width 0 height 13
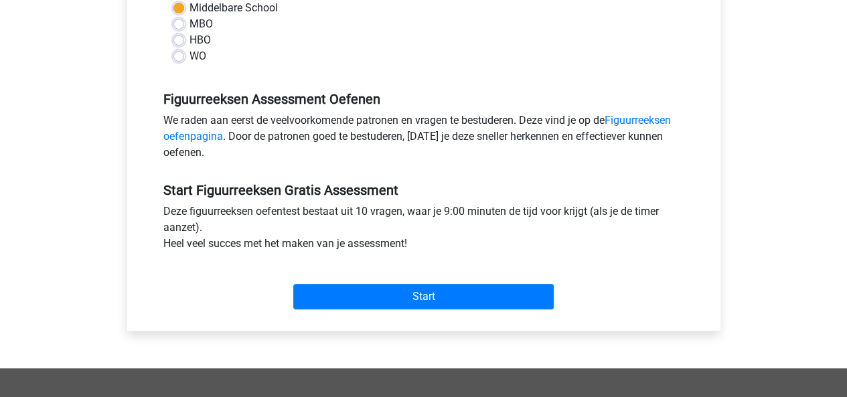
scroll to position [338, 0]
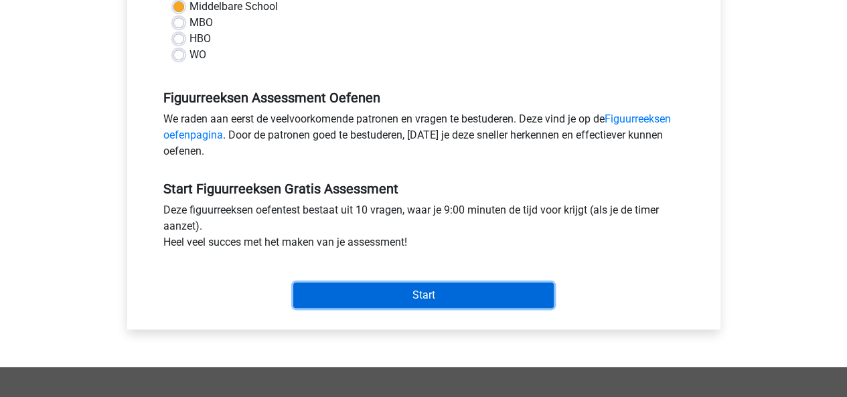
click at [390, 288] on input "Start" at bounding box center [423, 295] width 261 height 25
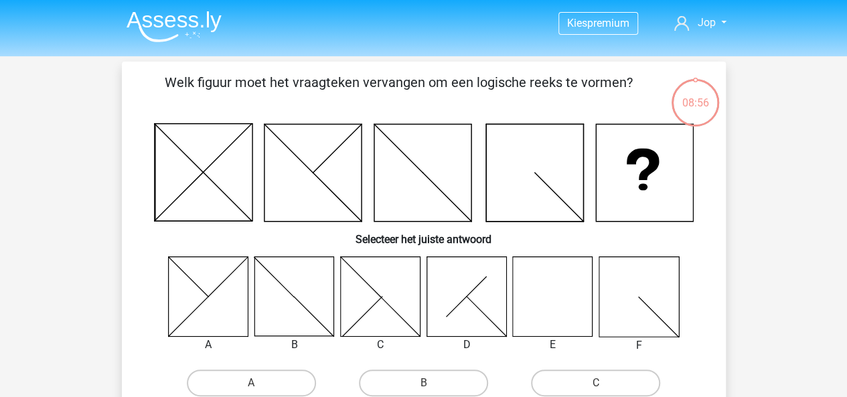
scroll to position [66, 0]
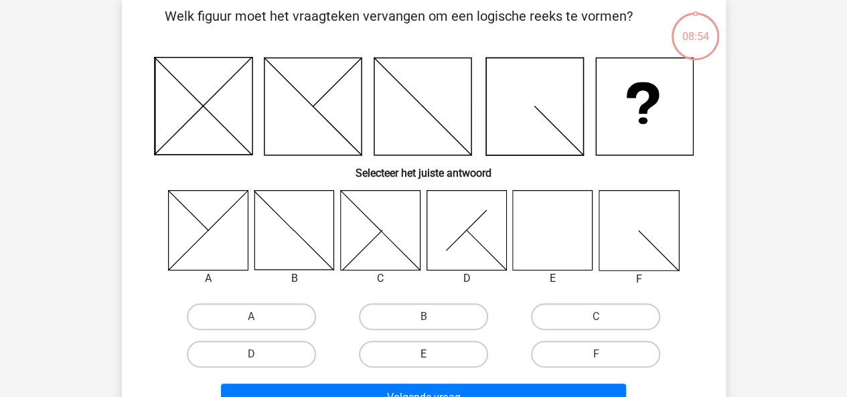
click at [406, 349] on label "E" at bounding box center [423, 354] width 129 height 27
click at [423, 354] on input "E" at bounding box center [427, 358] width 9 height 9
radio input "true"
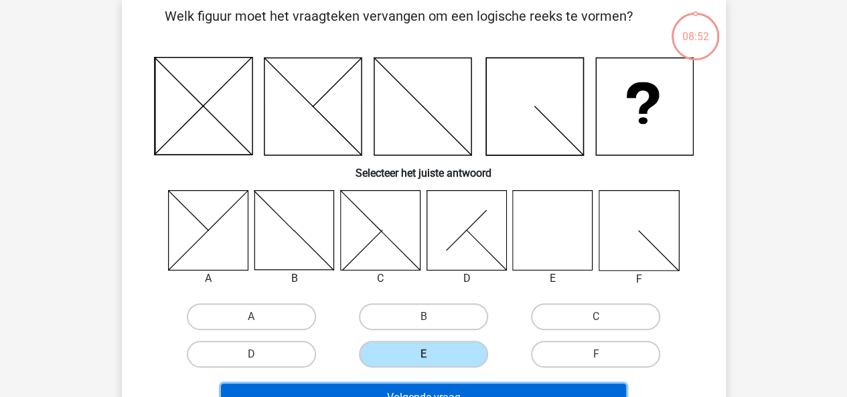
click at [433, 392] on button "Volgende vraag" at bounding box center [423, 398] width 405 height 28
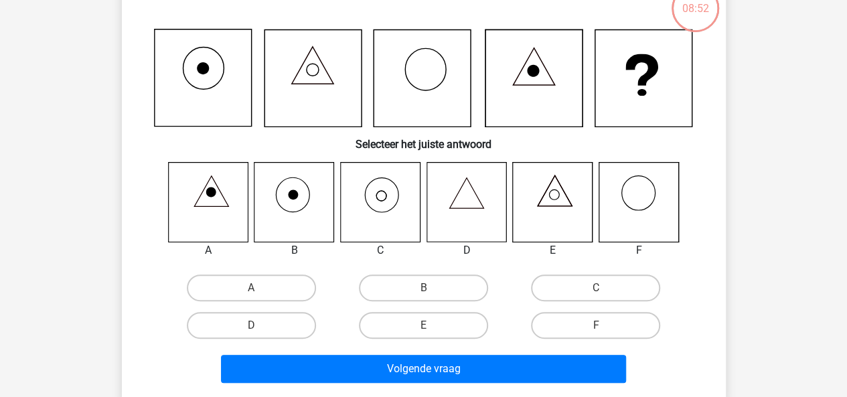
scroll to position [95, 0]
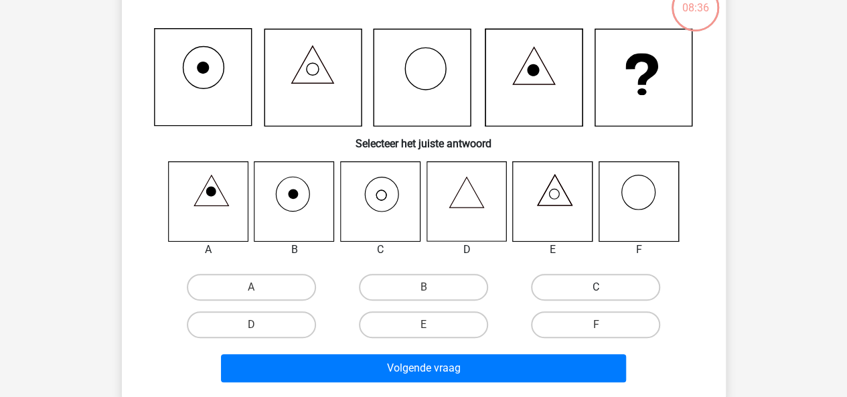
click at [561, 291] on label "C" at bounding box center [595, 287] width 129 height 27
click at [596, 291] on input "C" at bounding box center [600, 291] width 9 height 9
radio input "true"
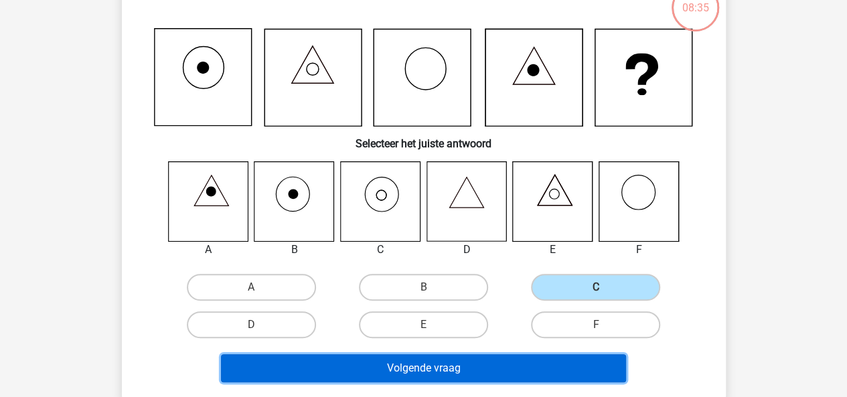
click at [502, 369] on button "Volgende vraag" at bounding box center [423, 368] width 405 height 28
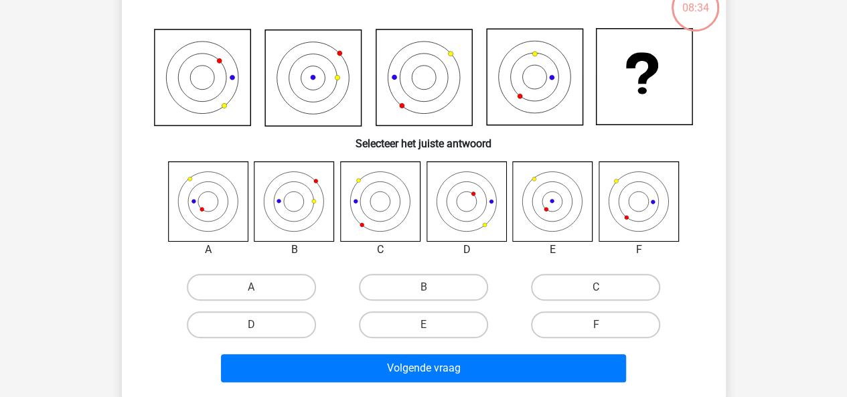
scroll to position [62, 0]
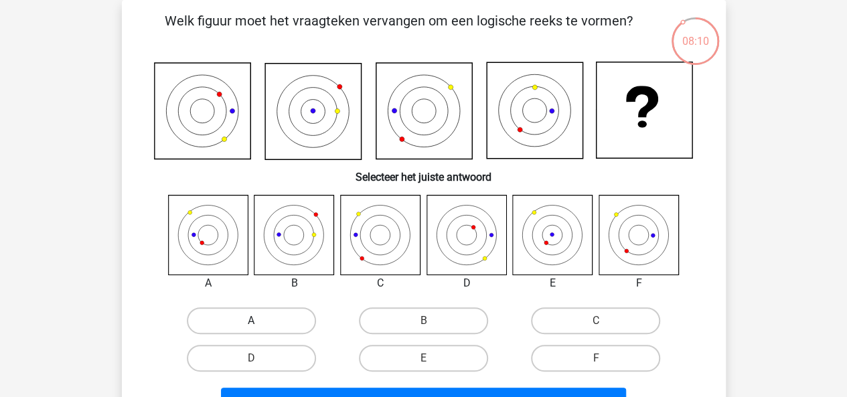
click at [249, 328] on label "A" at bounding box center [251, 321] width 129 height 27
click at [251, 328] on input "A" at bounding box center [255, 325] width 9 height 9
radio input "true"
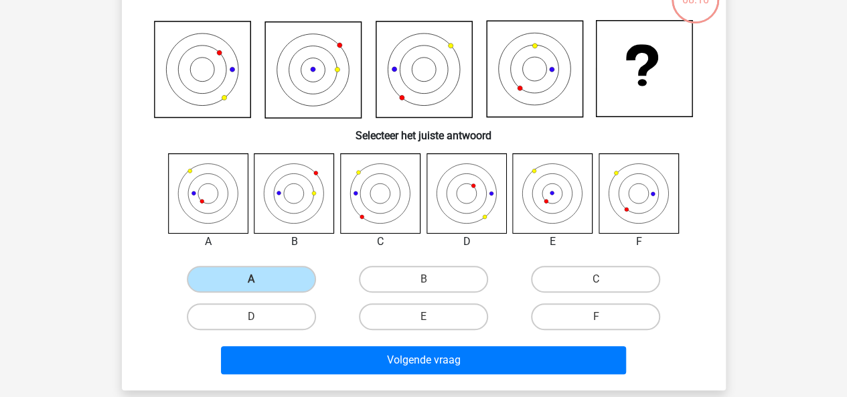
scroll to position [105, 0]
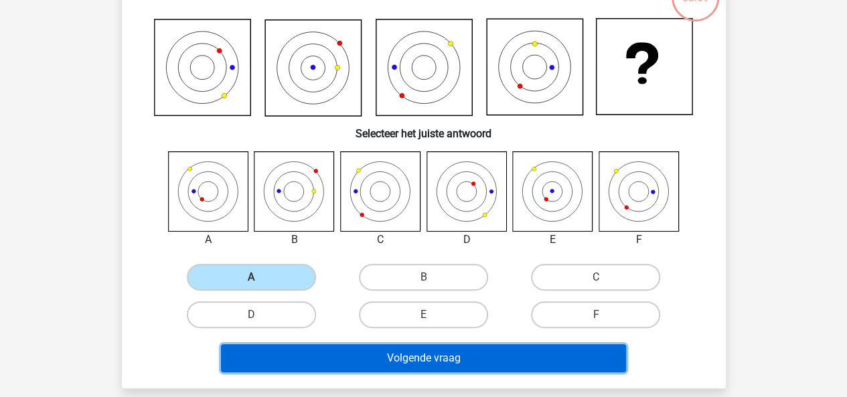
click at [356, 362] on button "Volgende vraag" at bounding box center [423, 358] width 405 height 28
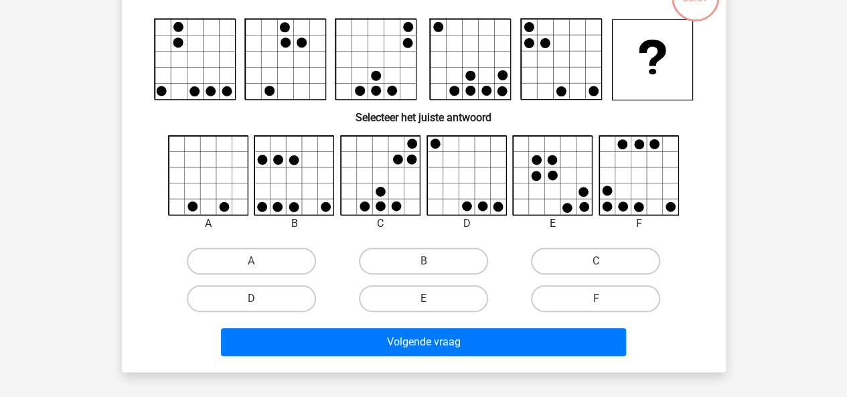
scroll to position [62, 0]
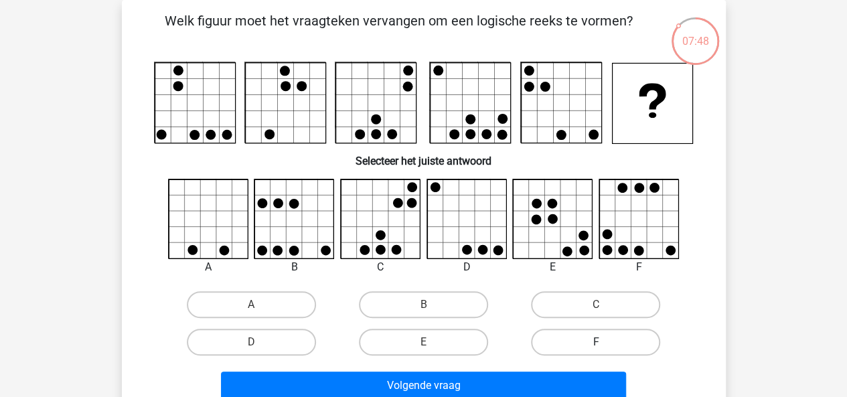
click at [602, 342] on label "F" at bounding box center [595, 342] width 129 height 27
click at [602, 342] on input "F" at bounding box center [600, 346] width 9 height 9
radio input "true"
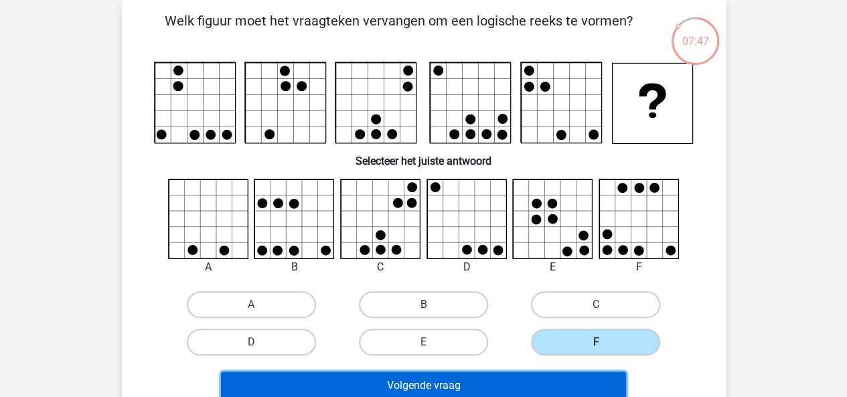
click at [530, 389] on button "Volgende vraag" at bounding box center [423, 386] width 405 height 28
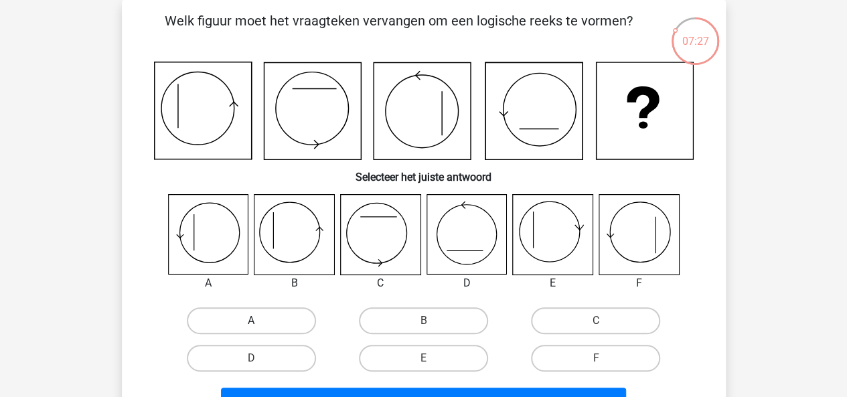
click at [238, 320] on label "A" at bounding box center [251, 321] width 129 height 27
click at [251, 321] on input "A" at bounding box center [255, 325] width 9 height 9
radio input "true"
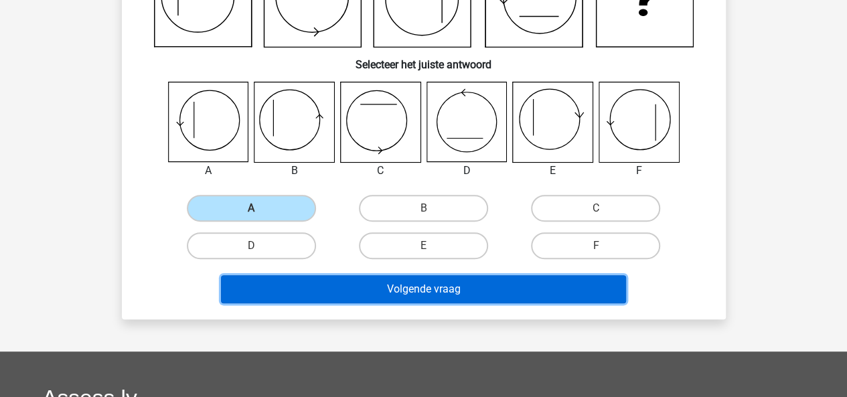
click at [299, 293] on button "Volgende vraag" at bounding box center [423, 289] width 405 height 28
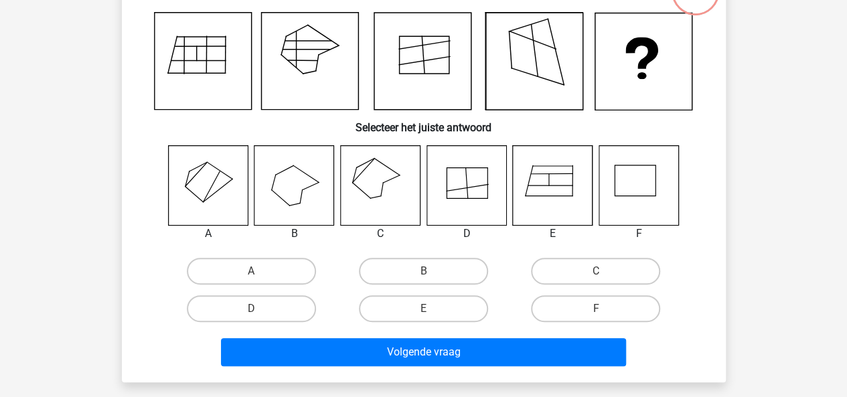
scroll to position [115, 0]
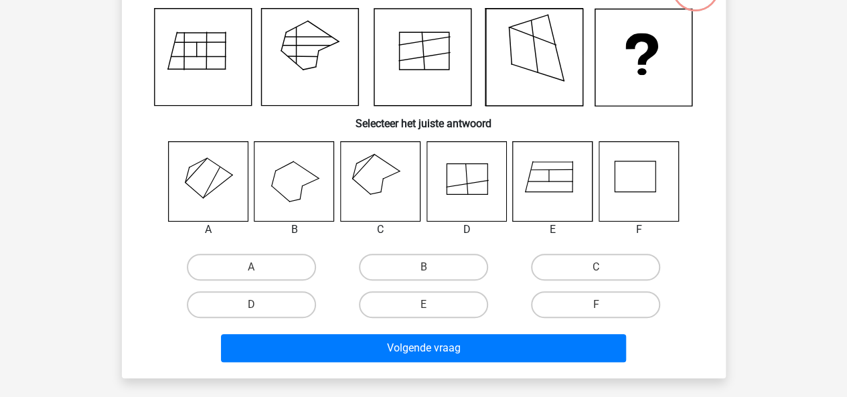
drag, startPoint x: 563, startPoint y: 263, endPoint x: 517, endPoint y: 308, distance: 64.9
click at [561, 264] on label "C" at bounding box center [595, 267] width 129 height 27
click at [596, 267] on input "C" at bounding box center [600, 271] width 9 height 9
radio input "true"
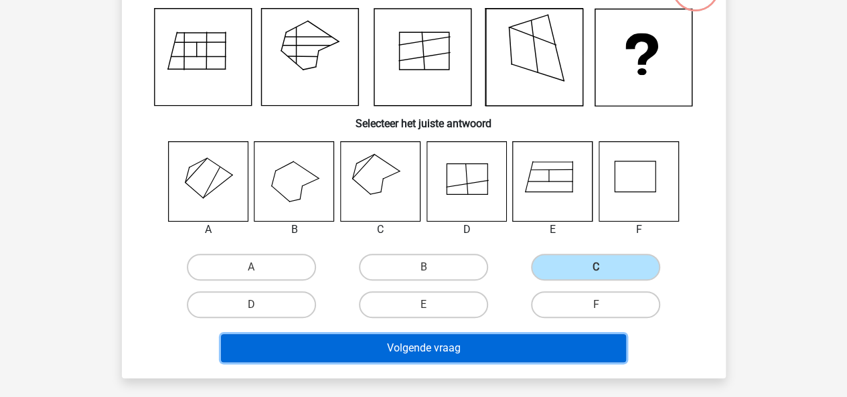
click at [474, 353] on button "Volgende vraag" at bounding box center [423, 348] width 405 height 28
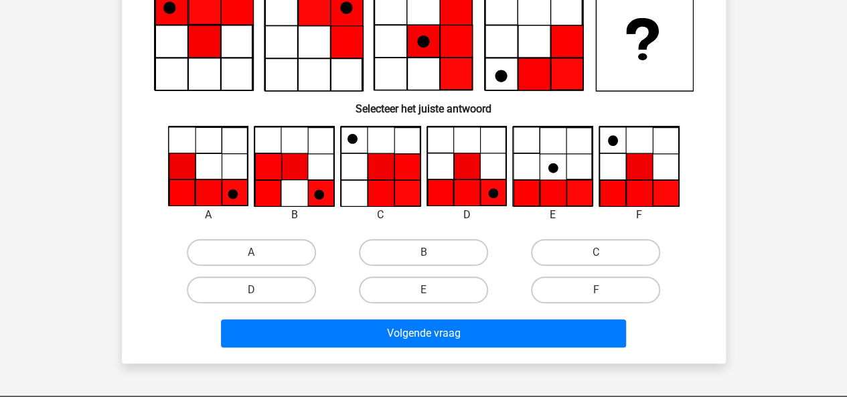
scroll to position [131, 0]
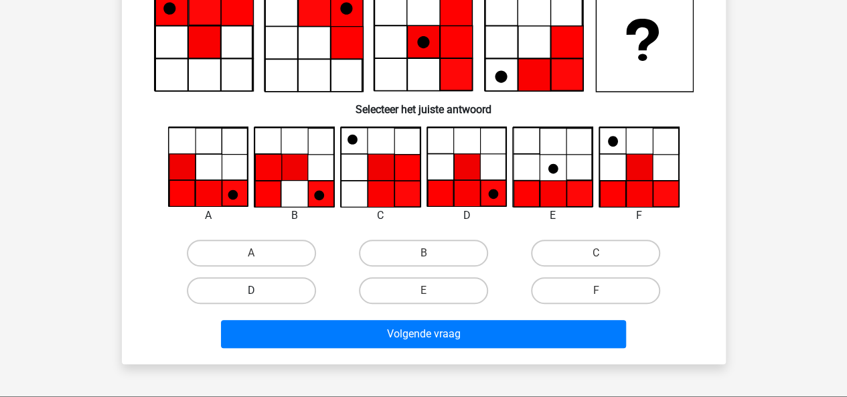
click at [282, 282] on label "D" at bounding box center [251, 290] width 129 height 27
click at [260, 291] on input "D" at bounding box center [255, 295] width 9 height 9
radio input "true"
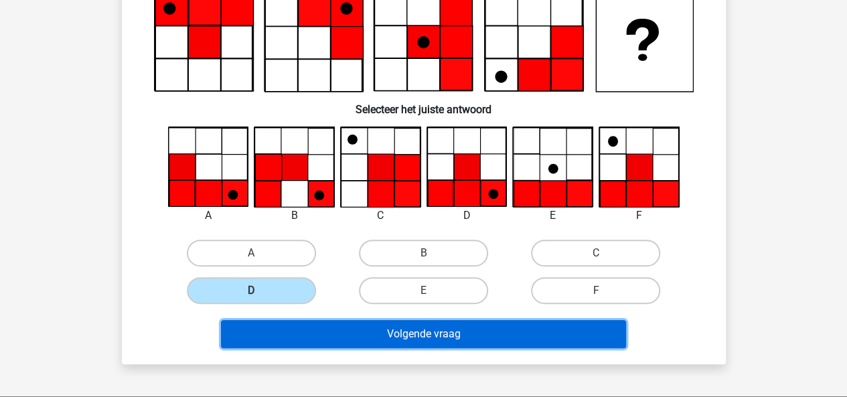
click at [359, 328] on button "Volgende vraag" at bounding box center [423, 334] width 405 height 28
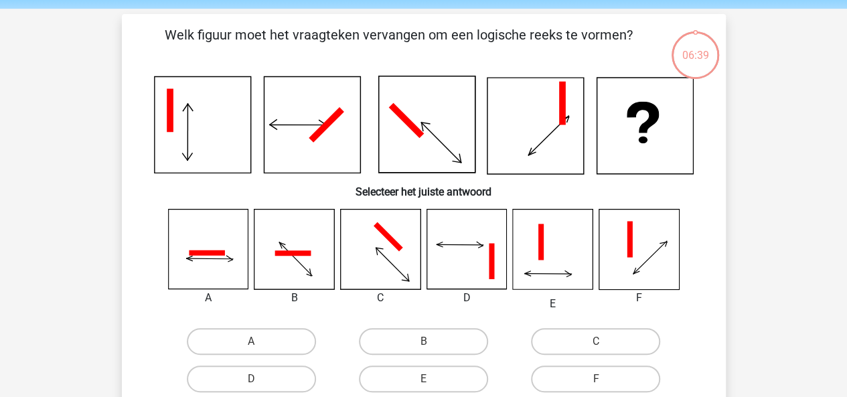
scroll to position [45, 0]
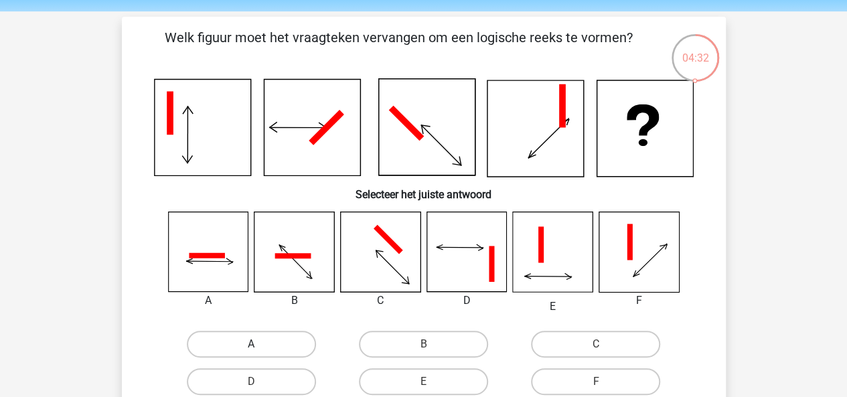
click at [251, 338] on label "A" at bounding box center [251, 344] width 129 height 27
click at [251, 344] on input "A" at bounding box center [255, 348] width 9 height 9
radio input "true"
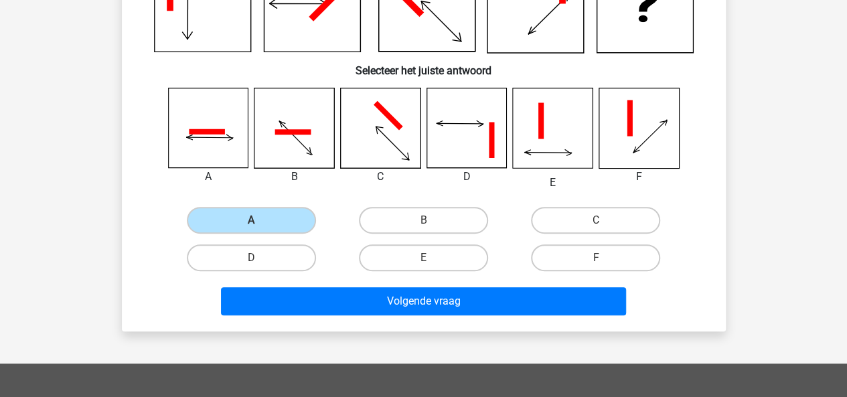
scroll to position [171, 0]
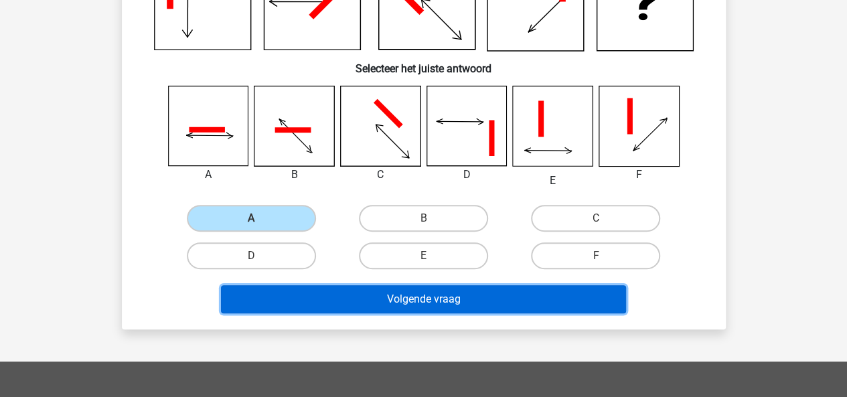
click at [466, 294] on button "Volgende vraag" at bounding box center [423, 299] width 405 height 28
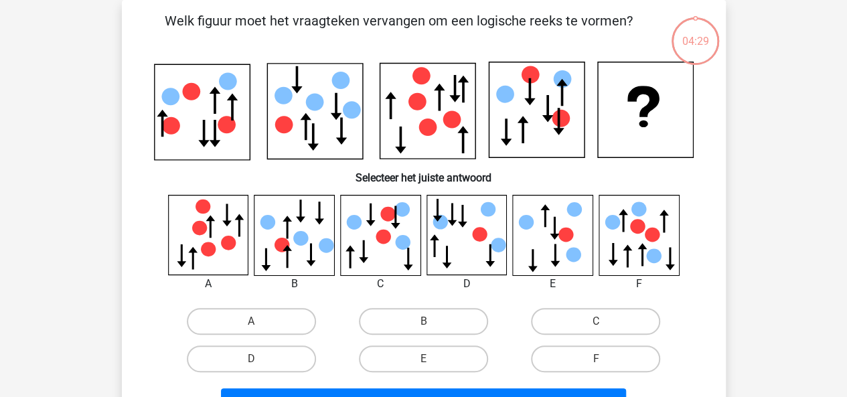
scroll to position [62, 0]
click at [423, 355] on label "E" at bounding box center [423, 359] width 129 height 27
click at [423, 359] on input "E" at bounding box center [427, 363] width 9 height 9
radio input "true"
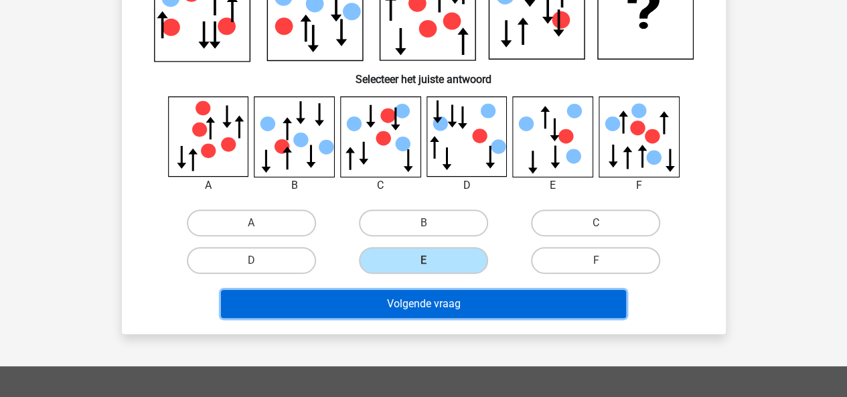
click at [426, 306] on button "Volgende vraag" at bounding box center [423, 304] width 405 height 28
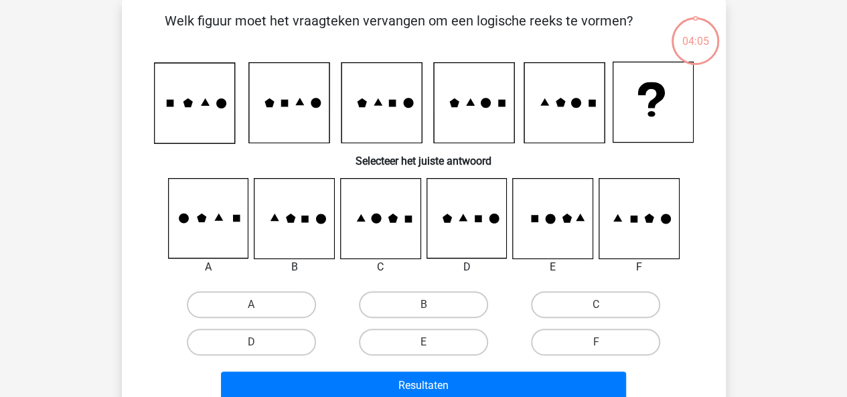
scroll to position [62, 0]
click at [567, 298] on label "C" at bounding box center [595, 304] width 129 height 27
click at [596, 305] on input "C" at bounding box center [600, 309] width 9 height 9
radio input "true"
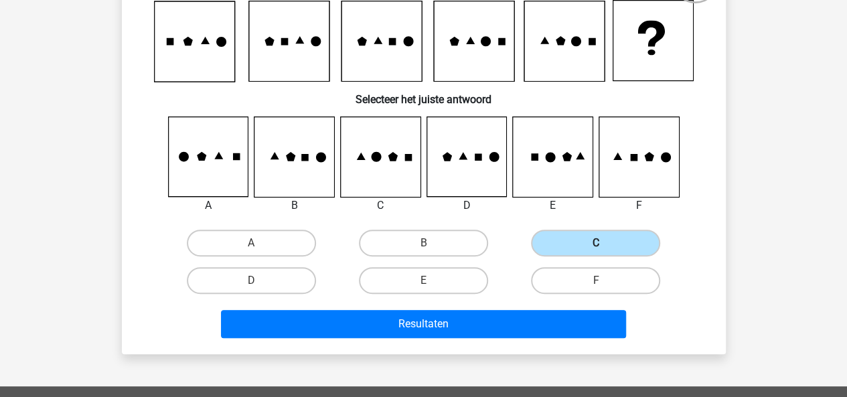
scroll to position [127, 0]
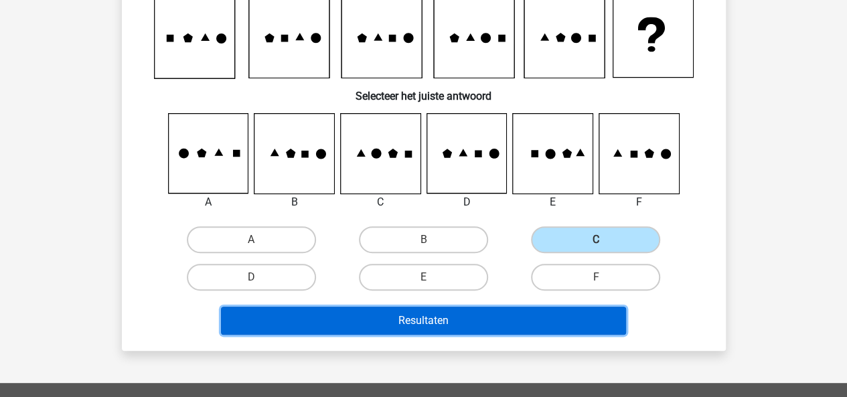
click at [521, 310] on button "Resultaten" at bounding box center [423, 321] width 405 height 28
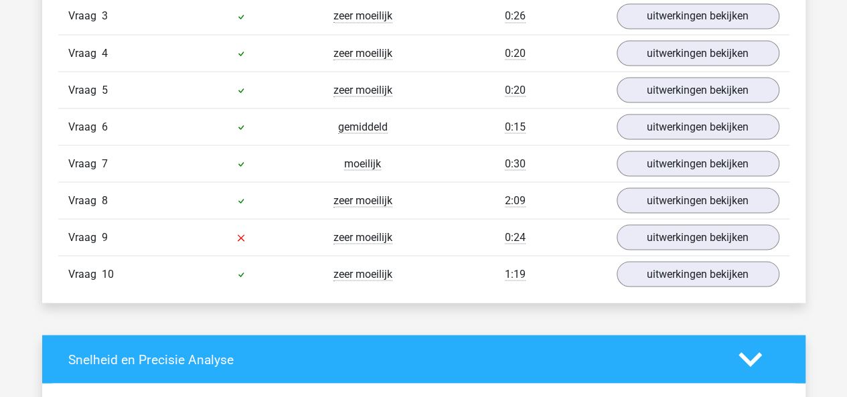
scroll to position [1235, 0]
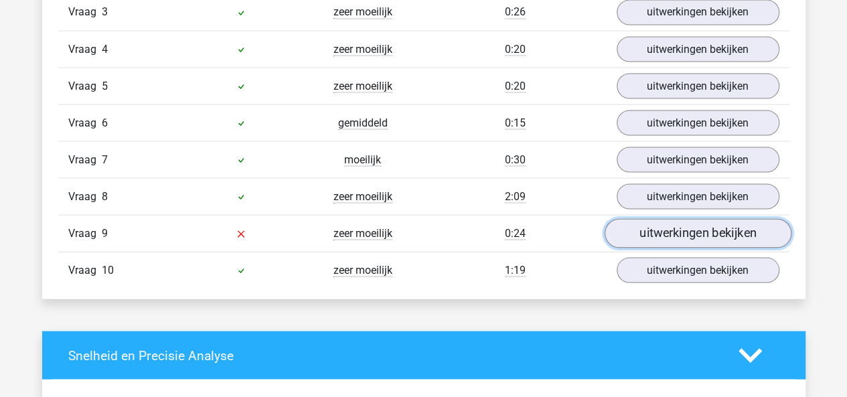
click at [669, 223] on link "uitwerkingen bekijken" at bounding box center [697, 233] width 187 height 29
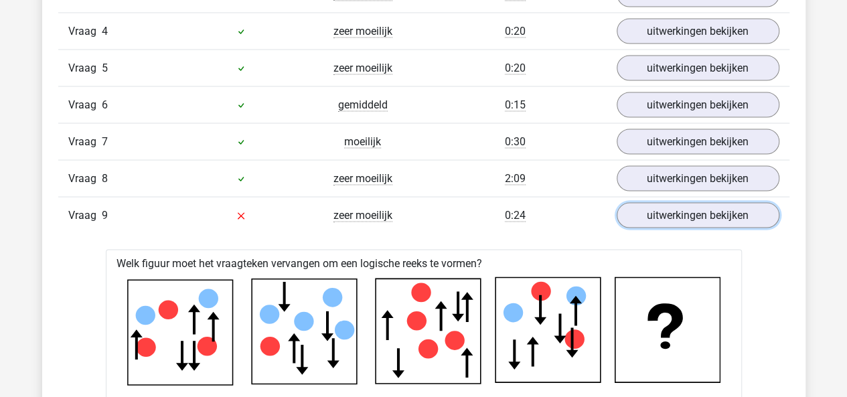
scroll to position [1252, 0]
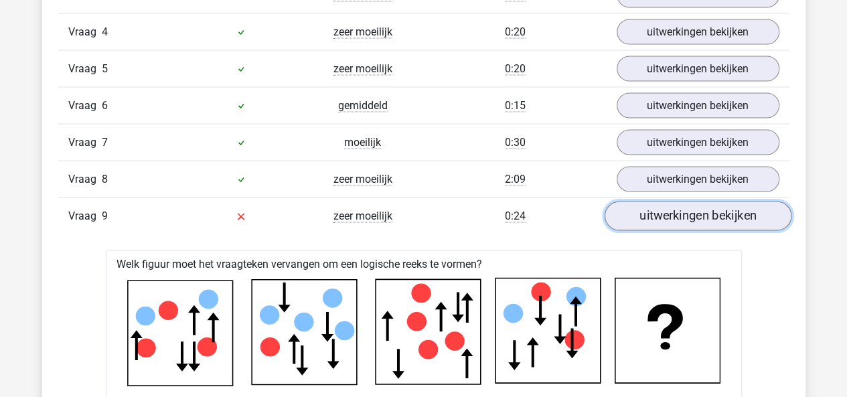
click at [661, 211] on link "uitwerkingen bekijken" at bounding box center [697, 216] width 187 height 29
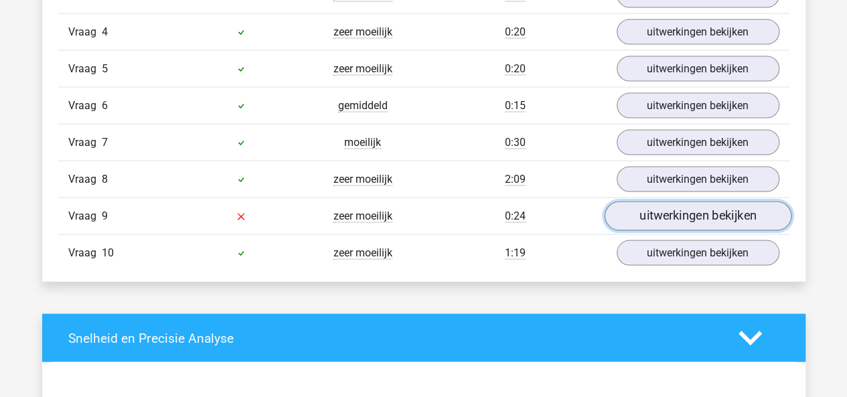
click at [661, 211] on link "uitwerkingen bekijken" at bounding box center [697, 216] width 187 height 29
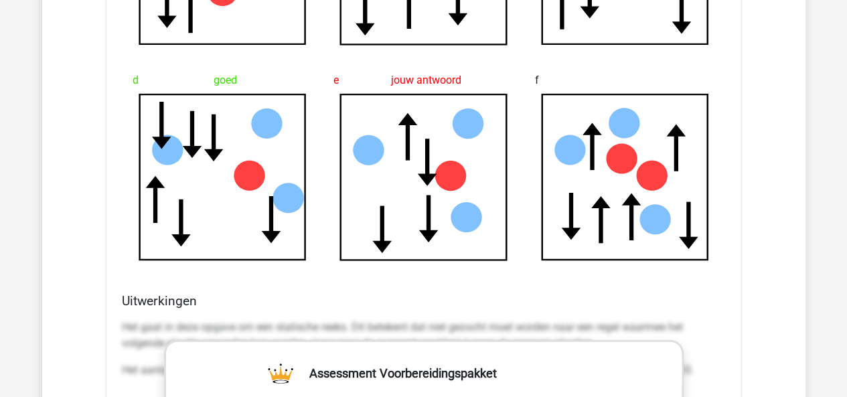
scroll to position [1815, 0]
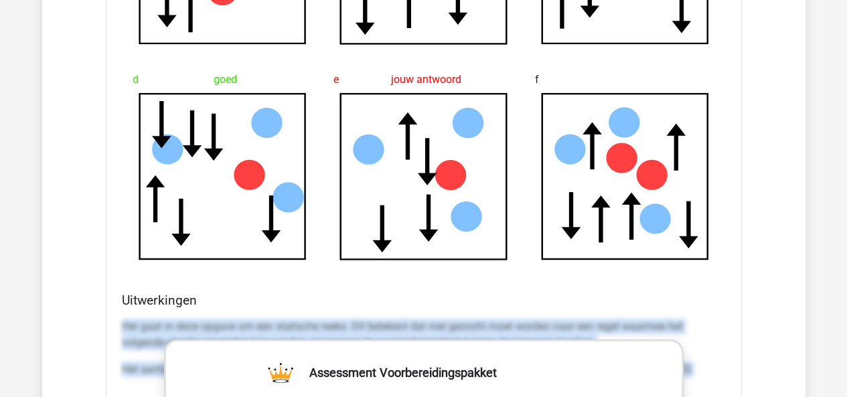
drag, startPoint x: 118, startPoint y: 319, endPoint x: 711, endPoint y: 358, distance: 594.2
copy div "Het gaat in deze opgave om een statische reeks. Dit betekent dat niet gezocht m…"
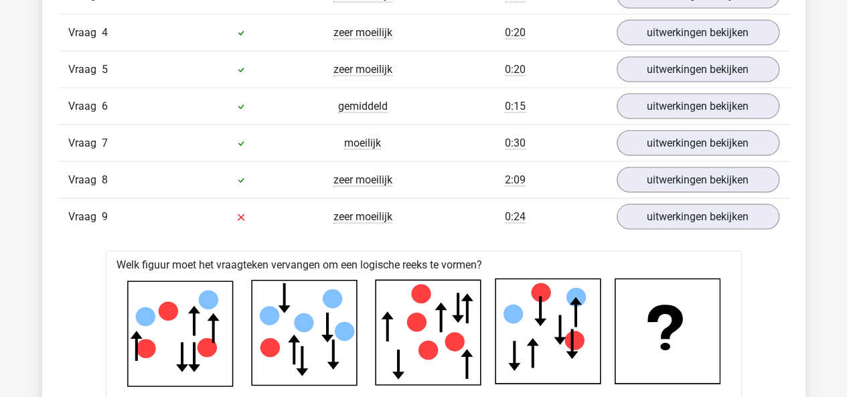
scroll to position [1251, 0]
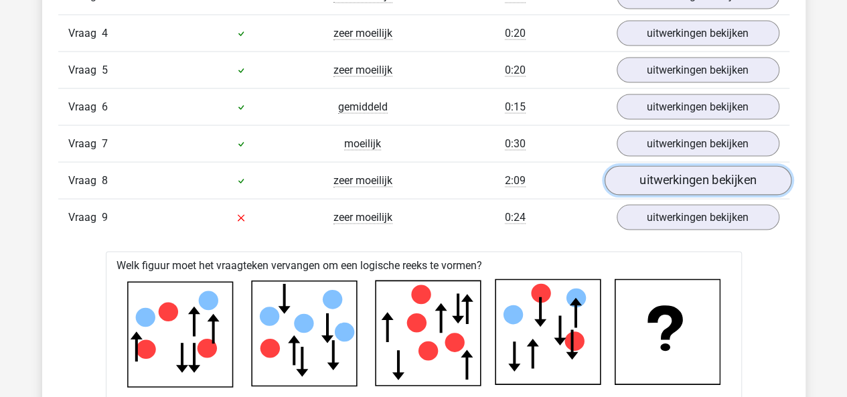
click at [626, 174] on link "uitwerkingen bekijken" at bounding box center [697, 180] width 187 height 29
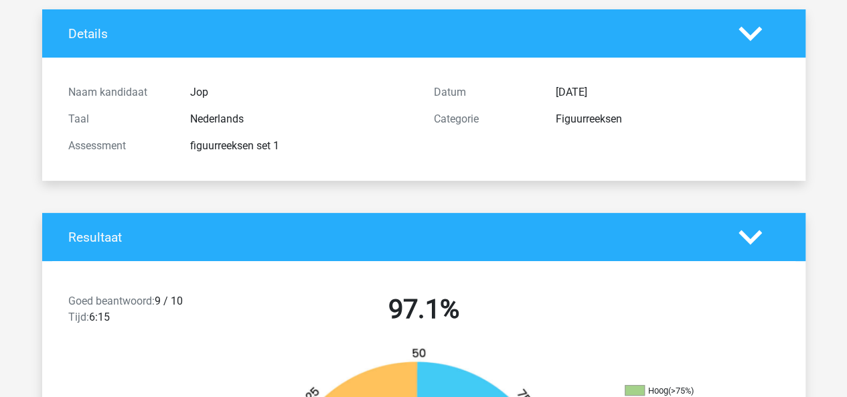
scroll to position [53, 0]
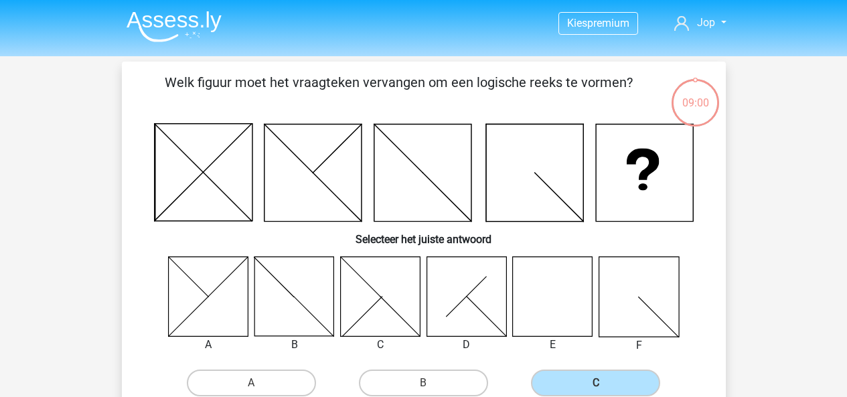
scroll to position [127, 0]
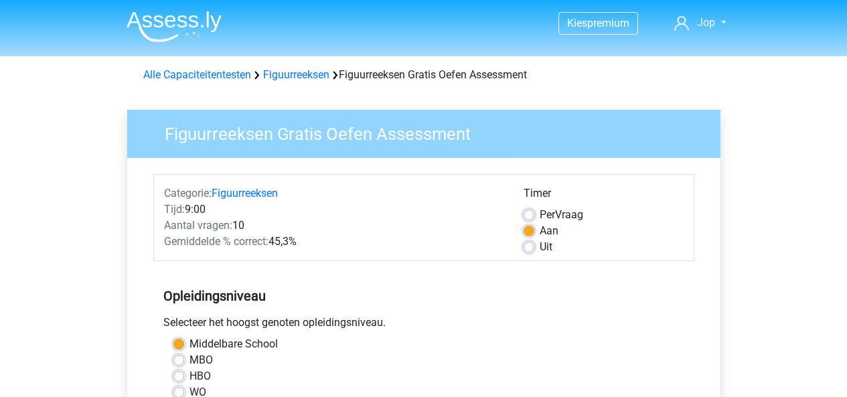
scroll to position [338, 0]
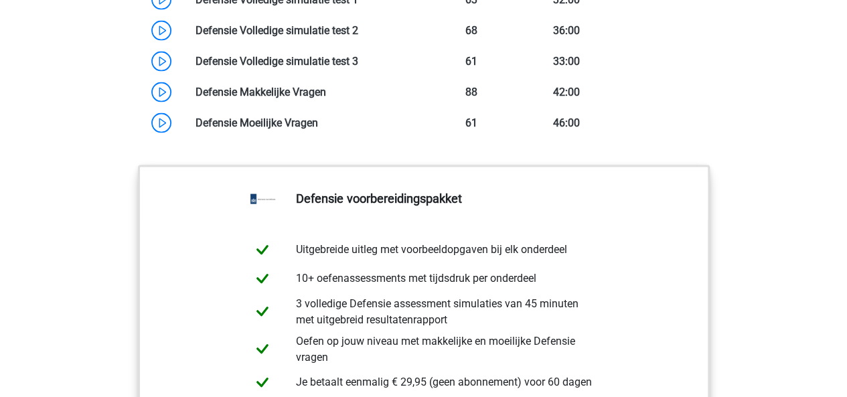
scroll to position [1368, 0]
